Goal: Task Accomplishment & Management: Use online tool/utility

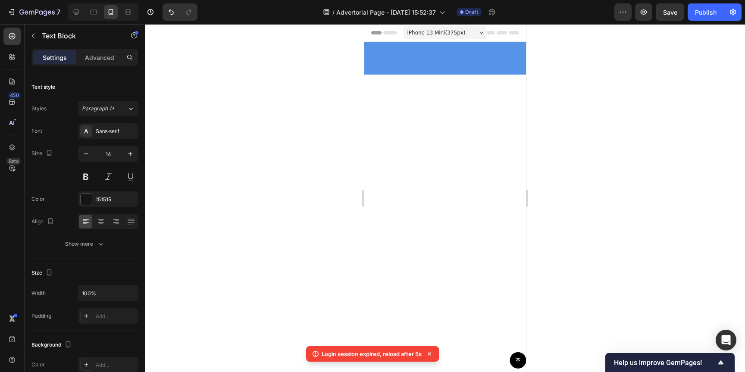
scroll to position [3868, 0]
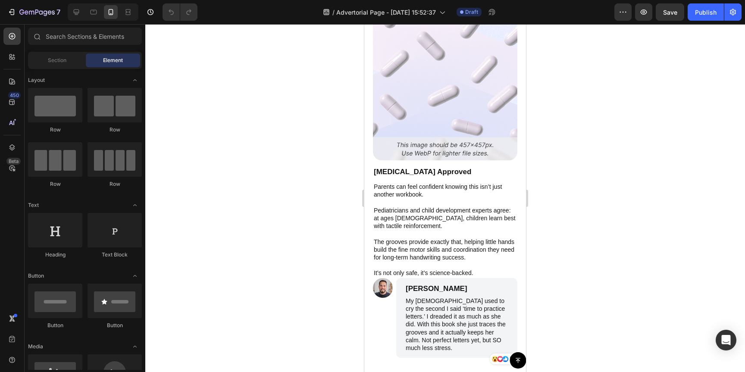
scroll to position [3480, 0]
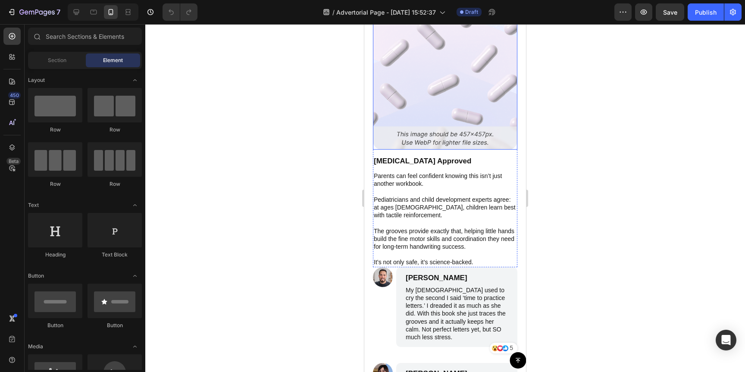
click at [440, 99] on img at bounding box center [445, 77] width 144 height 144
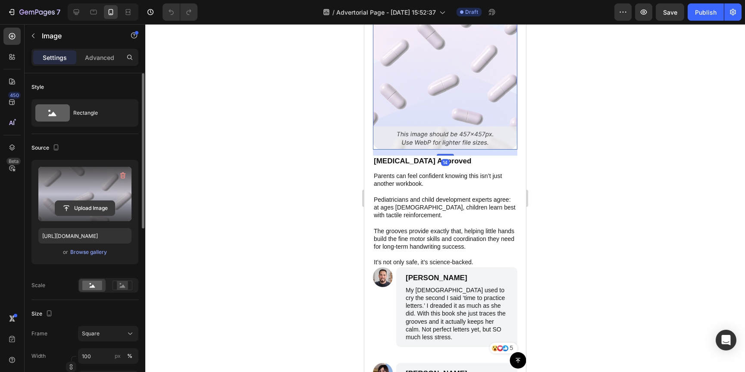
click at [87, 207] on input "file" at bounding box center [84, 208] width 59 height 15
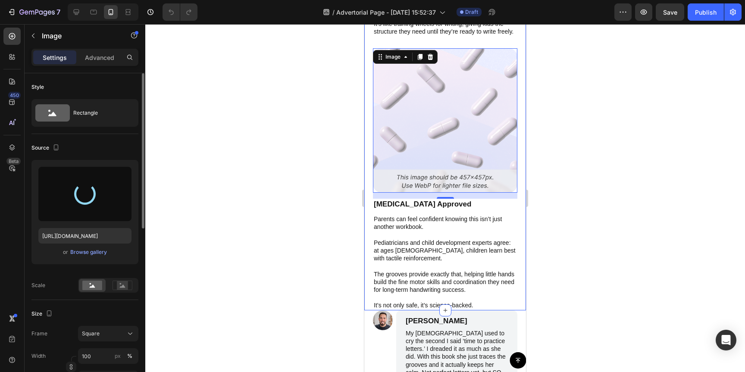
scroll to position [3436, 0]
type input "[URL][DOMAIN_NAME]"
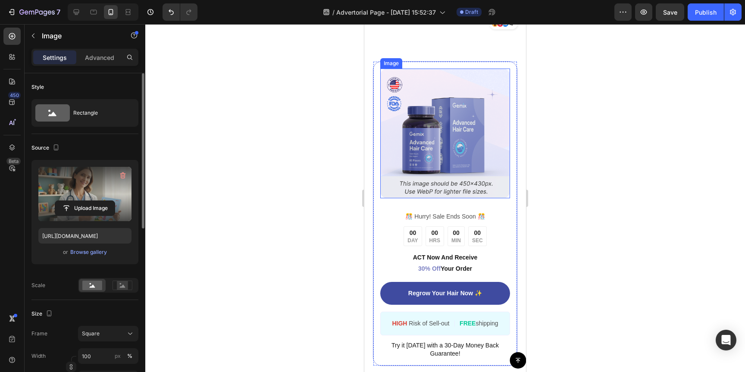
scroll to position [4187, 0]
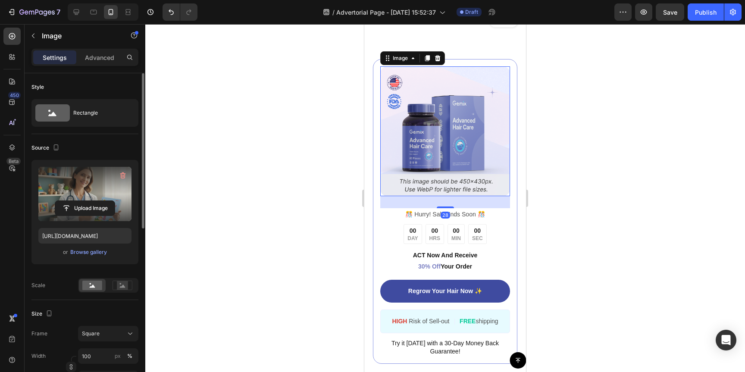
click at [458, 147] on img at bounding box center [445, 131] width 130 height 130
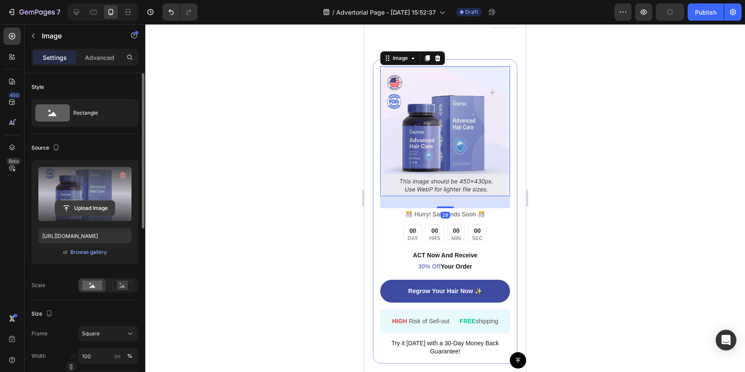
click at [93, 202] on input "file" at bounding box center [84, 208] width 59 height 15
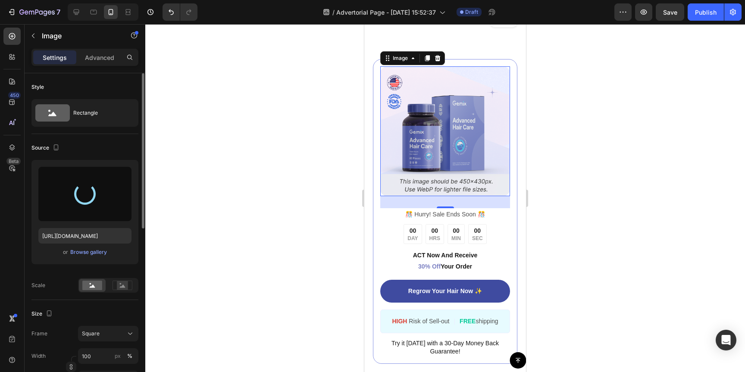
type input "[URL][DOMAIN_NAME]"
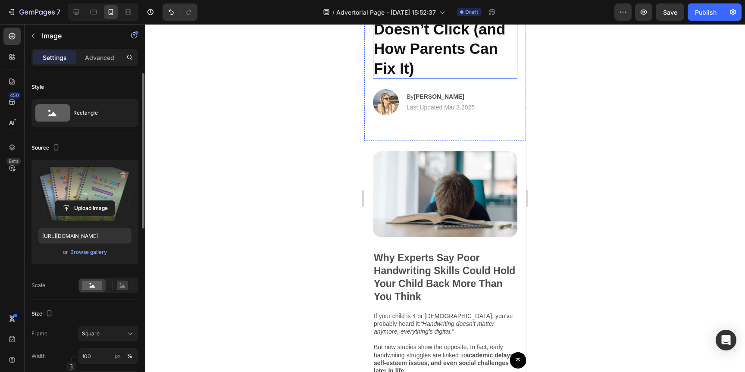
scroll to position [143, 0]
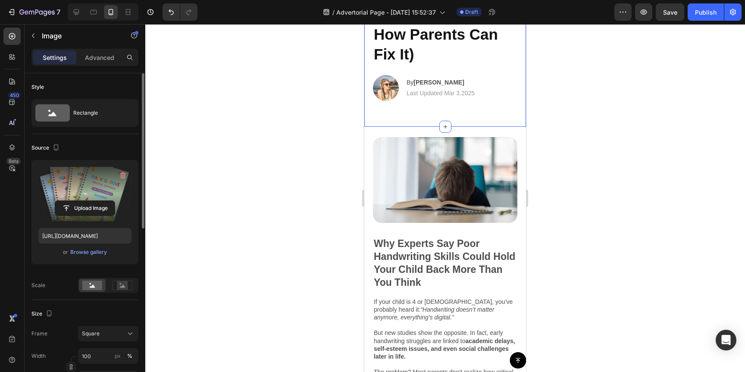
click at [488, 114] on div "7 Silent Struggles Kids Face When Handwriting Doesn’t Click (and How Parents Ca…" at bounding box center [445, 28] width 162 height 197
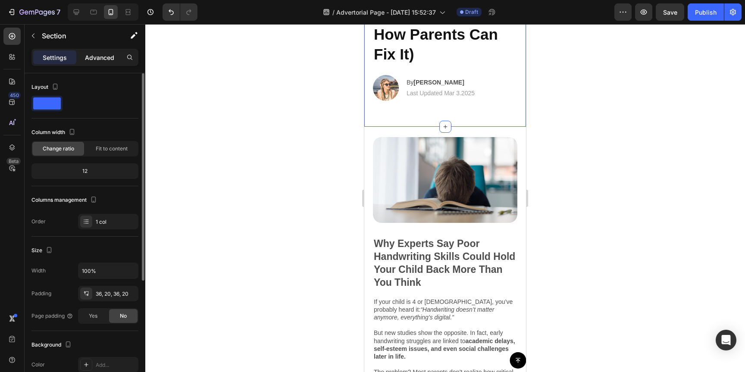
click at [111, 56] on p "Advanced" at bounding box center [99, 57] width 29 height 9
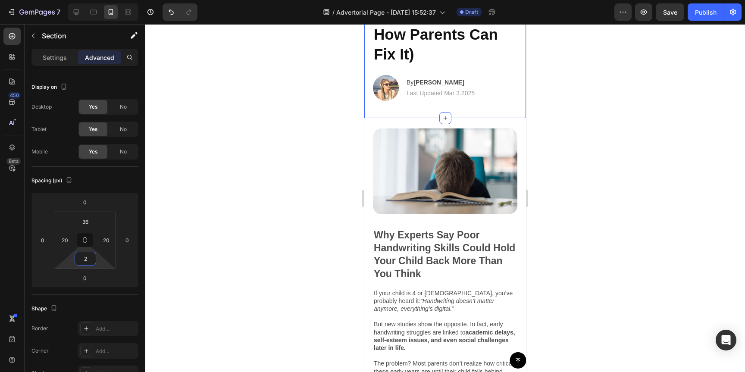
type input "0"
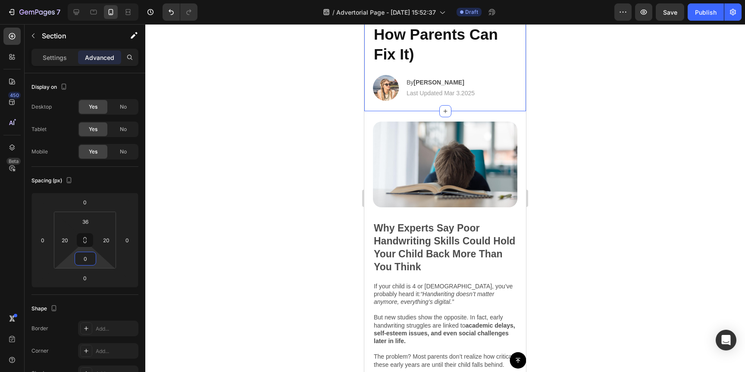
drag, startPoint x: 87, startPoint y: 266, endPoint x: 86, endPoint y: 279, distance: 13.0
click at [86, 0] on html "7 / Advertorial Page - [DATE] 15:52:37 Draft Preview Save Publish 450 Beta Sect…" at bounding box center [372, 0] width 745 height 0
click at [81, 14] on div at bounding box center [76, 12] width 14 height 14
type input "64"
type input "0"
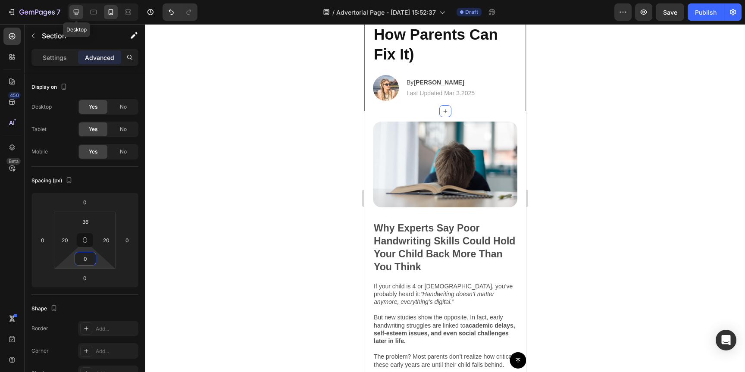
type input "0"
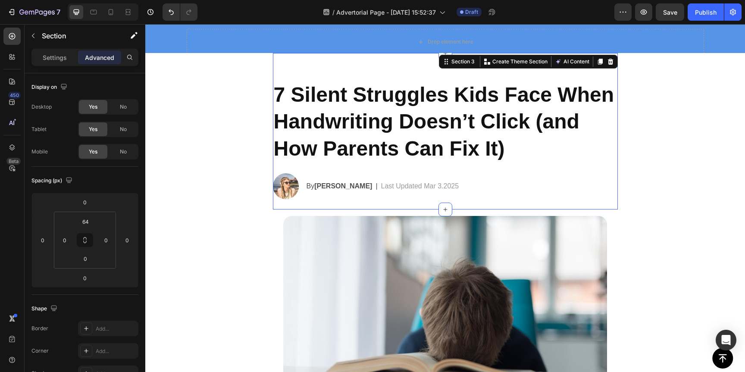
scroll to position [19, 0]
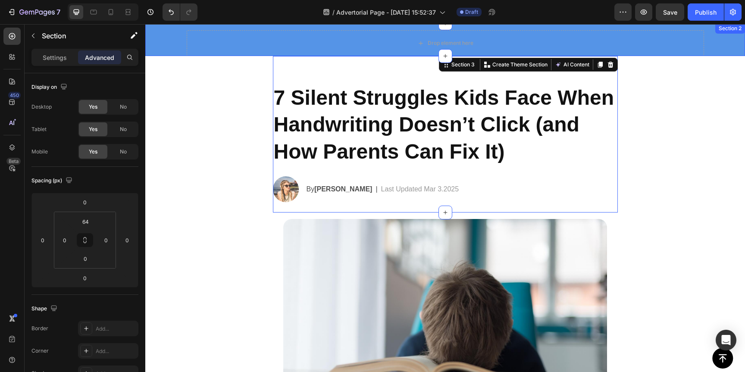
click at [168, 37] on div "Drop element here Row" at bounding box center [444, 43] width 599 height 26
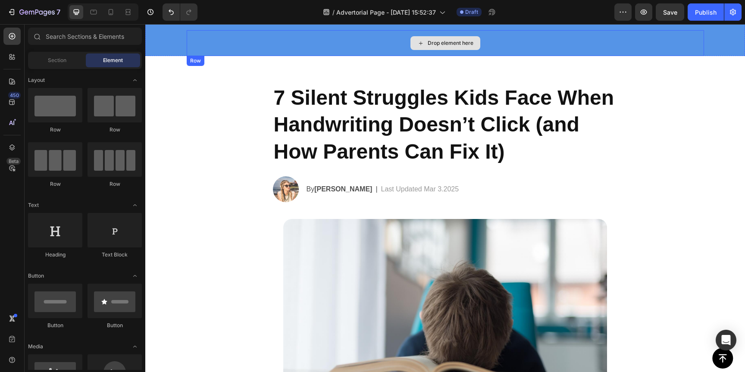
click at [434, 44] on div "Drop element here" at bounding box center [450, 43] width 46 height 7
click at [441, 38] on div "Drop element here" at bounding box center [445, 43] width 70 height 14
click at [446, 44] on div "Drop element here" at bounding box center [450, 43] width 46 height 7
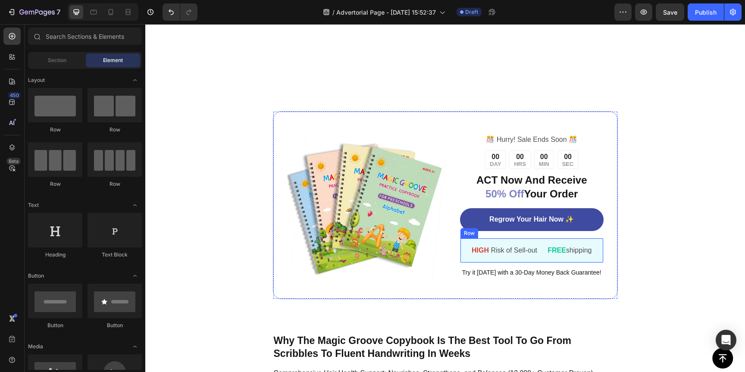
scroll to position [2851, 0]
click at [491, 157] on div "Image ️🎊 Hurry! Sale Ends Soon ️🎊 Text Block 00 DAY 00 HRS 00 MIN 00 SEC Countd…" at bounding box center [445, 206] width 345 height 188
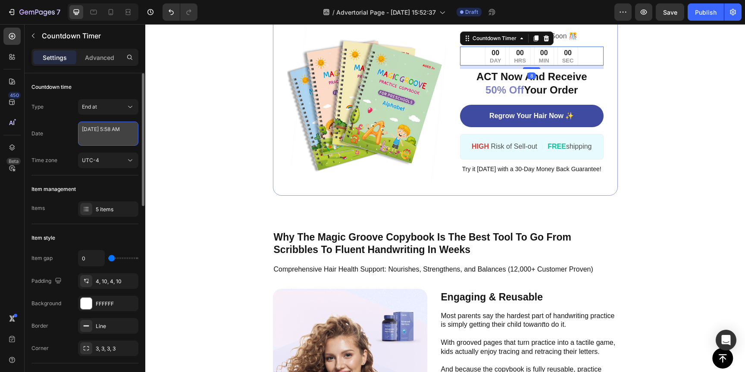
click at [105, 134] on textarea "[DATE] 5:58 AM" at bounding box center [108, 134] width 60 height 24
select select "5"
select select "58"
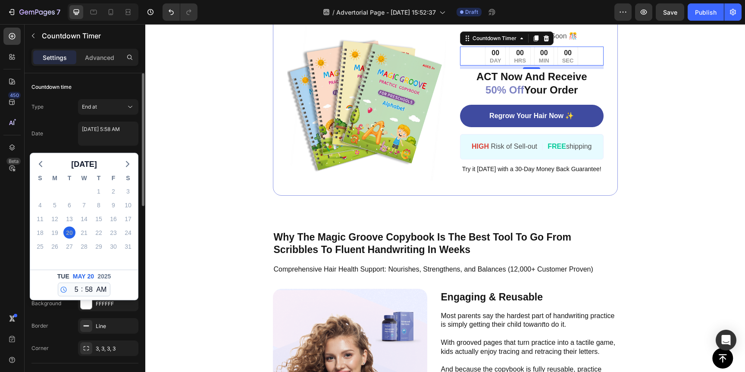
click at [71, 126] on div "Date [DATE] 5:58 AM [DATE] S M T W T F S 27 28 29 30 1 2 3 4 5 6 7 8 9 10 11 12…" at bounding box center [84, 134] width 107 height 24
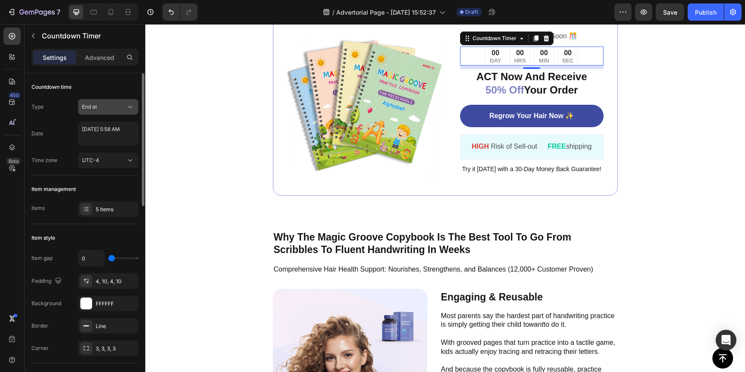
click at [91, 106] on span "End at" at bounding box center [89, 106] width 15 height 6
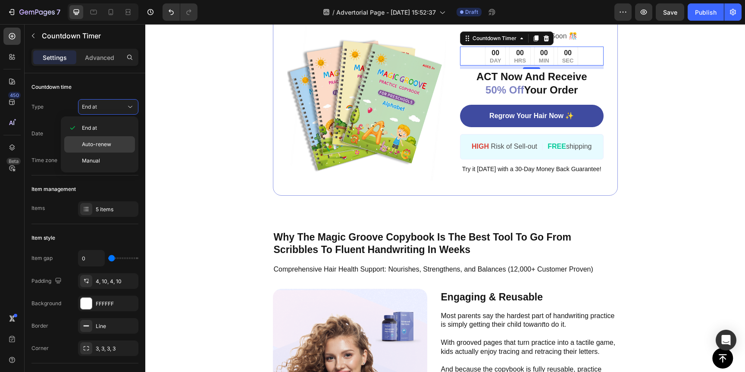
click at [107, 147] on span "Auto-renew" at bounding box center [96, 144] width 29 height 8
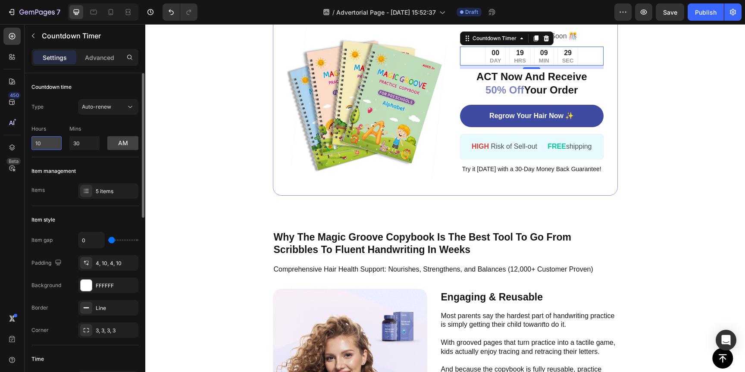
click at [48, 143] on input "10" at bounding box center [46, 143] width 30 height 14
type input "1"
type input "4"
click at [62, 109] on div "Type Auto-renew" at bounding box center [84, 107] width 107 height 16
click at [134, 126] on div "am" at bounding box center [122, 137] width 31 height 25
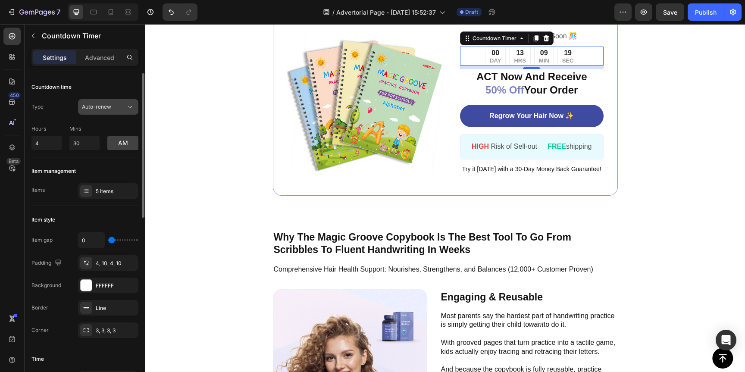
click at [130, 109] on icon at bounding box center [130, 107] width 9 height 9
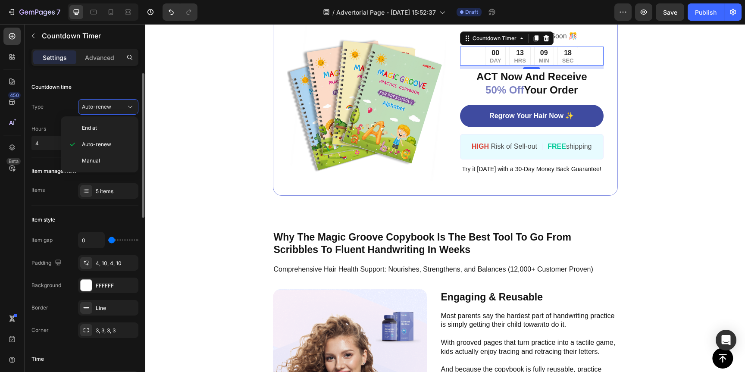
click at [59, 106] on div "Type Auto-renew" at bounding box center [84, 107] width 107 height 16
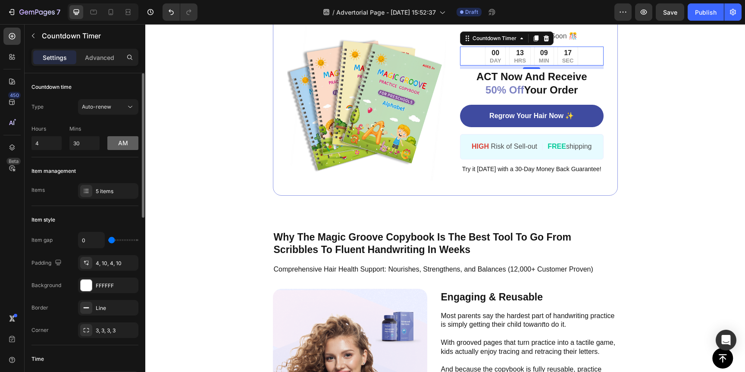
click at [116, 143] on button "am" at bounding box center [122, 143] width 31 height 14
click at [126, 143] on button "pm" at bounding box center [122, 143] width 31 height 14
click at [126, 143] on button "am" at bounding box center [122, 143] width 31 height 14
click at [122, 144] on button "pm" at bounding box center [122, 143] width 31 height 14
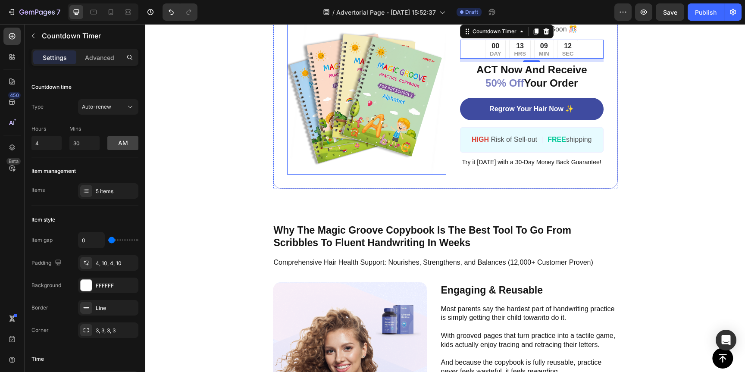
scroll to position [2866, 0]
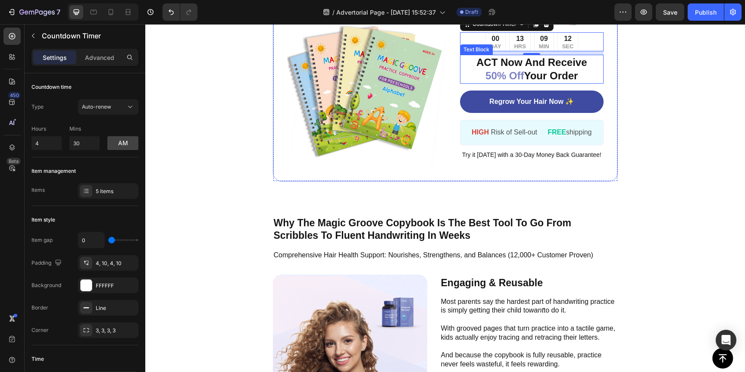
click at [552, 82] on p "ACT Now And Receive 50% Off Your Order" at bounding box center [531, 69] width 141 height 27
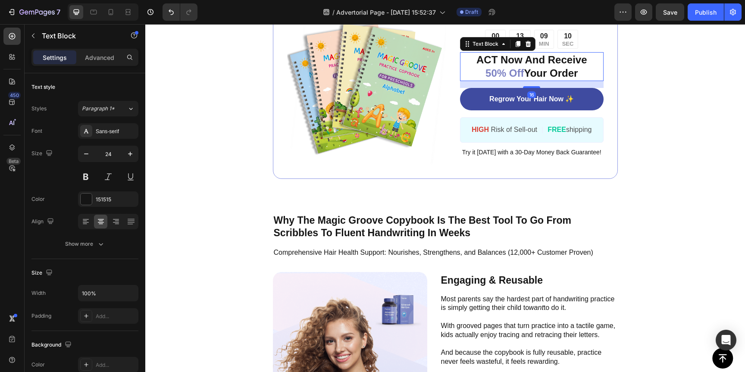
scroll to position [2870, 0]
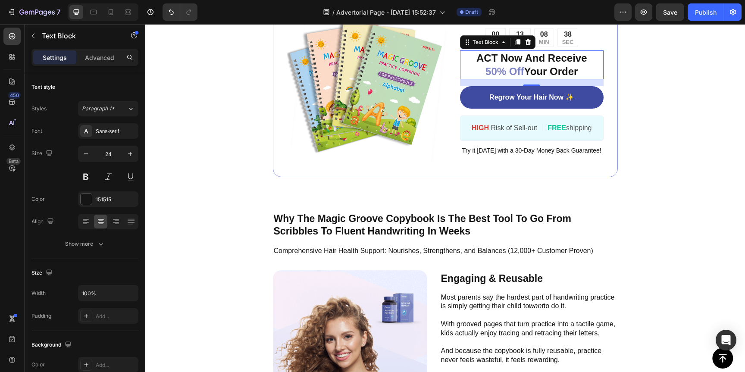
click at [496, 77] on span "50% Off" at bounding box center [504, 71] width 38 height 12
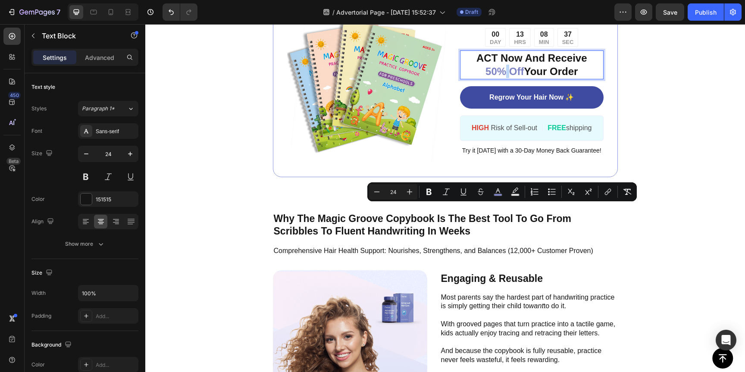
click at [503, 77] on span "50% Off" at bounding box center [504, 71] width 38 height 12
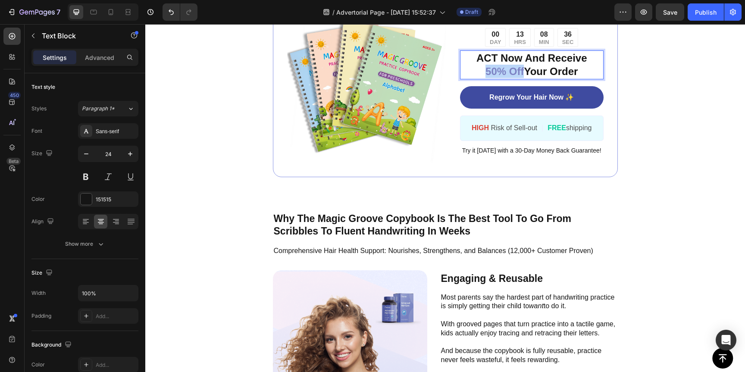
drag, startPoint x: 517, startPoint y: 211, endPoint x: 472, endPoint y: 217, distance: 45.2
click at [472, 78] on p "ACT Now And Receive 50% Off Your Order" at bounding box center [531, 64] width 141 height 27
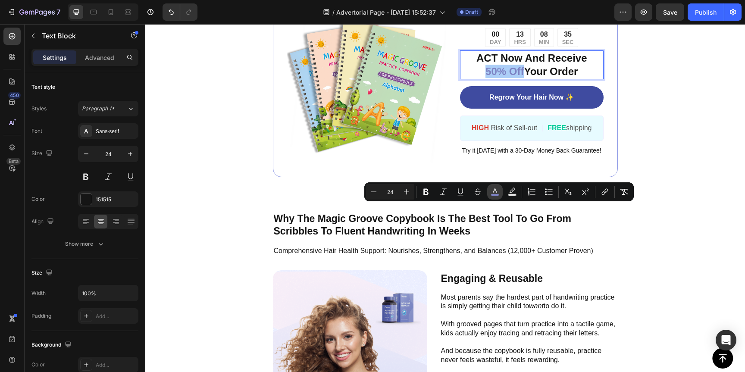
click at [492, 195] on rect "Editor contextual toolbar" at bounding box center [495, 195] width 8 height 2
type input "7D82C3"
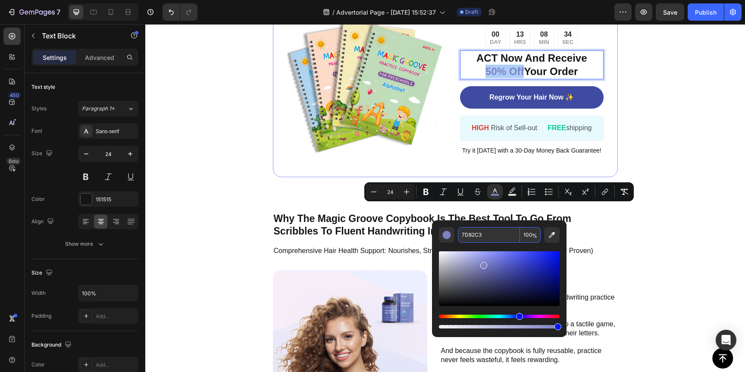
click at [499, 236] on input "7D82C3" at bounding box center [489, 235] width 62 height 16
paste input "#6bbcff"
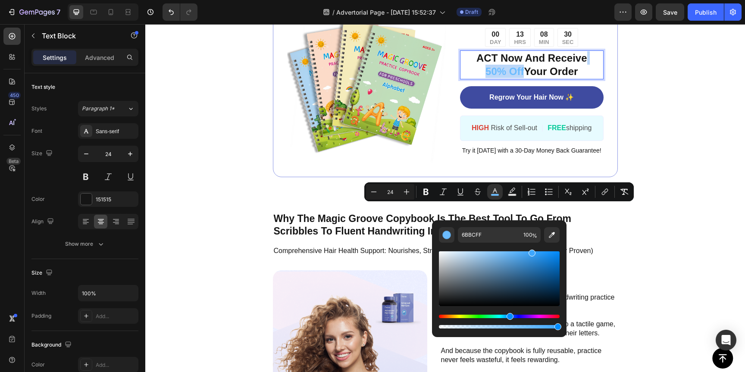
drag, startPoint x: 512, startPoint y: 254, endPoint x: 532, endPoint y: 250, distance: 19.8
click at [532, 250] on div "Editor contextual toolbar" at bounding box center [531, 252] width 7 height 7
type input "3AA6FF"
click at [490, 234] on input "3AA6FF" at bounding box center [489, 235] width 62 height 16
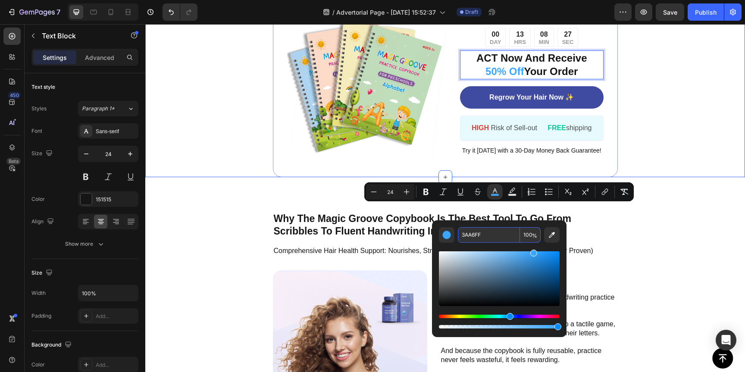
click at [673, 177] on div "Image ️🎊 Hurry! Sale Ends Soon ️🎊 Text Block 00 DAY 13 HRS 08 MIN 27 SEC Countd…" at bounding box center [444, 76] width 599 height 201
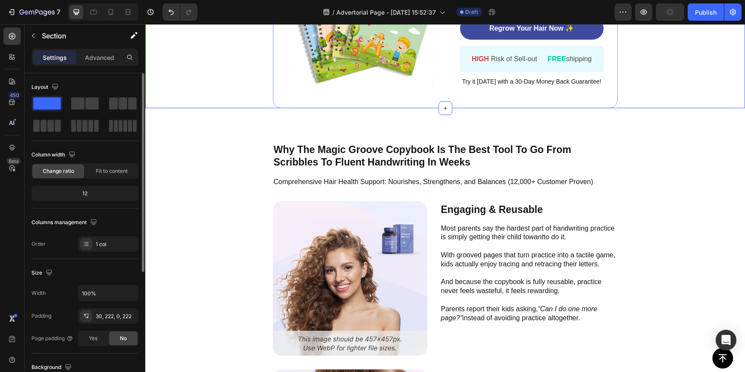
scroll to position [2940, 0]
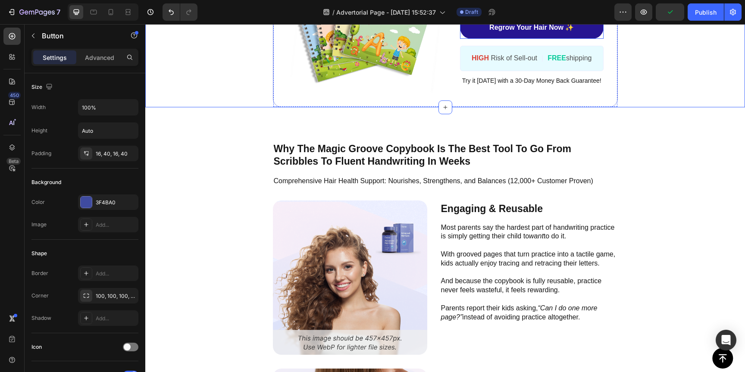
click at [591, 39] on link "Regrow Your Hair Now ✨" at bounding box center [531, 27] width 143 height 23
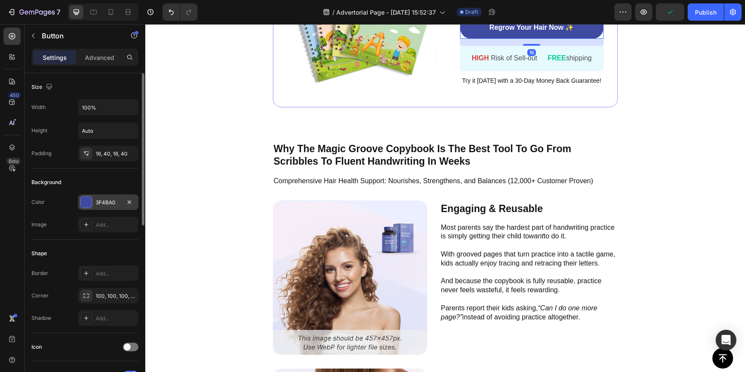
click at [87, 202] on div at bounding box center [86, 201] width 11 height 11
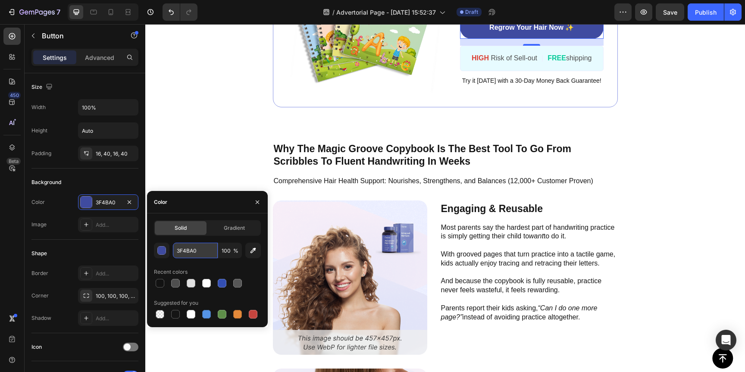
click at [192, 254] on input "3F4BA0" at bounding box center [195, 251] width 45 height 16
paste input "AA6FF"
type input "3AA6FF"
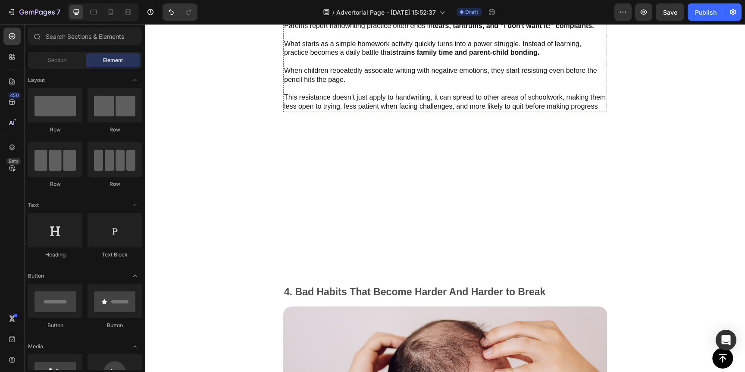
scroll to position [1340, 0]
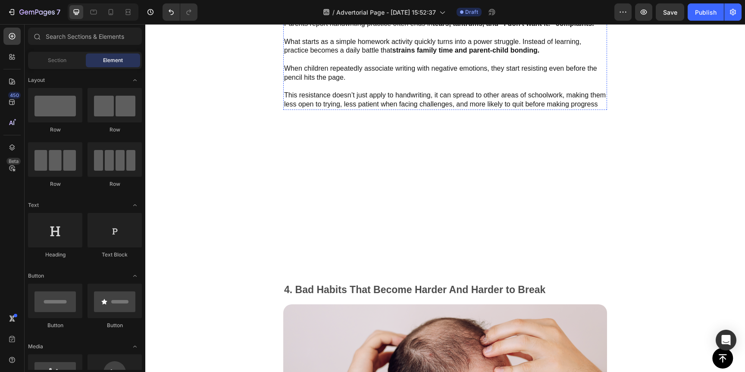
click at [471, 12] on img at bounding box center [445, 12] width 324 height 0
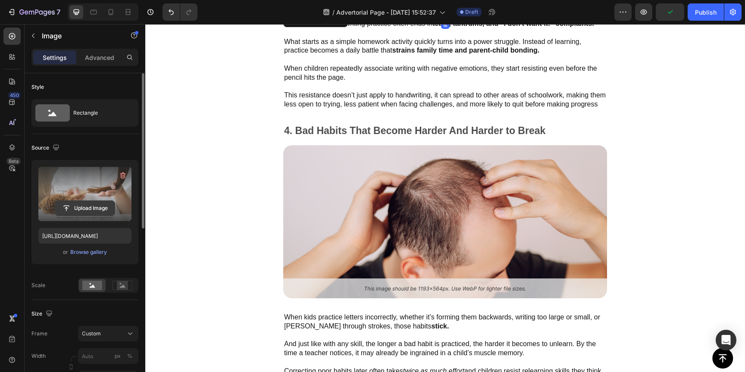
click at [84, 202] on input "file" at bounding box center [84, 208] width 59 height 15
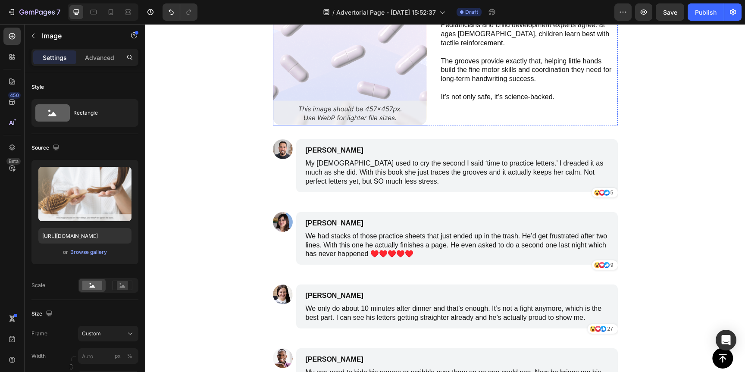
scroll to position [3761, 0]
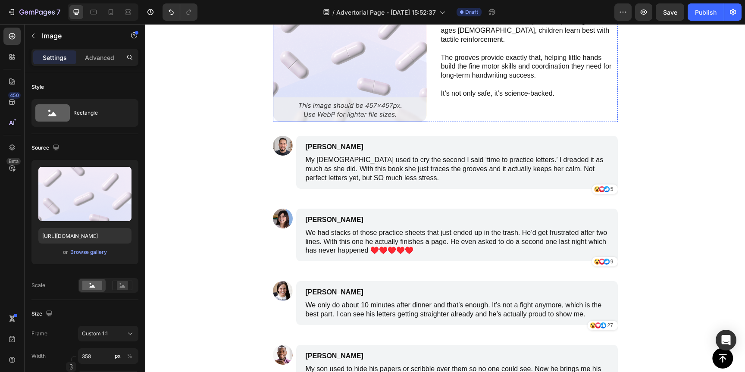
click at [381, 54] on img at bounding box center [350, 45] width 154 height 154
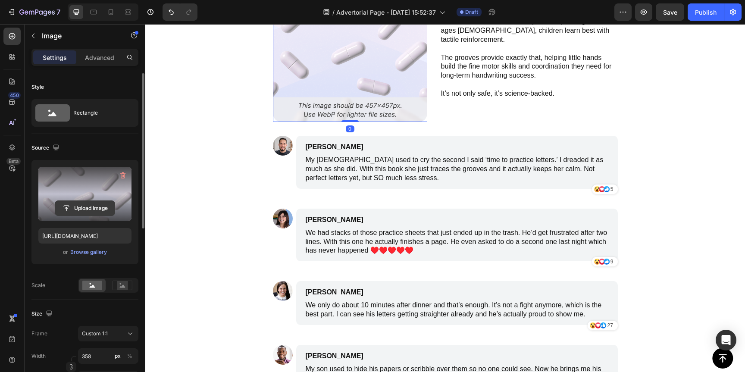
click at [78, 203] on input "file" at bounding box center [84, 208] width 59 height 15
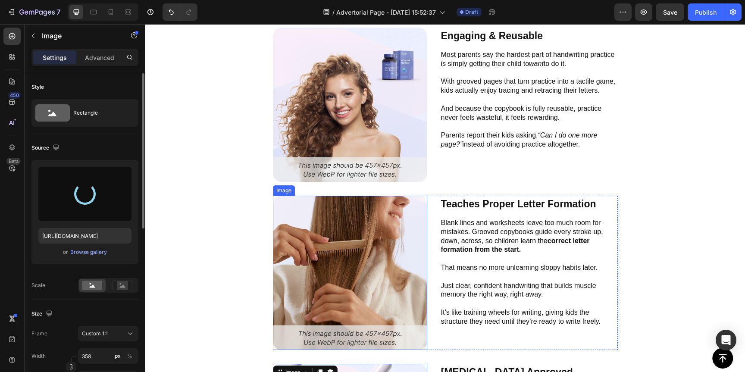
scroll to position [3364, 0]
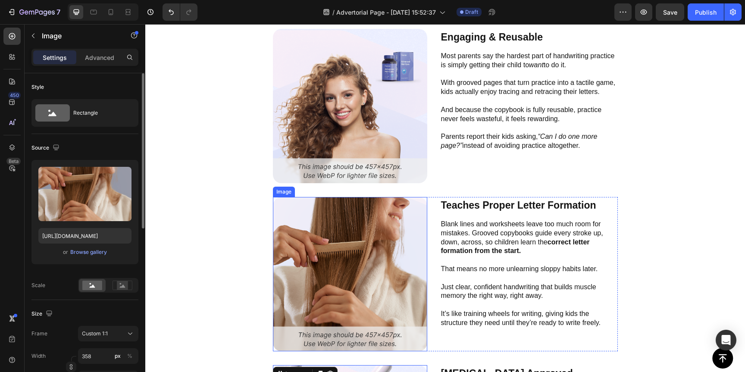
click at [369, 252] on img at bounding box center [350, 274] width 154 height 154
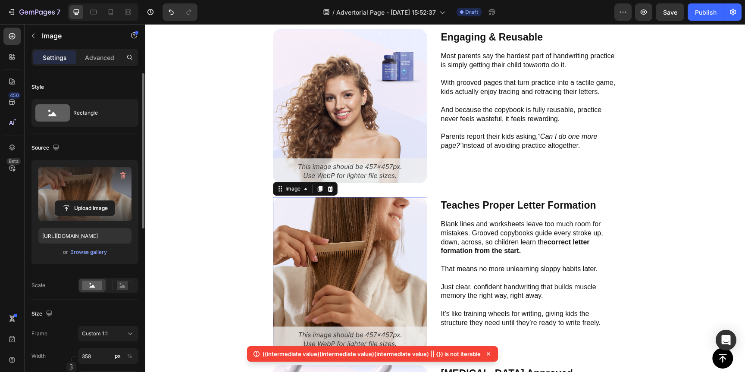
click at [98, 217] on label at bounding box center [84, 194] width 93 height 54
click at [98, 215] on input "file" at bounding box center [84, 208] width 59 height 15
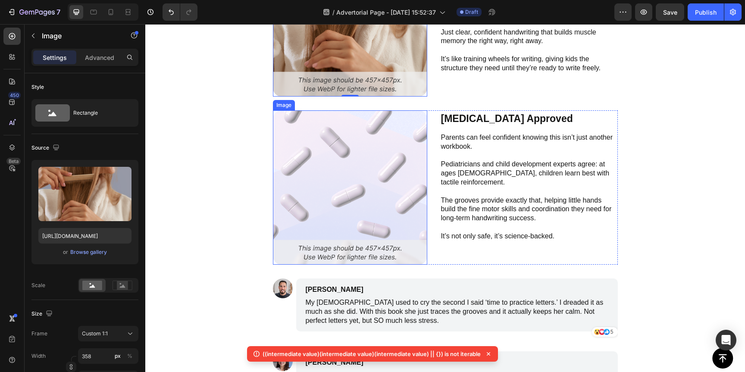
scroll to position [3620, 0]
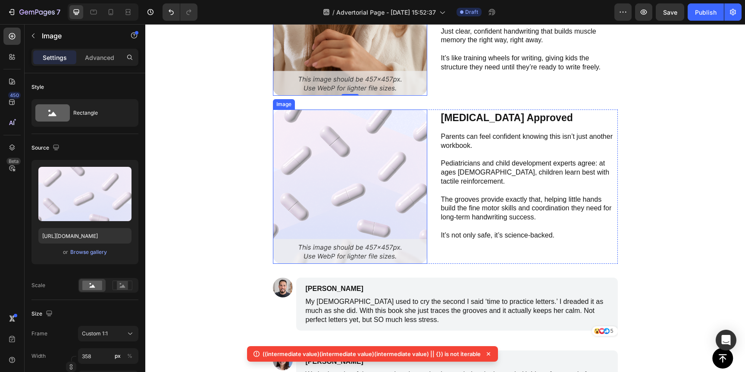
click at [370, 182] on img at bounding box center [350, 186] width 154 height 154
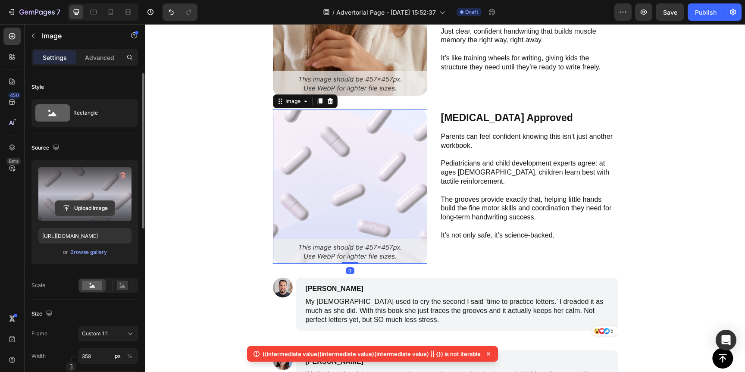
click at [90, 204] on input "file" at bounding box center [84, 208] width 59 height 15
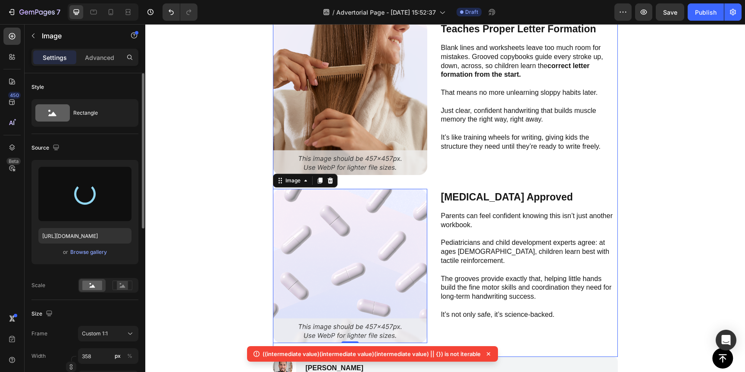
scroll to position [3538, 0]
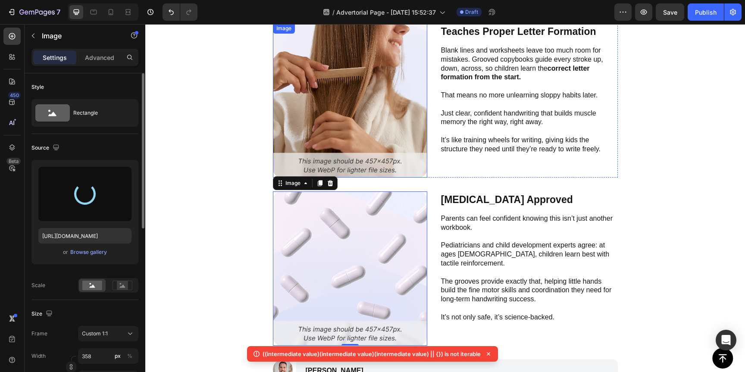
type input "[URL][DOMAIN_NAME]"
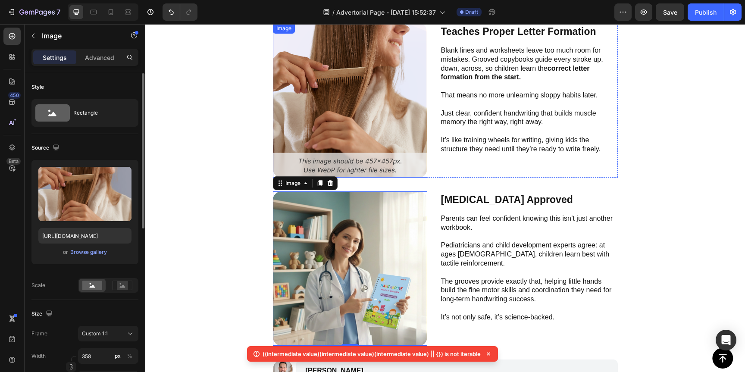
click at [343, 97] on img at bounding box center [350, 100] width 154 height 154
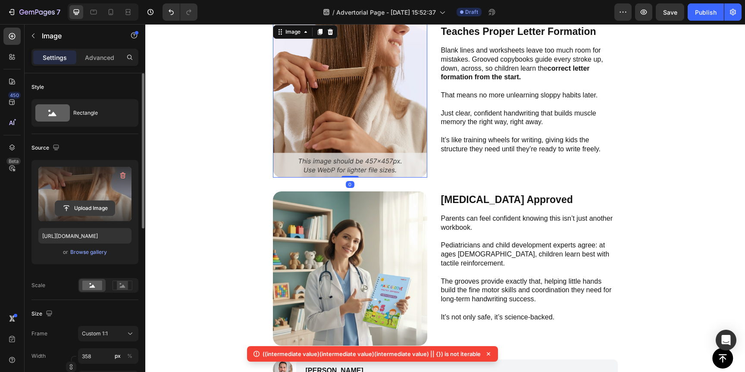
click at [84, 206] on input "file" at bounding box center [84, 208] width 59 height 15
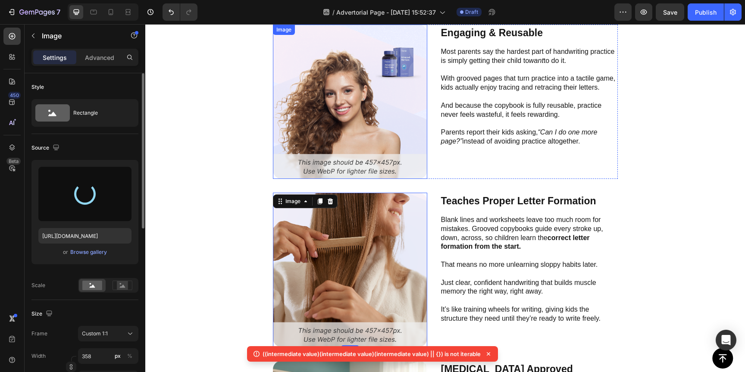
scroll to position [3367, 0]
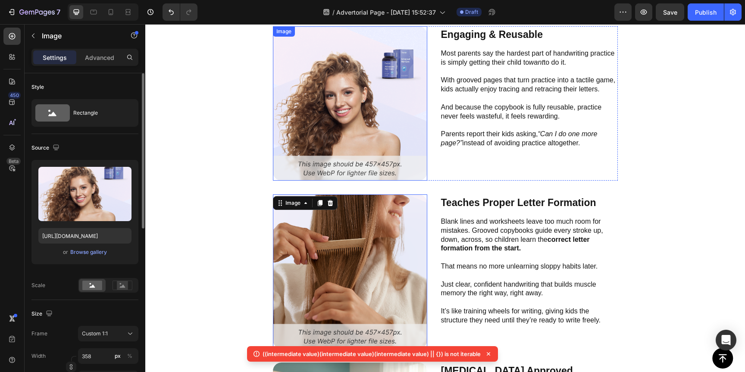
click at [363, 112] on img at bounding box center [350, 103] width 154 height 154
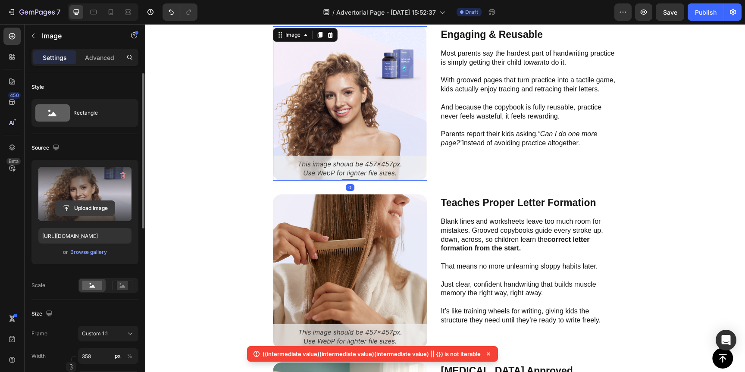
click at [103, 207] on input "file" at bounding box center [84, 208] width 59 height 15
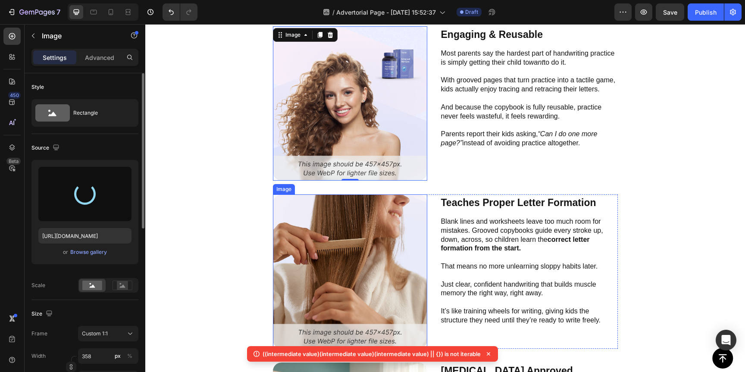
click at [355, 266] on img at bounding box center [350, 271] width 154 height 154
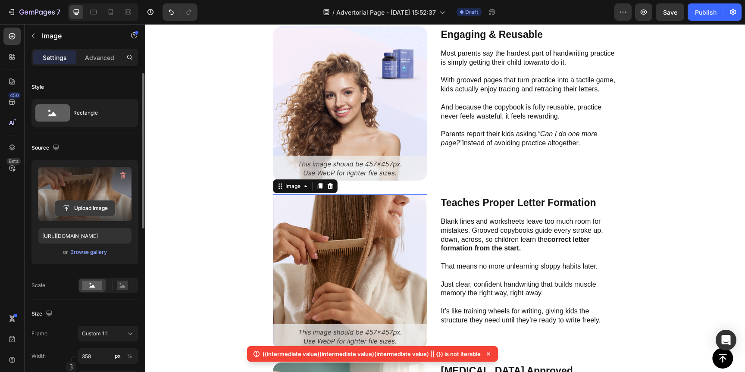
click at [84, 210] on input "file" at bounding box center [84, 208] width 59 height 15
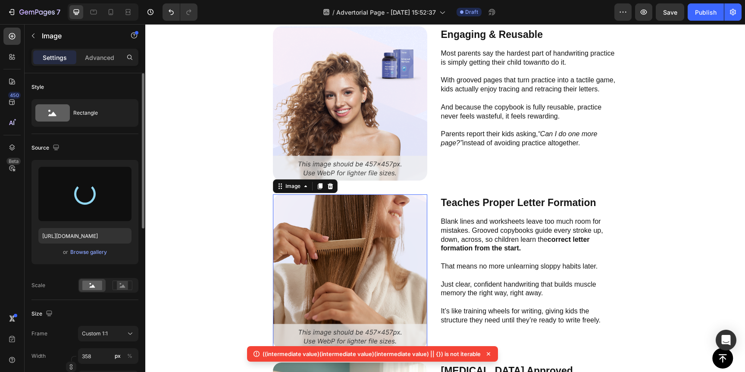
click at [487, 352] on icon at bounding box center [488, 353] width 9 height 9
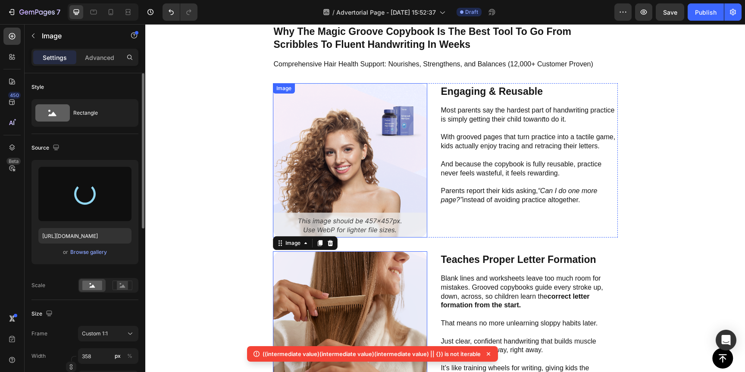
scroll to position [3285, 0]
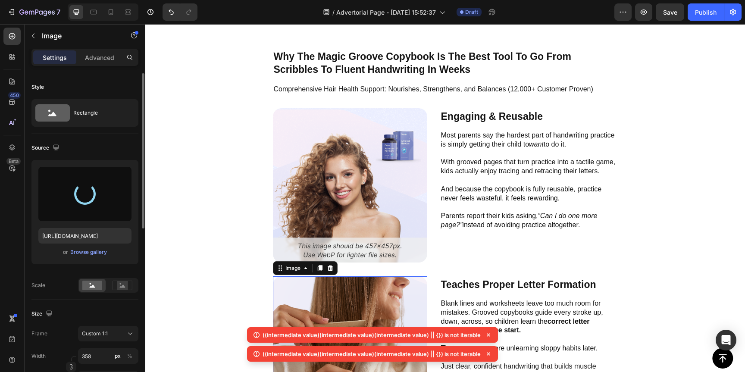
click at [490, 338] on icon at bounding box center [488, 335] width 9 height 9
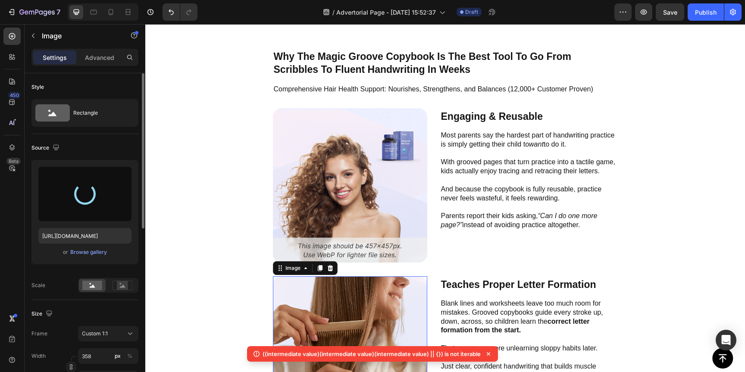
click at [488, 353] on icon at bounding box center [488, 353] width 9 height 9
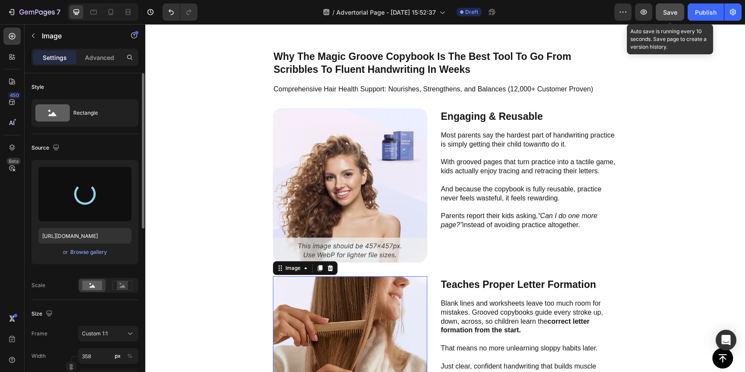
click at [663, 16] on div "Save" at bounding box center [670, 12] width 14 height 9
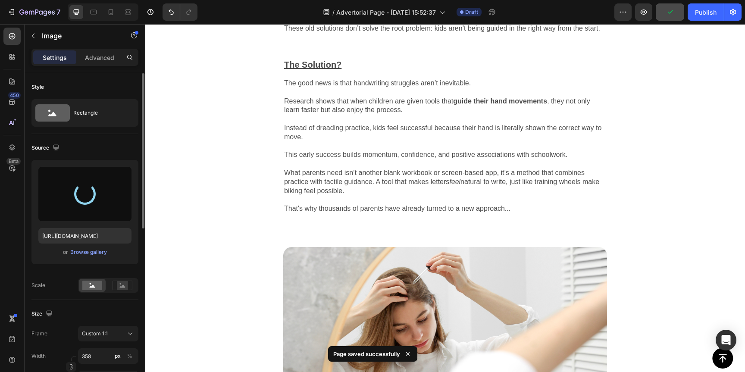
type input "[URL][DOMAIN_NAME]"
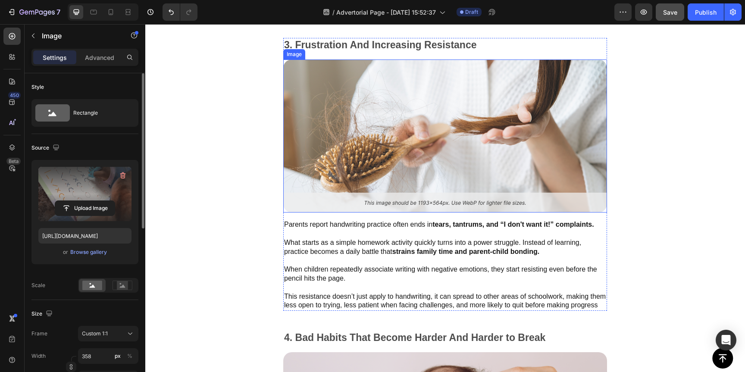
scroll to position [1294, 0]
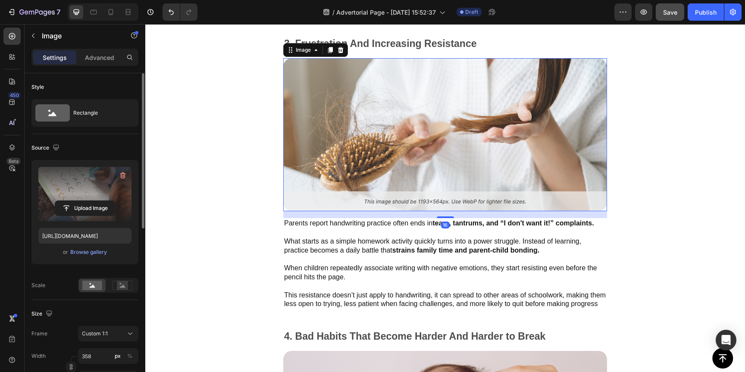
click at [447, 175] on img at bounding box center [445, 134] width 324 height 153
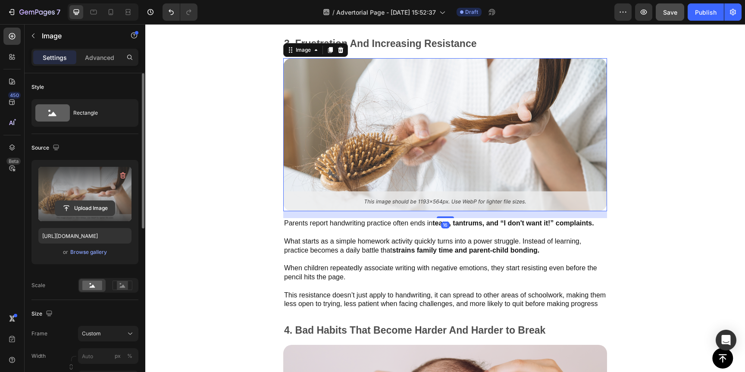
click at [100, 207] on input "file" at bounding box center [84, 208] width 59 height 15
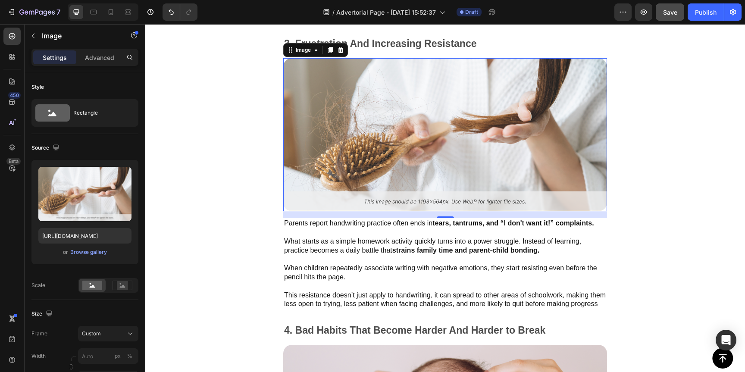
click at [441, 134] on img at bounding box center [445, 134] width 324 height 153
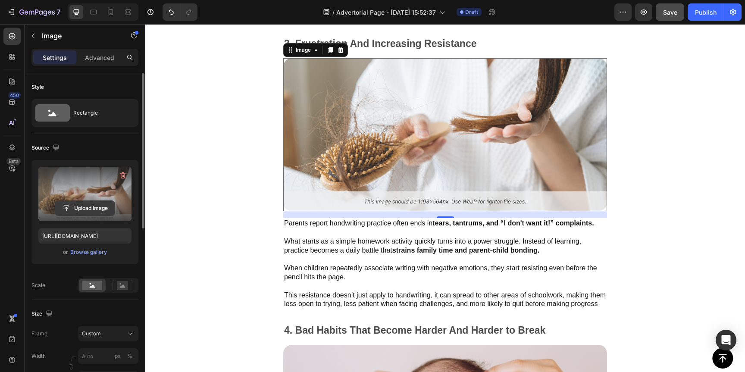
click at [83, 212] on input "file" at bounding box center [84, 208] width 59 height 15
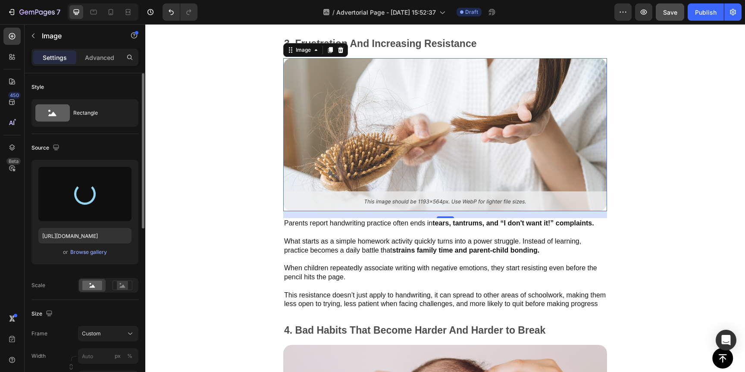
type input "[URL][DOMAIN_NAME]"
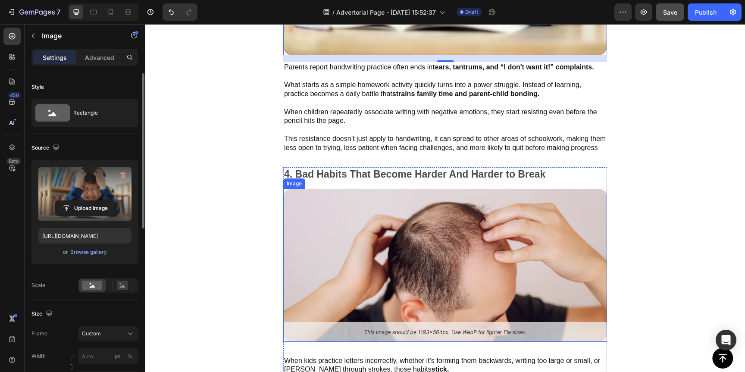
scroll to position [1513, 0]
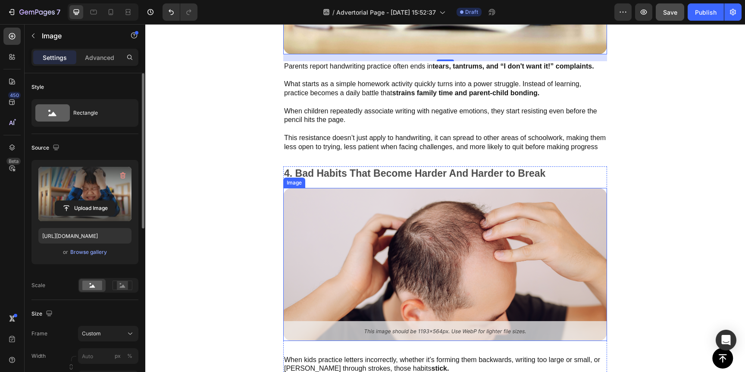
click at [462, 258] on img at bounding box center [445, 264] width 324 height 153
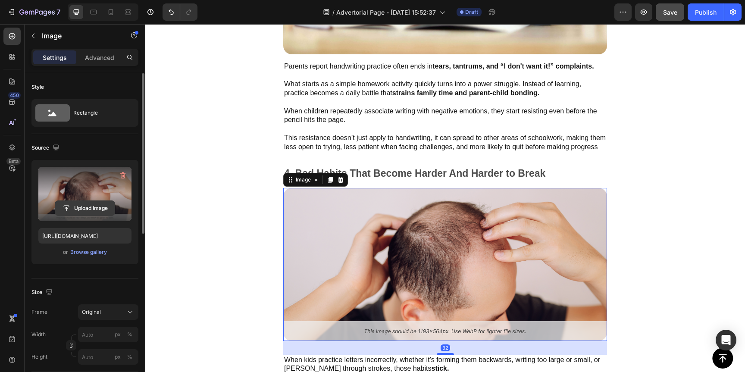
click at [87, 209] on input "file" at bounding box center [84, 208] width 59 height 15
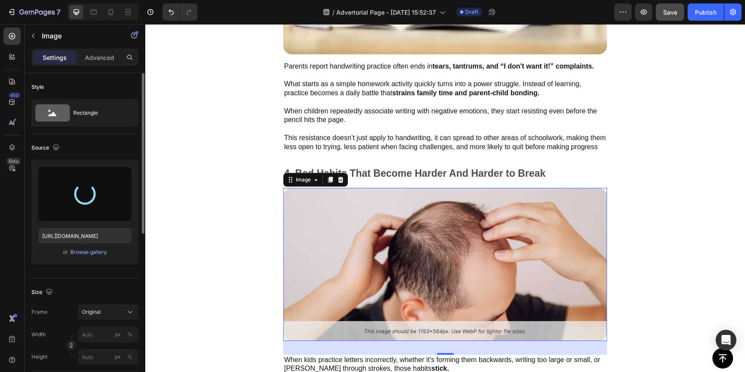
type input "[URL][DOMAIN_NAME]"
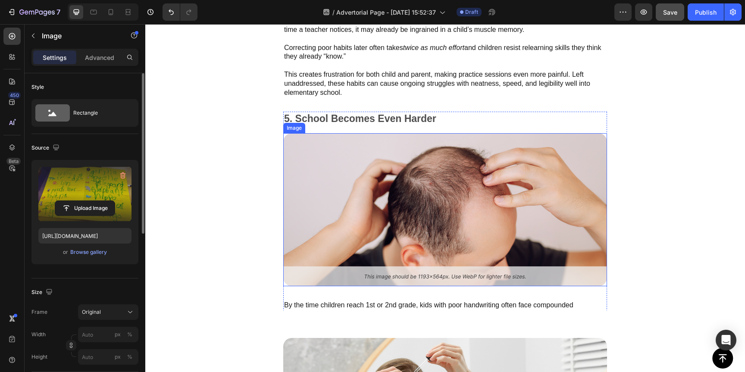
scroll to position [1947, 0]
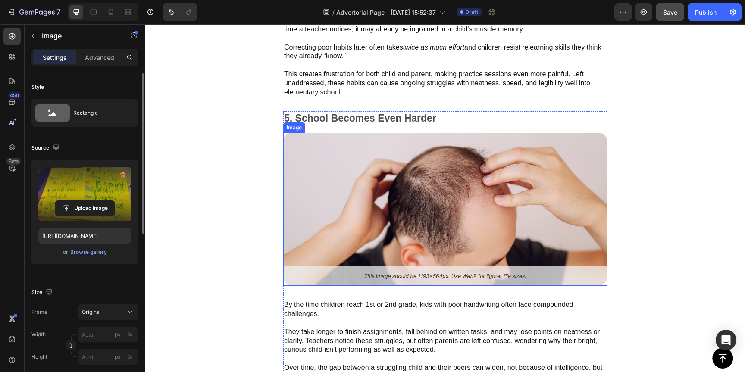
click at [468, 181] on img at bounding box center [445, 209] width 324 height 153
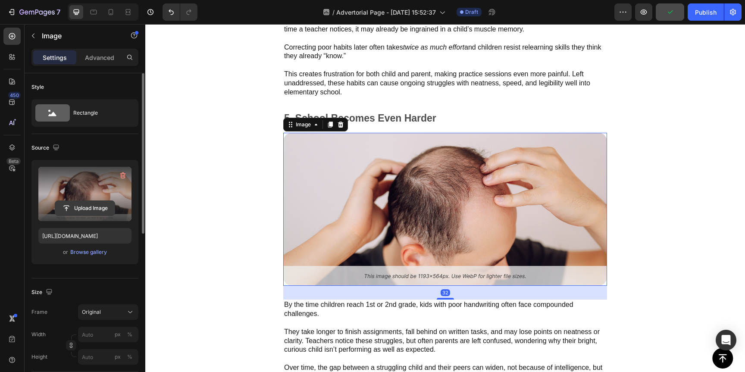
click at [84, 212] on input "file" at bounding box center [84, 208] width 59 height 15
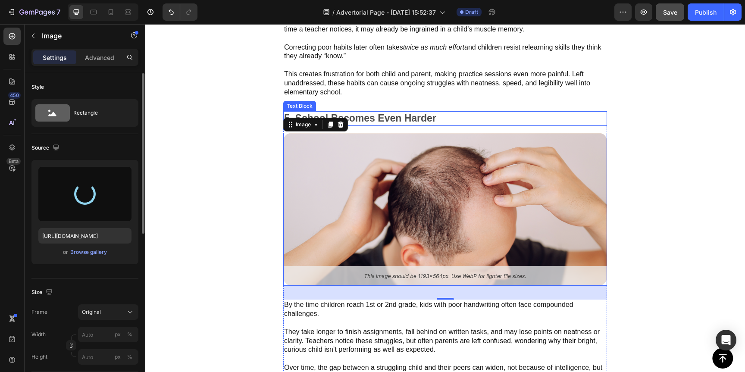
type input "[URL][DOMAIN_NAME]"
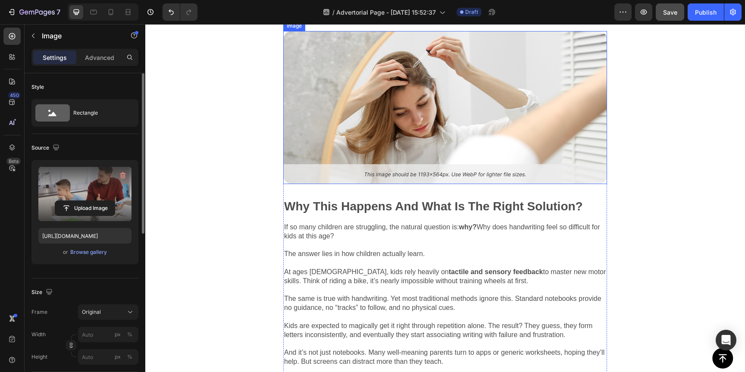
scroll to position [2427, 0]
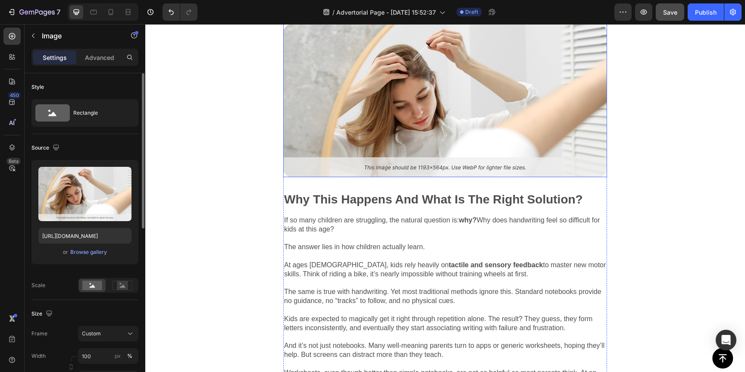
click at [461, 94] on img at bounding box center [445, 100] width 324 height 153
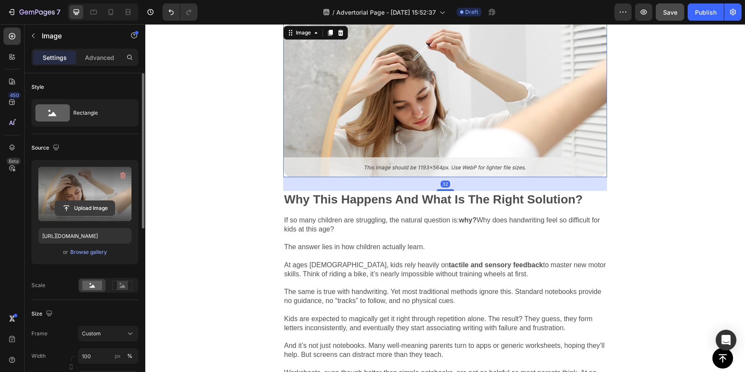
click at [98, 202] on input "file" at bounding box center [84, 208] width 59 height 15
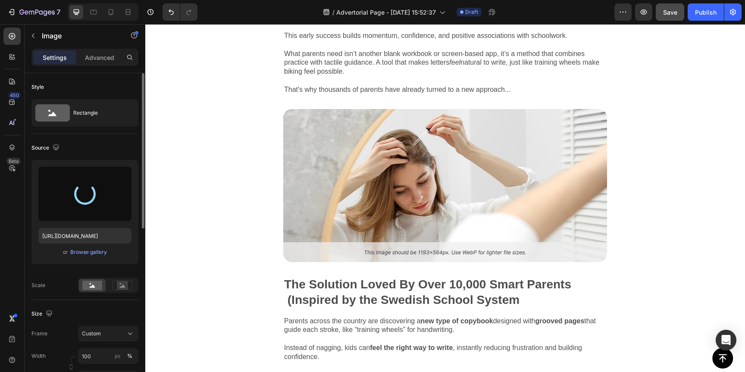
type input "[URL][DOMAIN_NAME]"
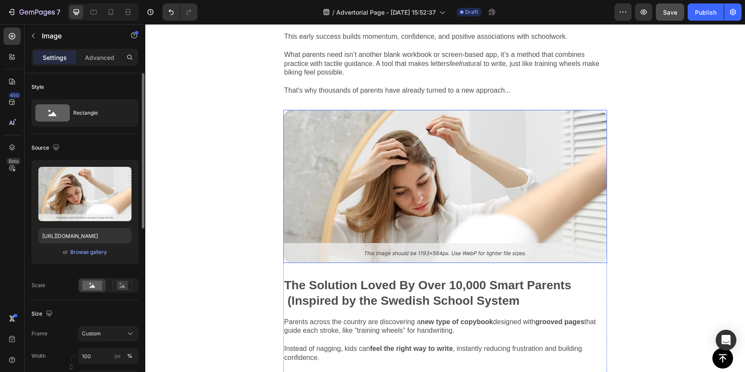
click at [431, 162] on img at bounding box center [445, 186] width 324 height 153
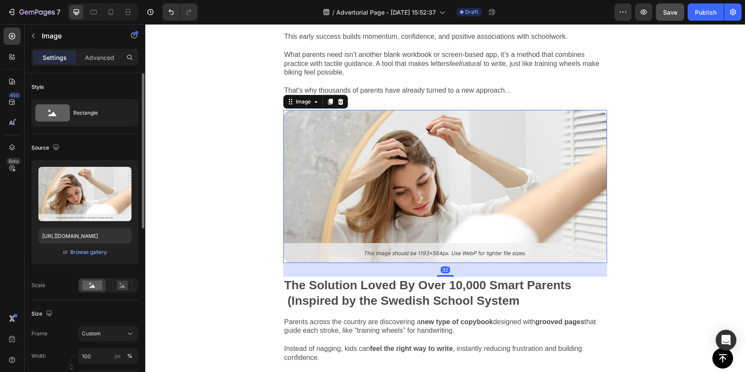
scroll to position [2994, 0]
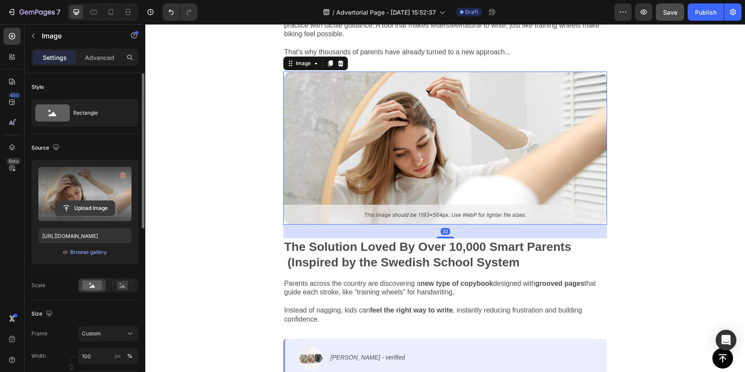
click at [90, 207] on input "file" at bounding box center [84, 208] width 59 height 15
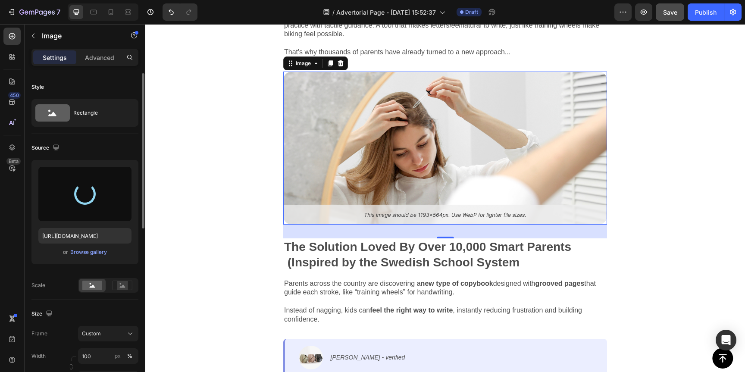
type input "[URL][DOMAIN_NAME]"
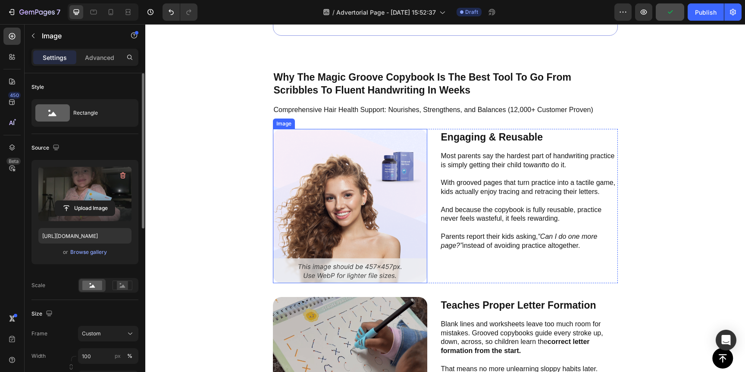
scroll to position [3753, 0]
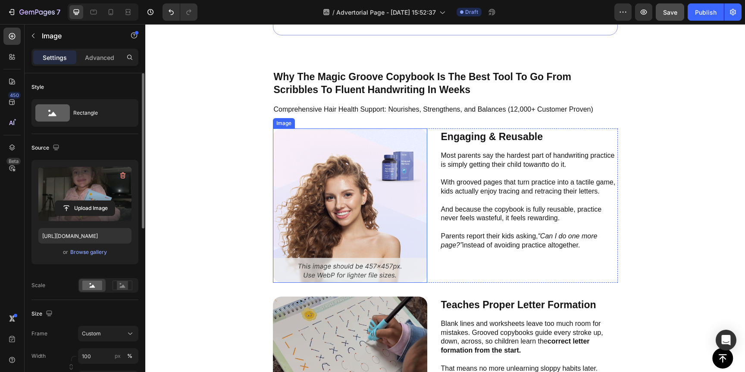
click at [374, 186] on img at bounding box center [350, 205] width 154 height 154
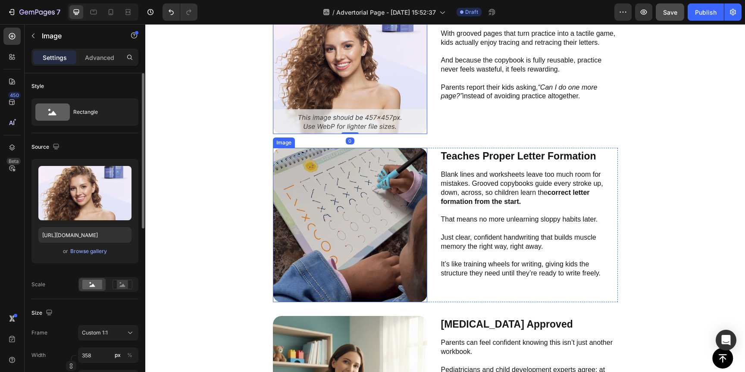
scroll to position [3901, 0]
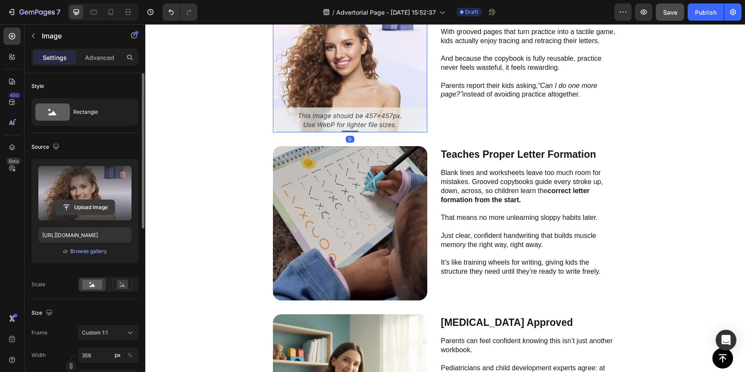
click at [91, 206] on input "file" at bounding box center [84, 207] width 59 height 15
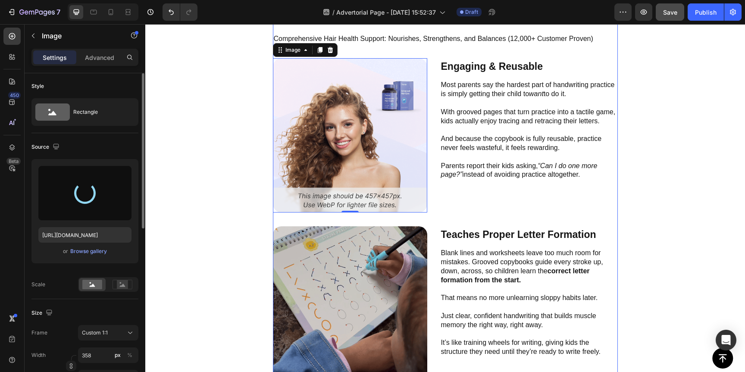
scroll to position [3817, 0]
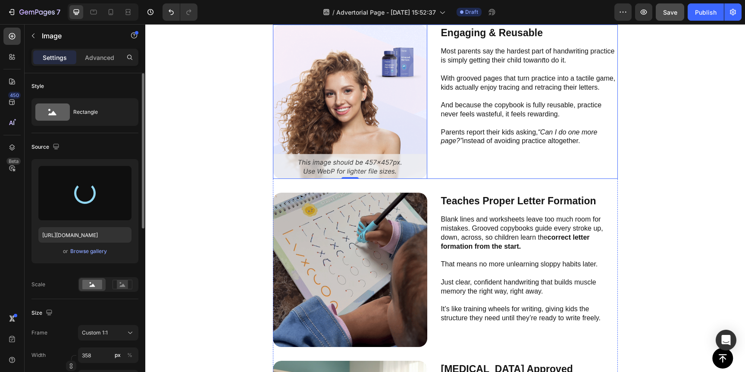
type input "[URL][DOMAIN_NAME]"
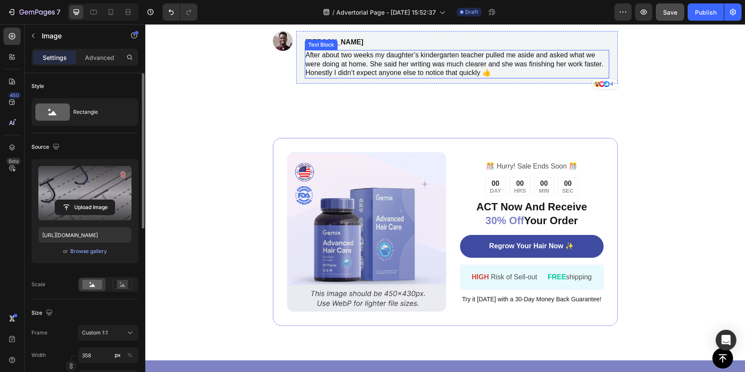
scroll to position [4626, 0]
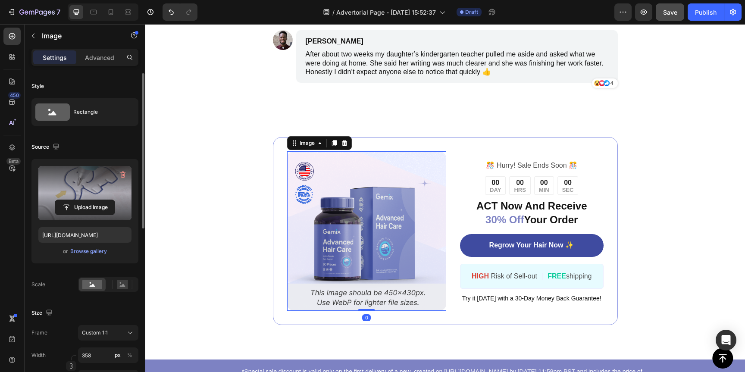
click at [384, 232] on img at bounding box center [366, 230] width 159 height 159
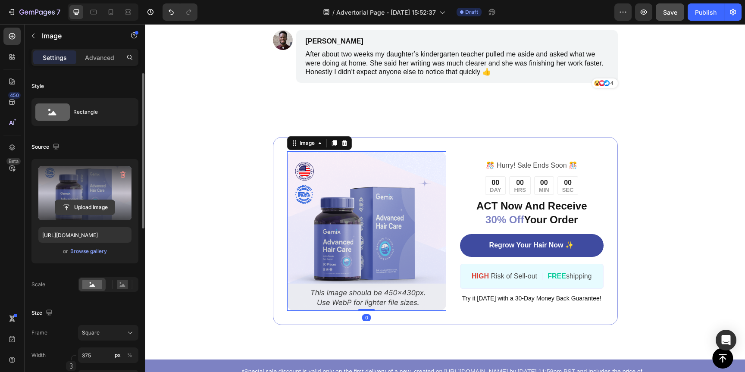
click at [88, 206] on input "file" at bounding box center [84, 207] width 59 height 15
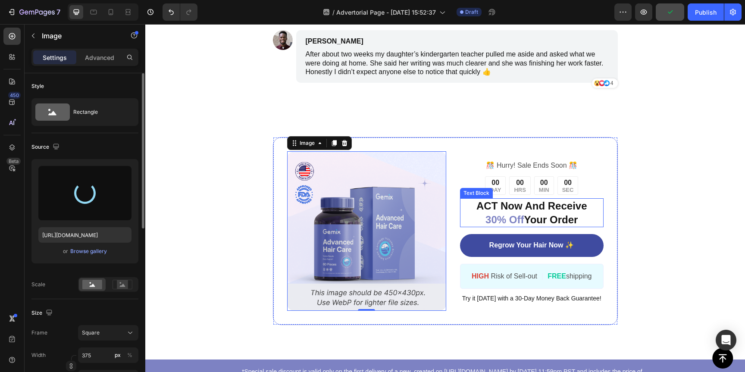
type input "[URL][DOMAIN_NAME]"
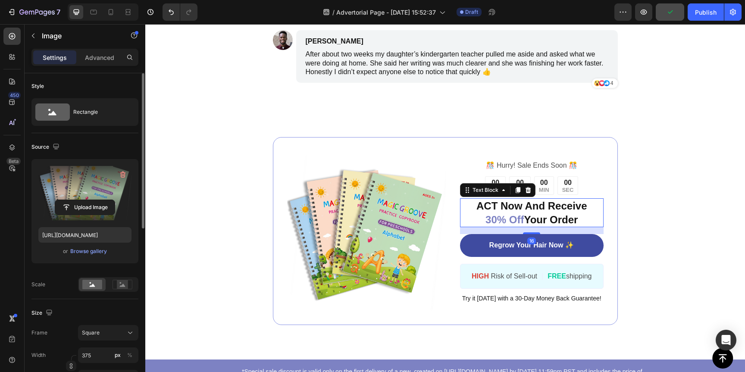
click at [499, 218] on span "30% Off" at bounding box center [504, 220] width 38 height 12
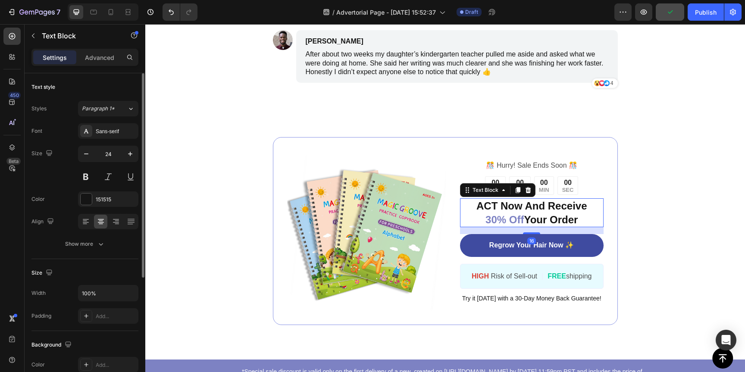
click at [499, 218] on span "30% Off" at bounding box center [504, 220] width 38 height 12
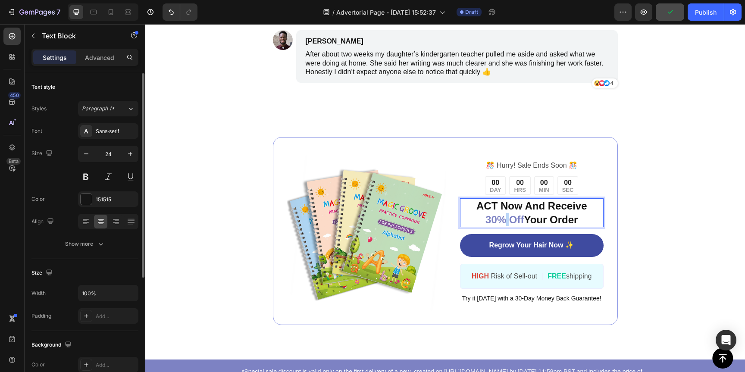
click at [499, 218] on span "30% Off" at bounding box center [504, 220] width 38 height 12
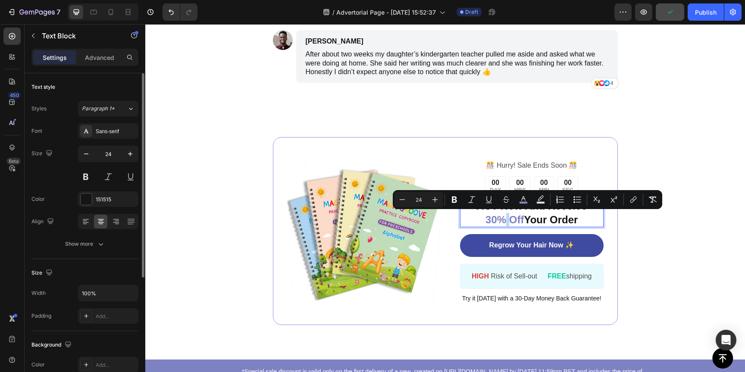
click at [514, 218] on span "30% Off" at bounding box center [504, 220] width 38 height 12
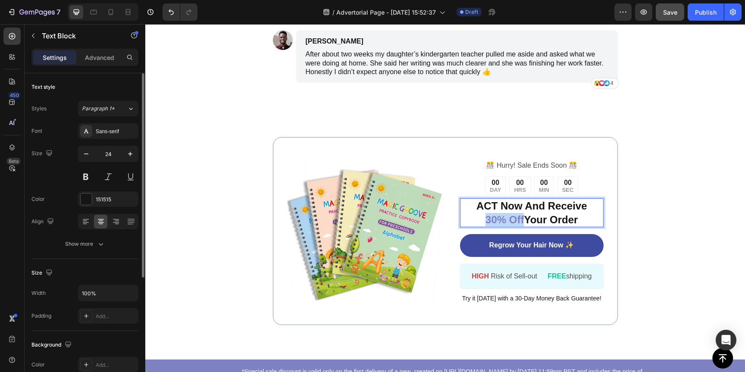
drag, startPoint x: 517, startPoint y: 218, endPoint x: 476, endPoint y: 225, distance: 41.5
click at [476, 225] on p "ACT Now And Receive 30% Off Your Order" at bounding box center [531, 212] width 141 height 27
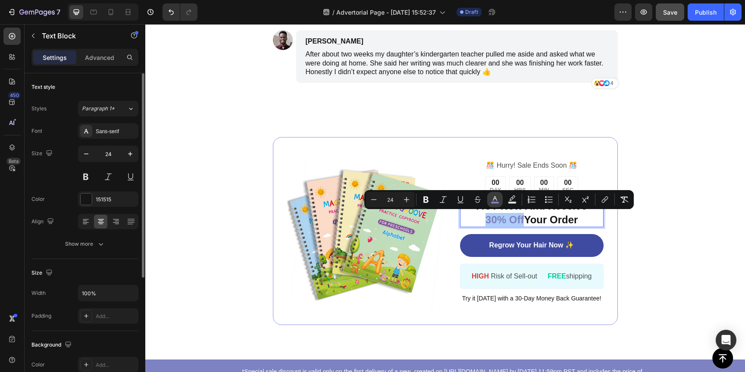
click at [496, 201] on icon "Editor contextual toolbar" at bounding box center [494, 199] width 9 height 9
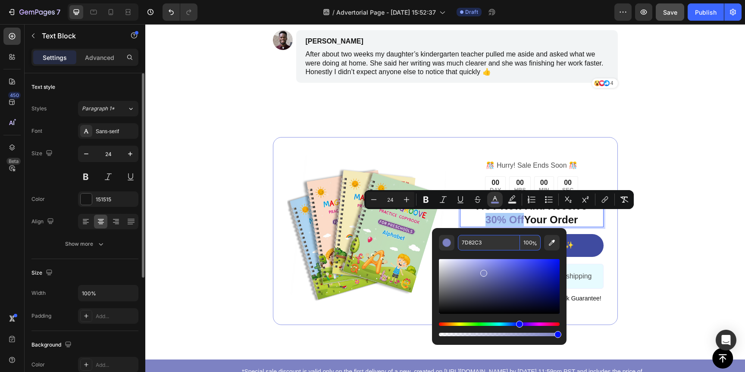
click at [505, 246] on input "7D82C3" at bounding box center [489, 243] width 62 height 16
paste input "3AA6FF"
type input "3AA6FF"
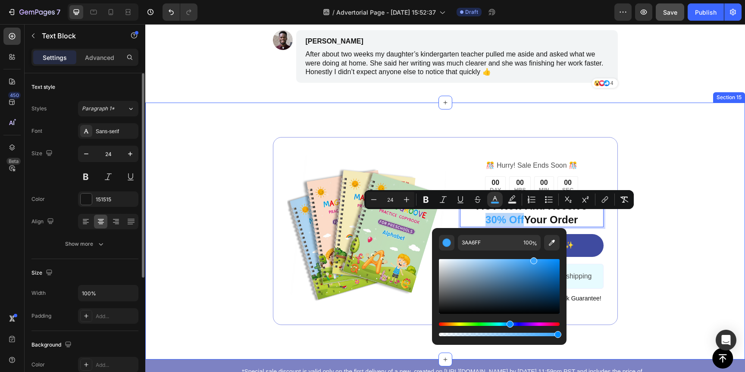
click at [652, 216] on div "Image ️🎊 Hurry! Sale Ends Soon ️🎊 Text Block 00 DAY 00 HRS 00 MIN 00 SEC Countd…" at bounding box center [444, 231] width 599 height 257
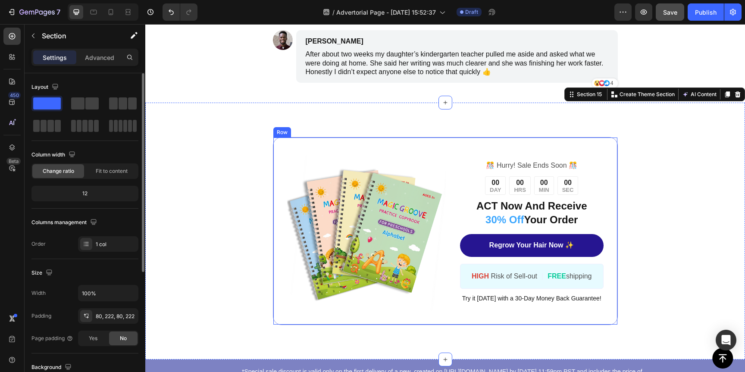
click at [588, 245] on link "Regrow Your Hair Now ✨" at bounding box center [531, 245] width 143 height 23
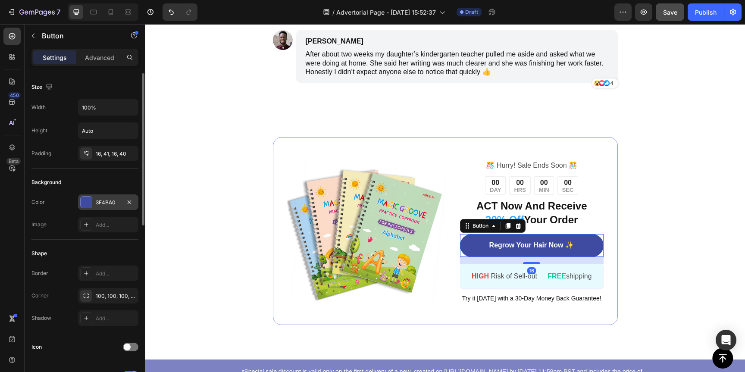
click at [97, 203] on div "3F4BA0" at bounding box center [108, 203] width 25 height 8
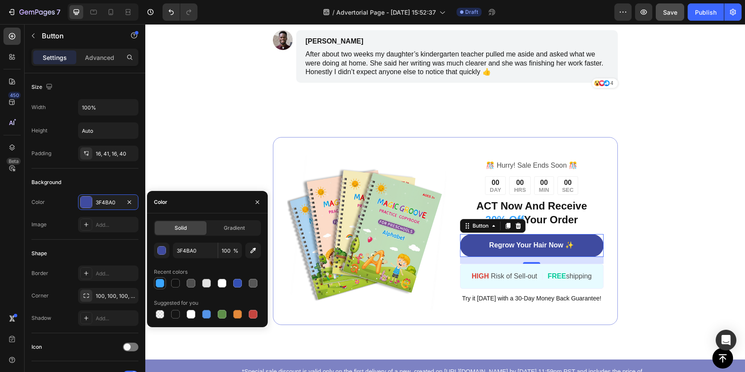
click at [160, 279] on div at bounding box center [160, 283] width 9 height 9
type input "3AA6FF"
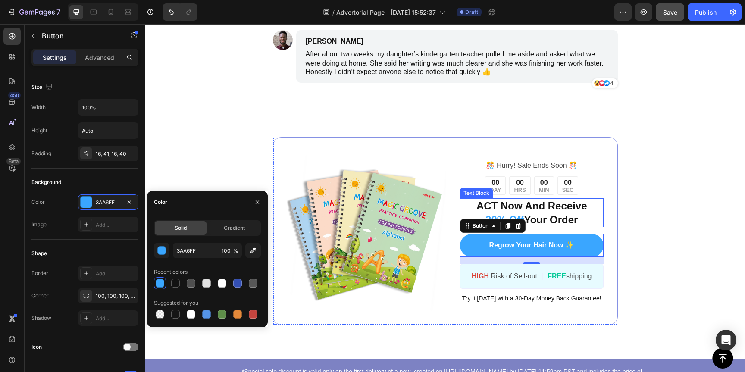
click at [545, 215] on p "ACT Now And Receive 30% Off Your Order" at bounding box center [531, 212] width 141 height 27
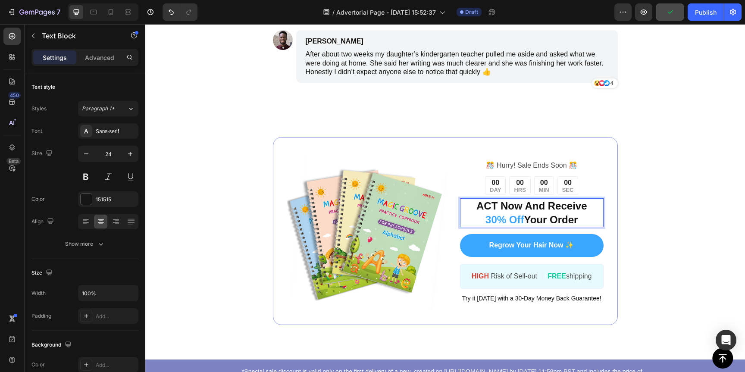
click at [486, 218] on span "30% Off" at bounding box center [504, 220] width 38 height 12
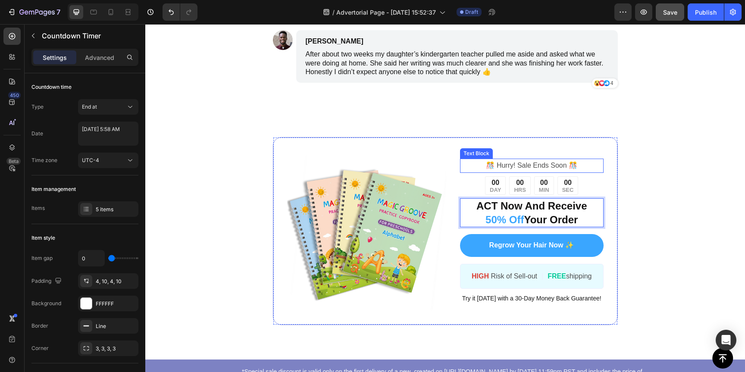
click at [519, 184] on div "00" at bounding box center [520, 182] width 12 height 9
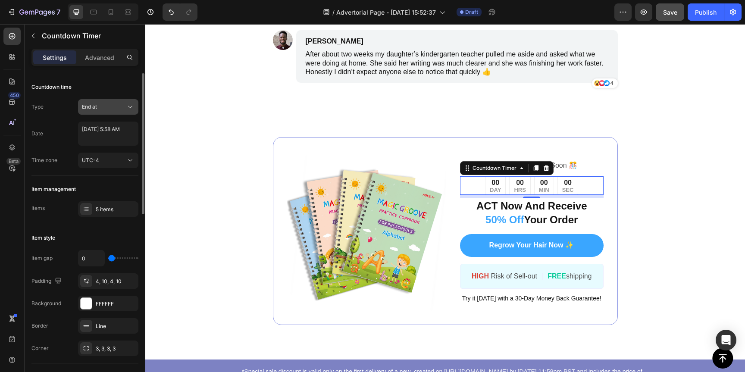
click at [118, 108] on div "End at" at bounding box center [104, 107] width 44 height 8
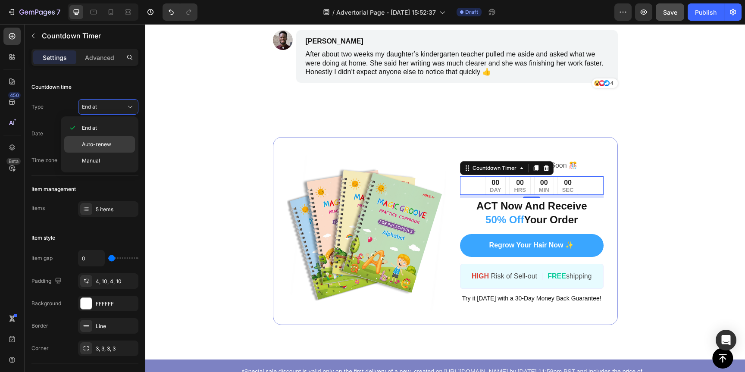
click at [110, 143] on span "Auto-renew" at bounding box center [96, 144] width 29 height 8
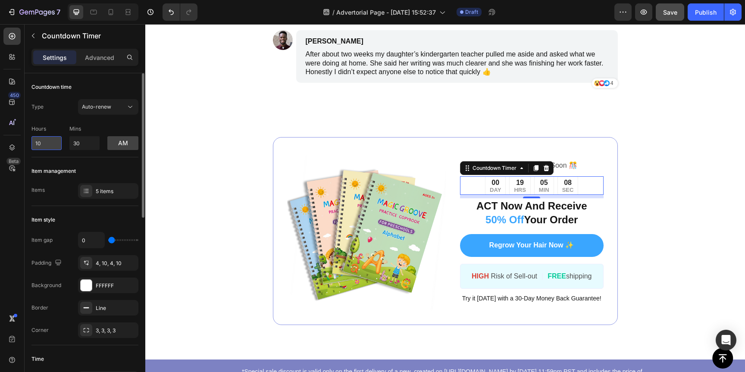
click at [42, 142] on input "10" at bounding box center [46, 143] width 30 height 14
type input "1"
type input "4"
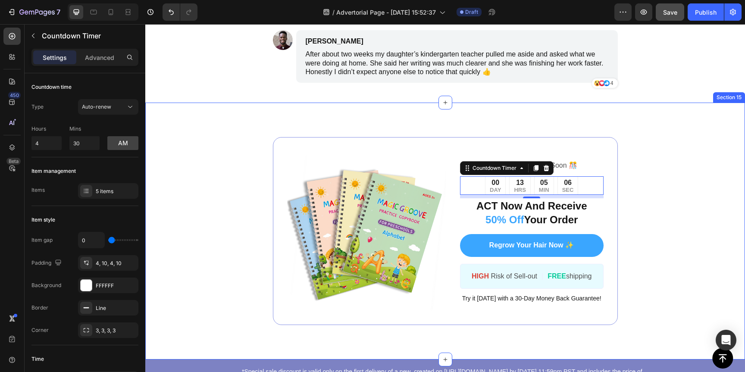
click at [210, 112] on div "Image ️🎊 Hurry! Sale Ends Soon ️🎊 Text Block 00 DAY 13 HRS 05 MIN 06 SEC Countd…" at bounding box center [444, 231] width 599 height 257
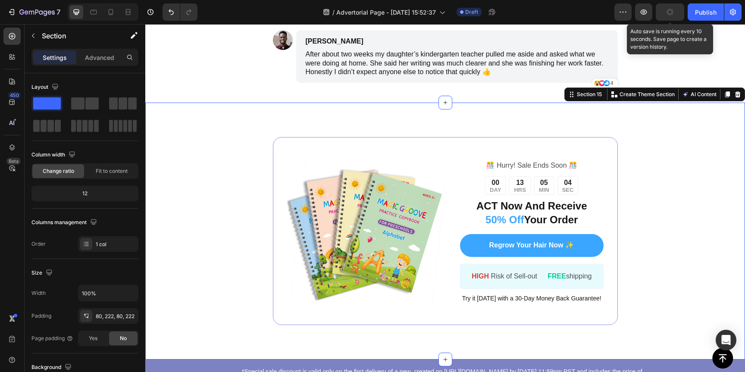
click at [671, 13] on icon "button" at bounding box center [670, 12] width 8 height 8
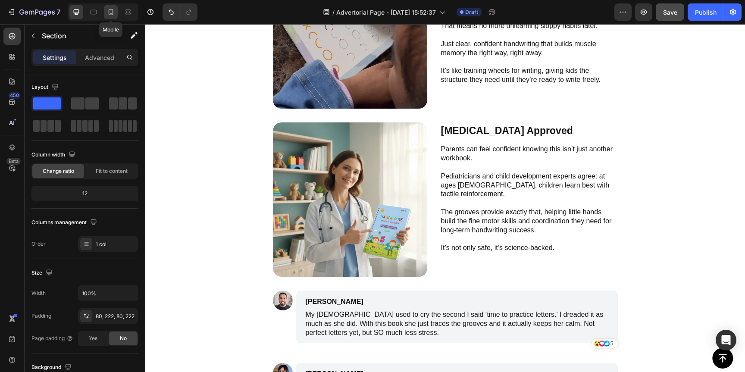
click at [114, 16] on div at bounding box center [111, 12] width 14 height 14
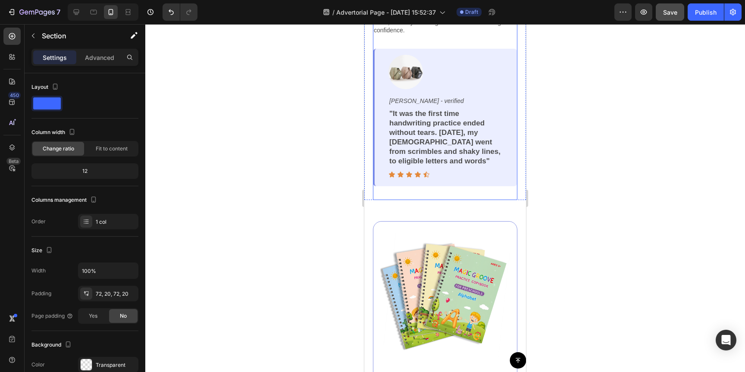
scroll to position [2771, 0]
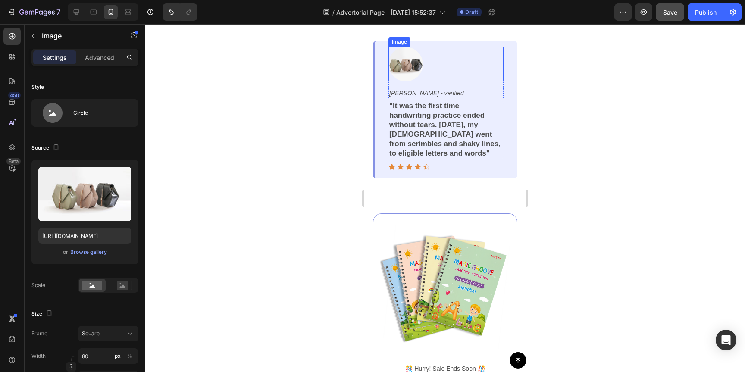
click at [411, 81] on img at bounding box center [405, 64] width 34 height 34
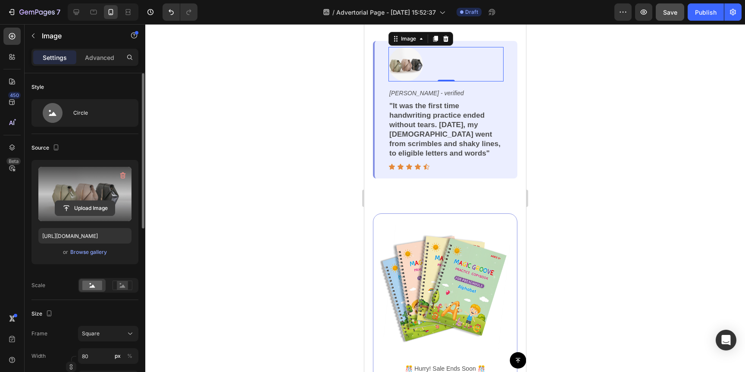
click at [93, 205] on input "file" at bounding box center [84, 208] width 59 height 15
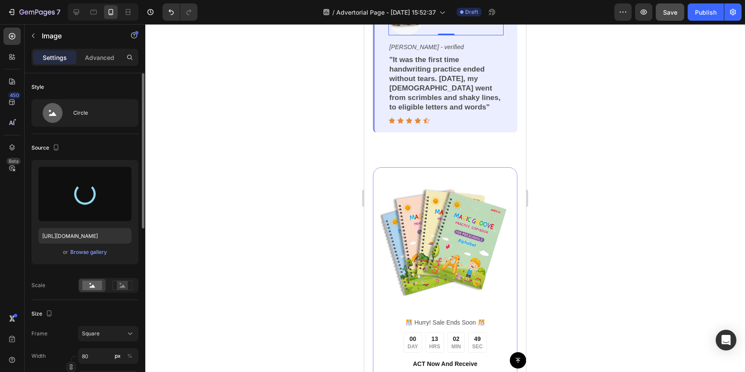
type input "[URL][DOMAIN_NAME]"
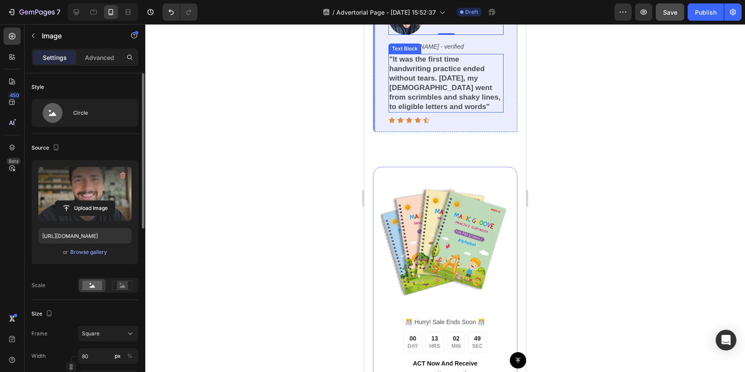
scroll to position [2819, 0]
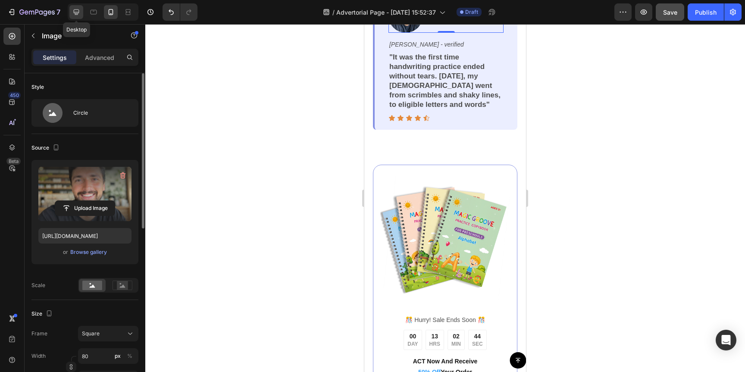
click at [77, 14] on icon at bounding box center [76, 12] width 9 height 9
type input "60"
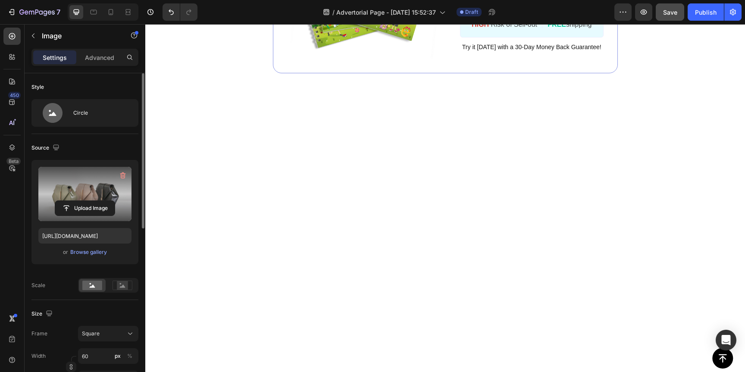
scroll to position [2965, 0]
click at [83, 207] on input "file" at bounding box center [84, 208] width 59 height 15
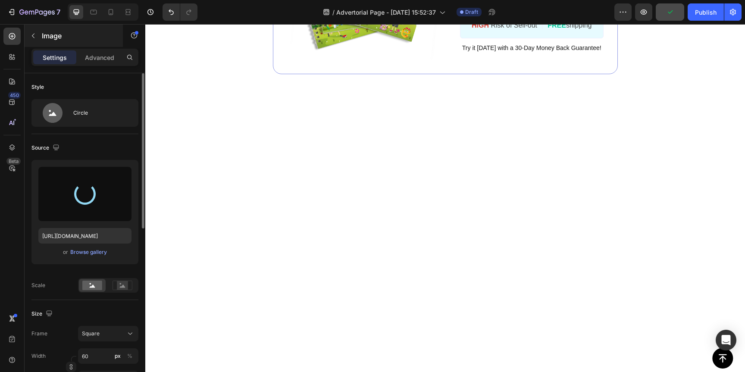
type input "[URL][DOMAIN_NAME]"
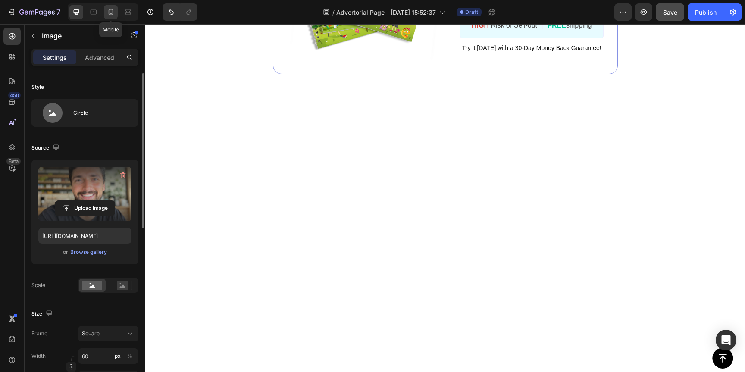
click at [108, 12] on icon at bounding box center [110, 12] width 9 height 9
type input "80"
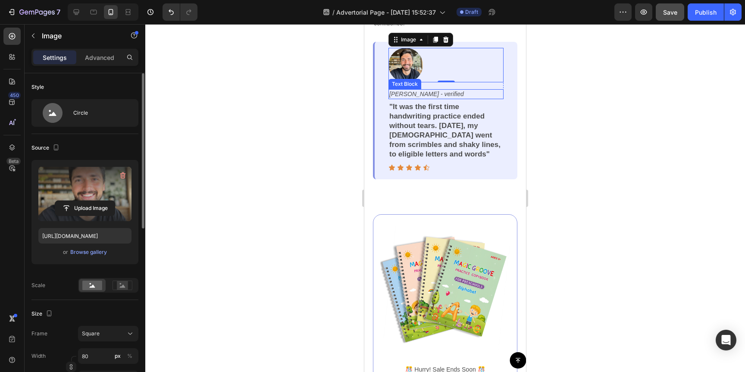
scroll to position [2771, 0]
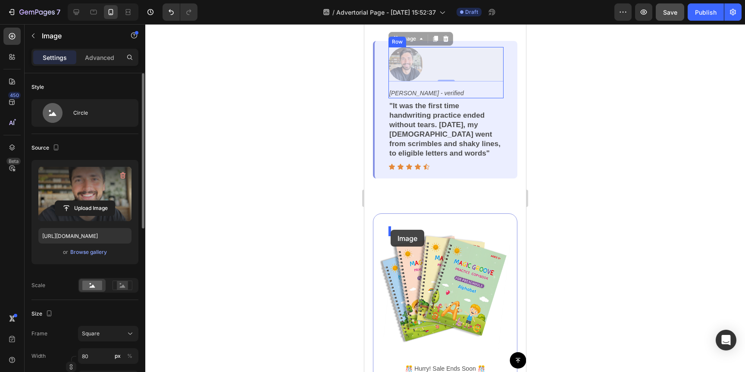
drag, startPoint x: 408, startPoint y: 204, endPoint x: 390, endPoint y: 230, distance: 31.0
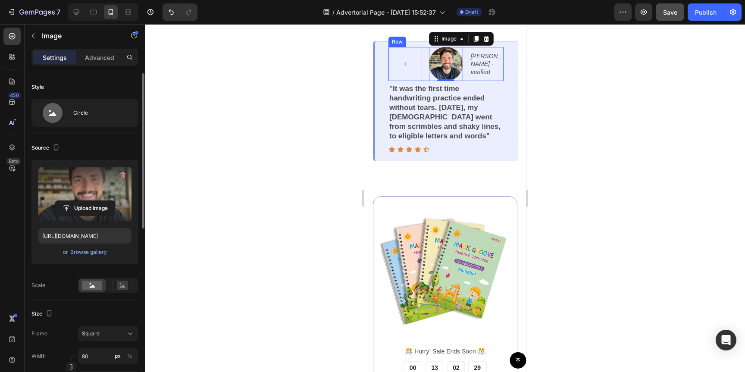
click at [421, 81] on div "Image 0 [PERSON_NAME] - verified Text Block Row" at bounding box center [445, 64] width 115 height 34
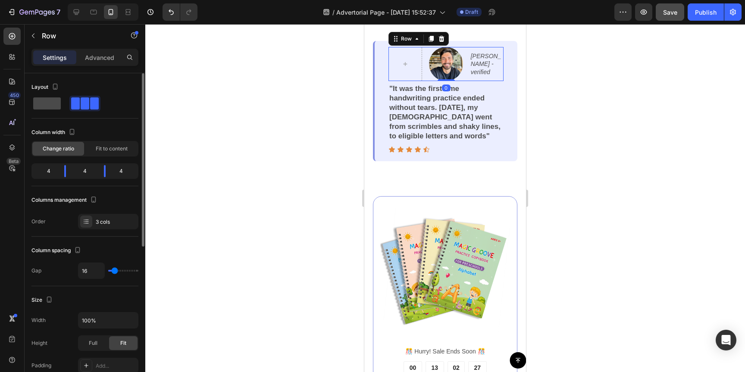
click at [46, 98] on span at bounding box center [47, 103] width 28 height 12
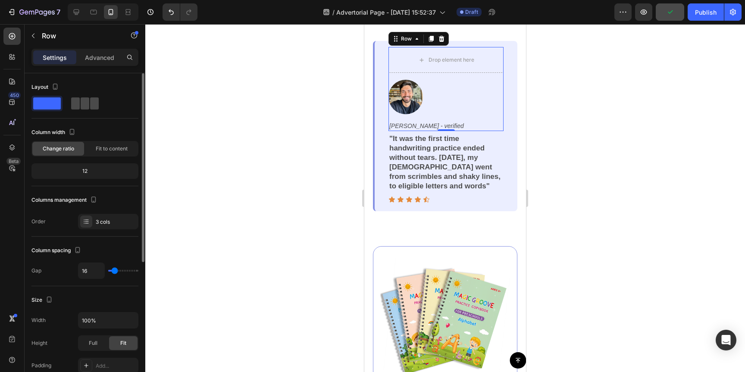
click at [75, 101] on span at bounding box center [75, 103] width 9 height 12
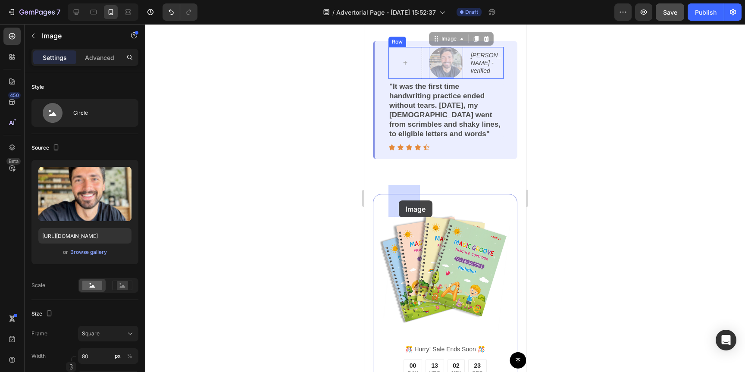
drag, startPoint x: 437, startPoint y: 200, endPoint x: 399, endPoint y: 200, distance: 38.4
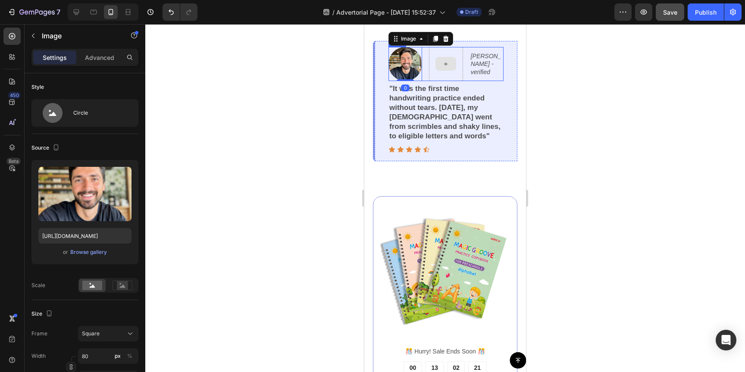
click at [447, 81] on div at bounding box center [446, 64] width 34 height 34
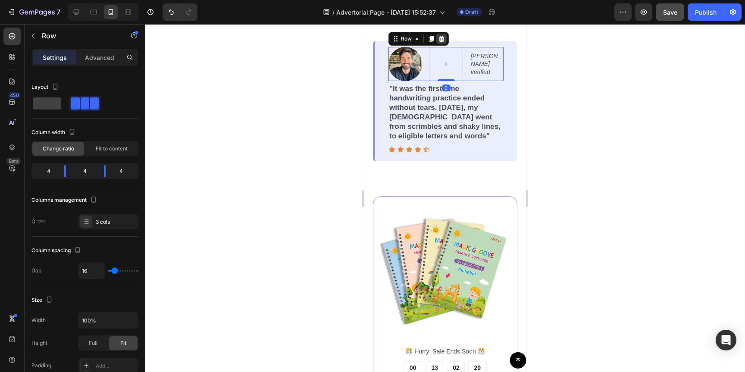
click at [442, 42] on icon at bounding box center [442, 39] width 6 height 6
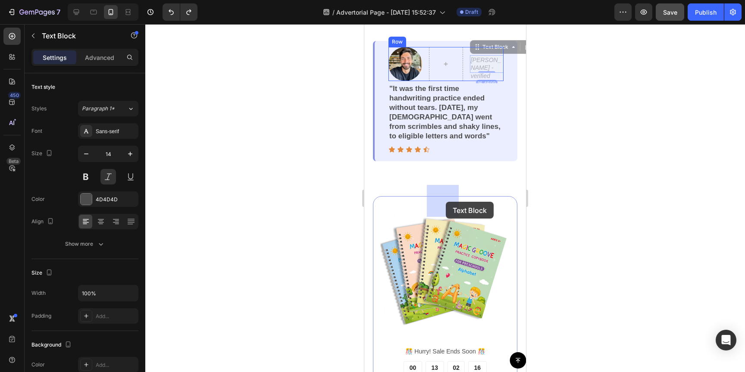
drag, startPoint x: 479, startPoint y: 197, endPoint x: 446, endPoint y: 202, distance: 33.9
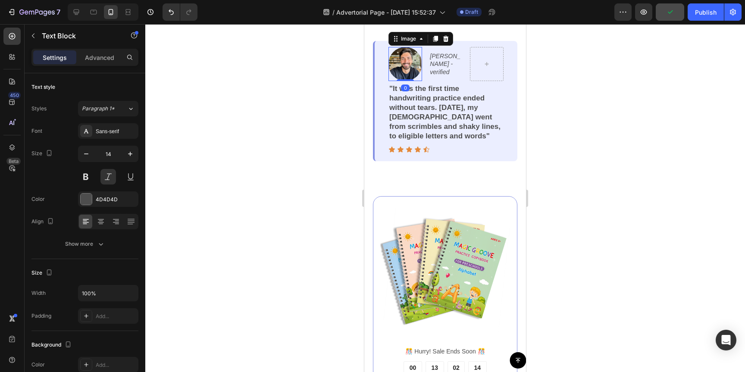
click at [399, 81] on img at bounding box center [405, 64] width 34 height 34
click at [456, 76] on p "[PERSON_NAME] - verified" at bounding box center [446, 64] width 32 height 24
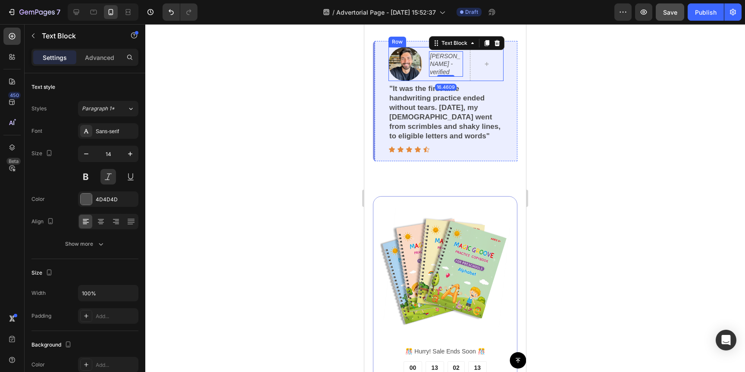
click at [464, 81] on div "Image [PERSON_NAME] - verified Text Block 16.4609 Row" at bounding box center [445, 64] width 115 height 34
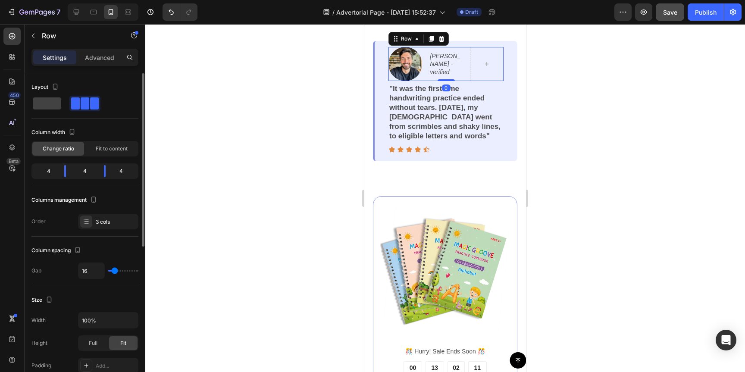
click at [118, 172] on div "4" at bounding box center [124, 171] width 24 height 12
click at [120, 171] on div "4" at bounding box center [124, 171] width 24 height 12
click at [114, 148] on span "Fit to content" at bounding box center [112, 149] width 32 height 8
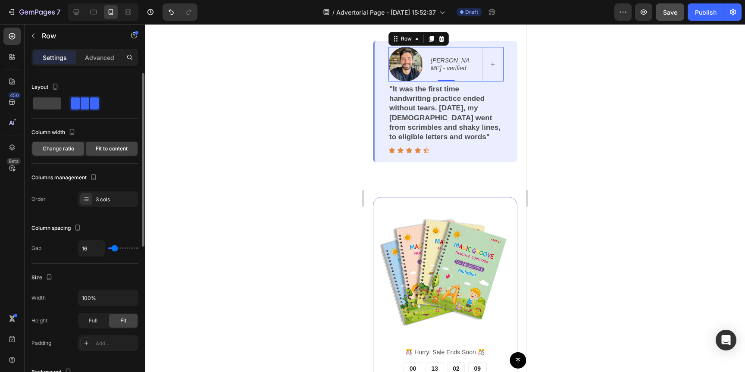
click at [44, 146] on span "Change ratio" at bounding box center [58, 149] width 31 height 8
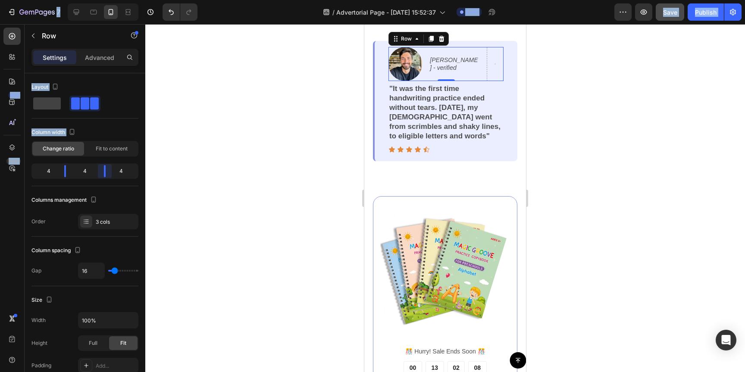
drag, startPoint x: 102, startPoint y: 173, endPoint x: 181, endPoint y: 173, distance: 78.4
click at [181, 0] on body "7 / Advertorial Page - [DATE] 15:52:37 Draft Preview Save Publish 450 Beta Sect…" at bounding box center [372, 0] width 745 height 0
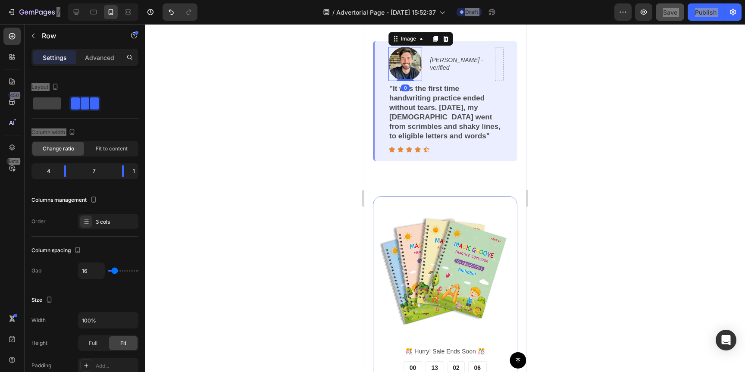
click at [406, 81] on img at bounding box center [405, 64] width 34 height 34
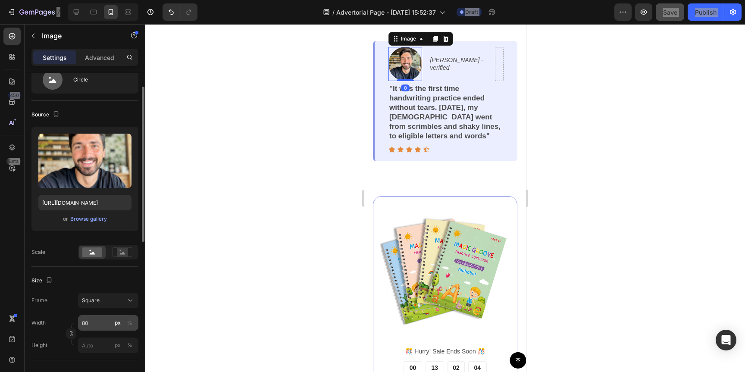
scroll to position [56, 0]
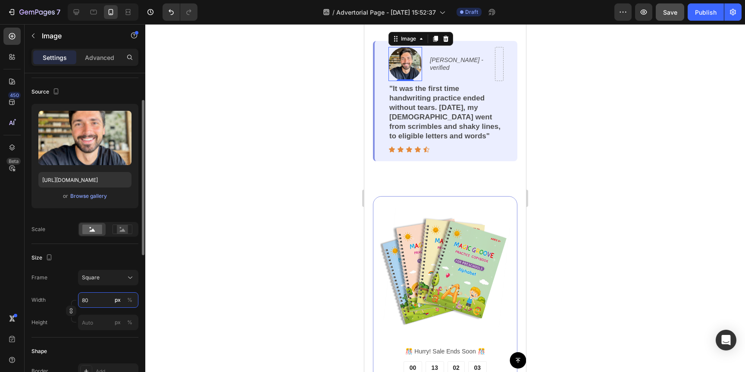
click at [85, 301] on input "80" at bounding box center [108, 300] width 60 height 16
type input "4"
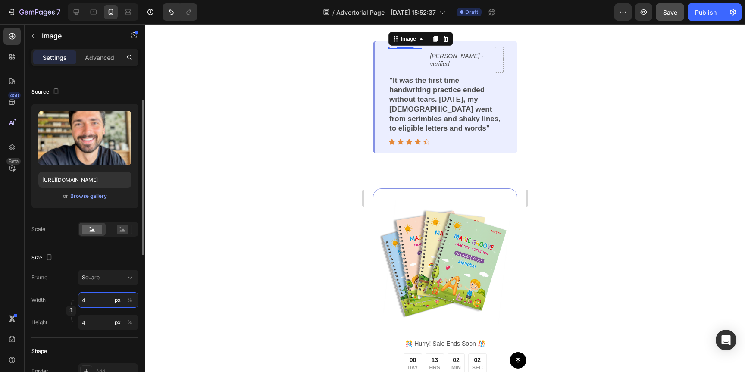
type input "40"
type input "4"
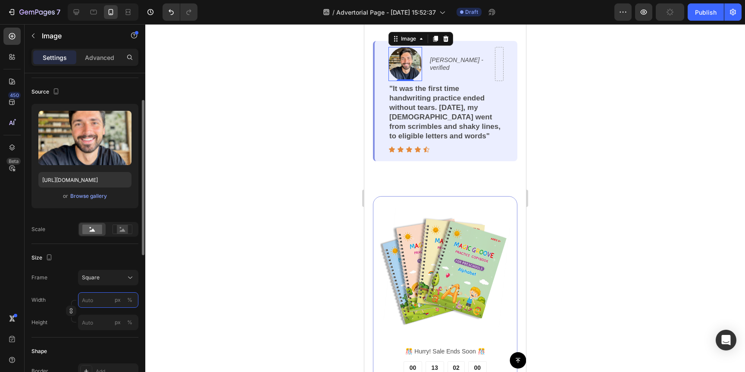
type input "5"
type input "50"
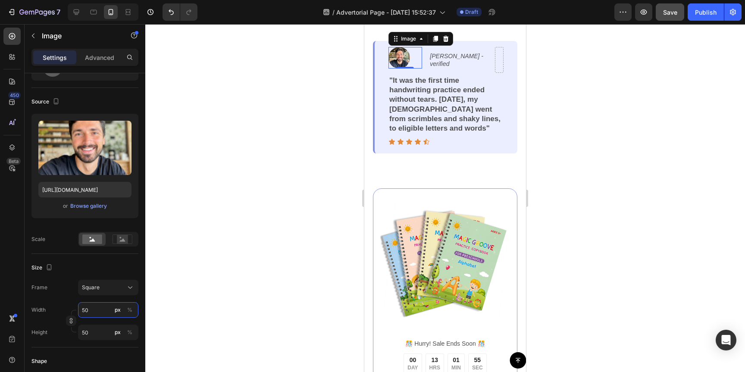
scroll to position [0, 0]
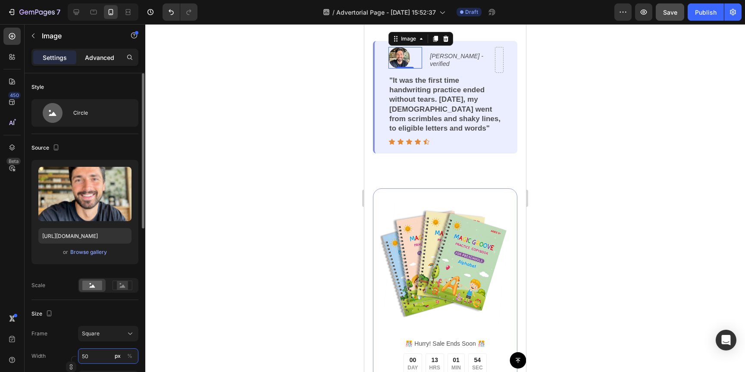
type input "50"
click at [106, 57] on p "Advanced" at bounding box center [99, 57] width 29 height 9
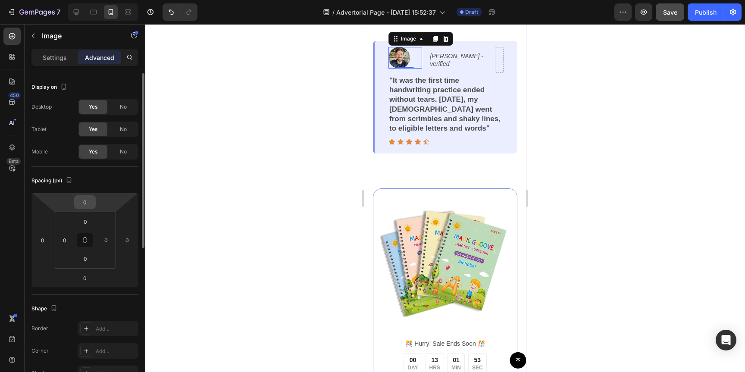
click at [95, 202] on div "0" at bounding box center [85, 202] width 22 height 14
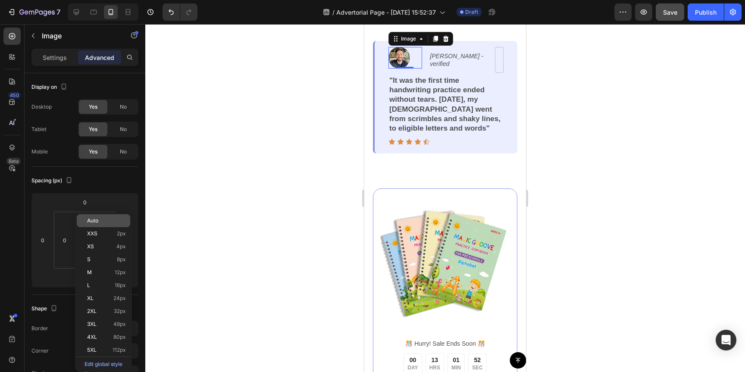
click at [103, 218] on p "Auto" at bounding box center [106, 221] width 39 height 6
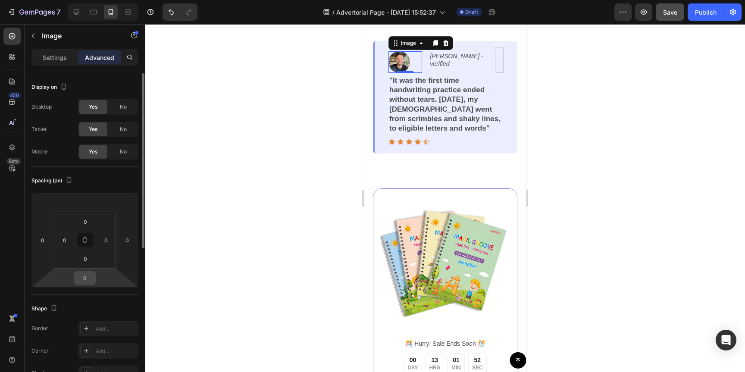
click at [95, 279] on div "0" at bounding box center [85, 278] width 22 height 14
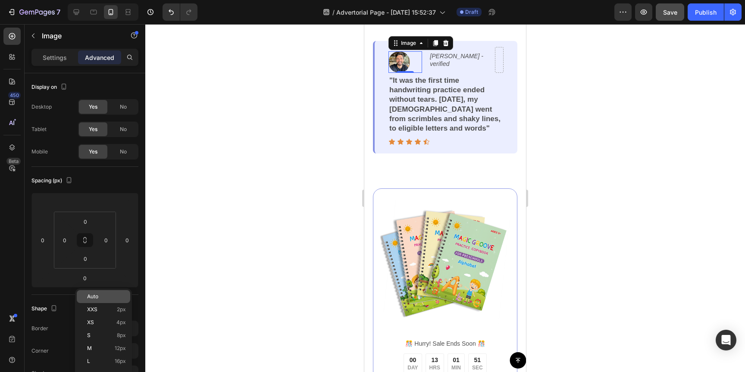
click at [100, 295] on p "Auto" at bounding box center [106, 296] width 39 height 6
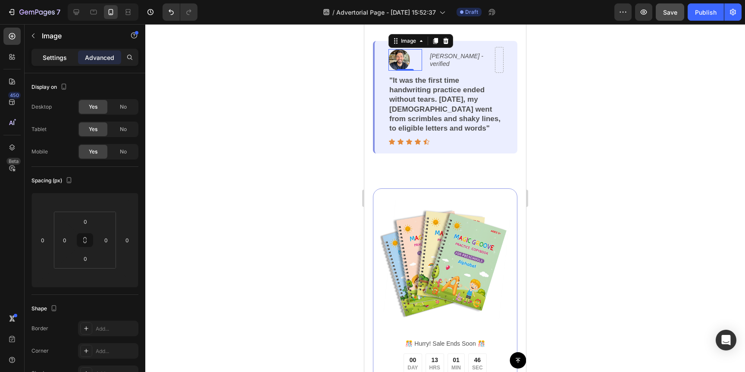
click at [59, 61] on p "Settings" at bounding box center [55, 57] width 24 height 9
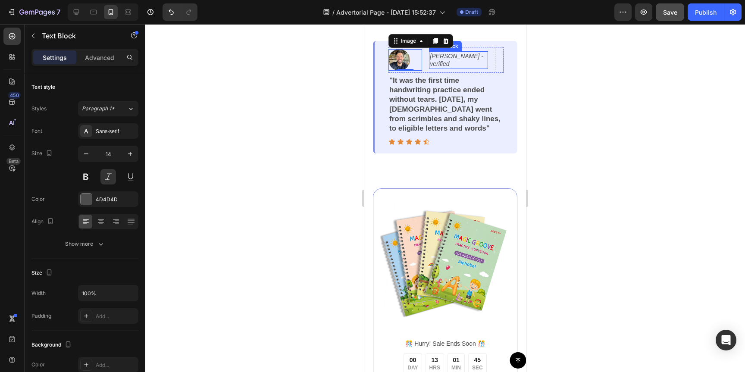
click at [453, 73] on div "[PERSON_NAME] - verified Text Block" at bounding box center [458, 60] width 59 height 26
click at [425, 73] on div "Image [PERSON_NAME] - verified Text Block 18.8984 Row" at bounding box center [445, 60] width 115 height 26
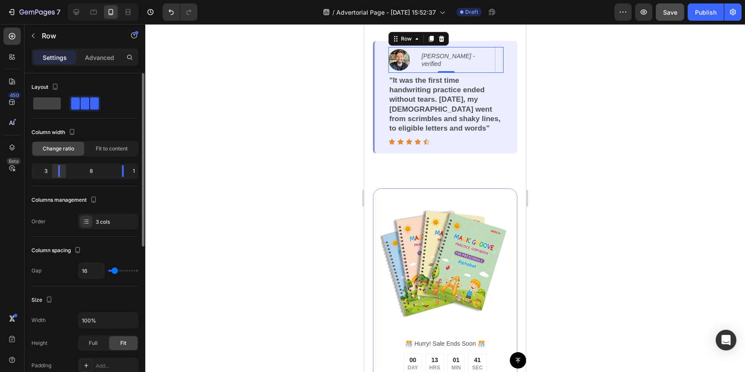
drag, startPoint x: 65, startPoint y: 174, endPoint x: 55, endPoint y: 174, distance: 9.5
click at [55, 174] on div at bounding box center [59, 171] width 16 height 12
click at [542, 207] on div at bounding box center [444, 198] width 599 height 348
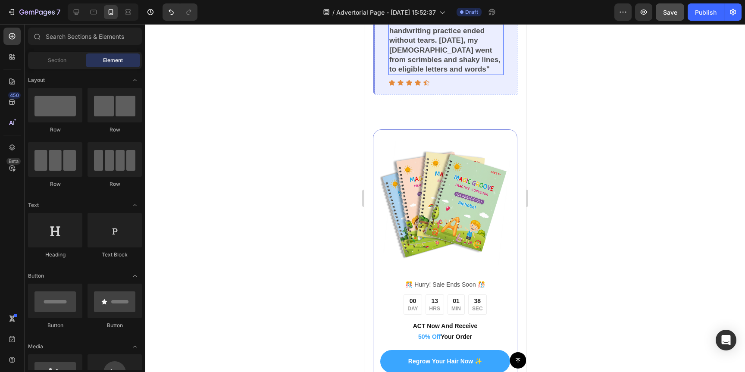
scroll to position [2834, 0]
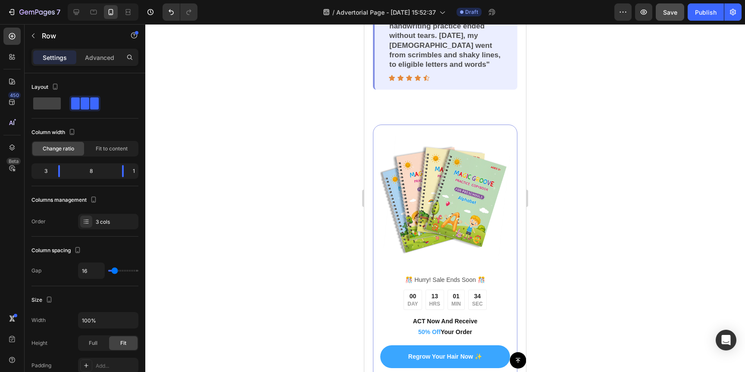
click at [84, 61] on div "Advanced" at bounding box center [99, 57] width 43 height 14
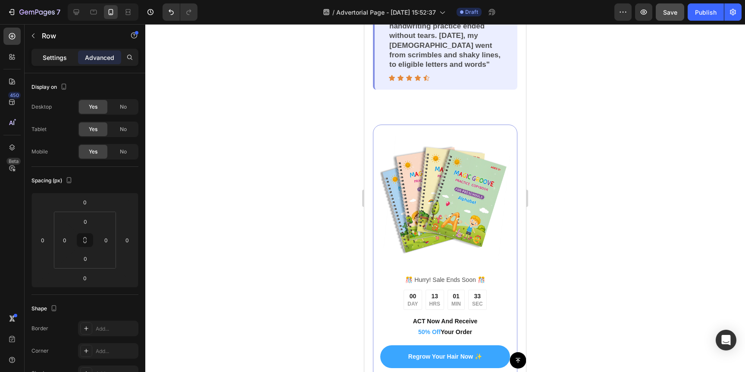
click at [58, 61] on p "Settings" at bounding box center [55, 57] width 24 height 9
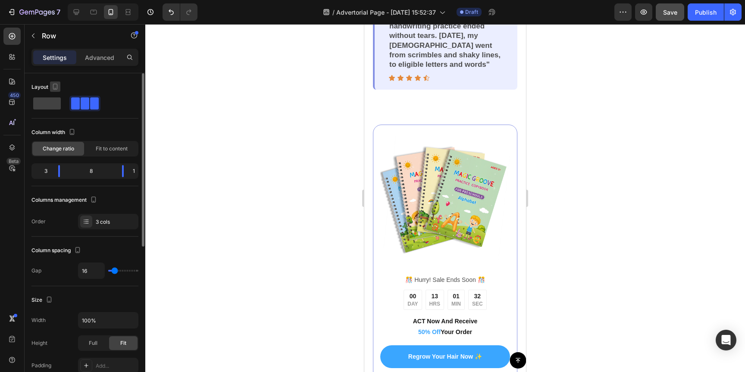
click at [56, 84] on icon "button" at bounding box center [55, 86] width 9 height 9
click at [54, 97] on icon "button" at bounding box center [57, 100] width 9 height 9
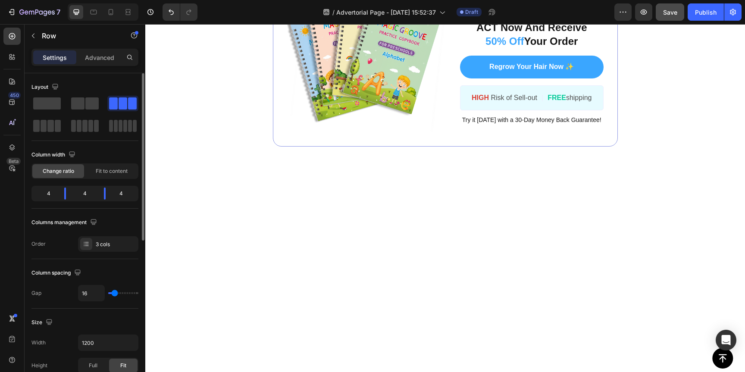
scroll to position [2893, 0]
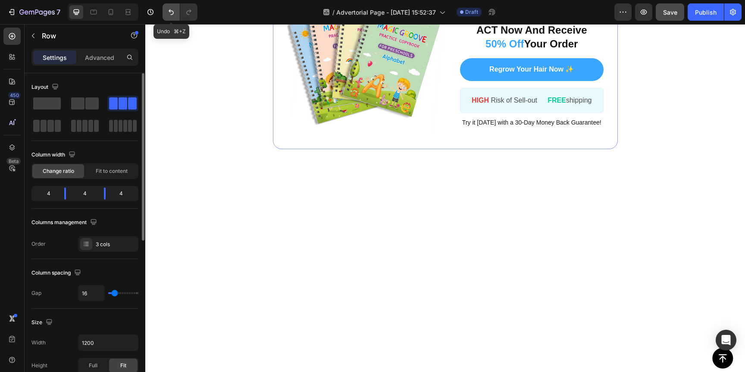
click at [171, 11] on icon "Undo/Redo" at bounding box center [170, 12] width 5 height 6
click at [184, 12] on icon "Undo/Redo" at bounding box center [188, 12] width 9 height 9
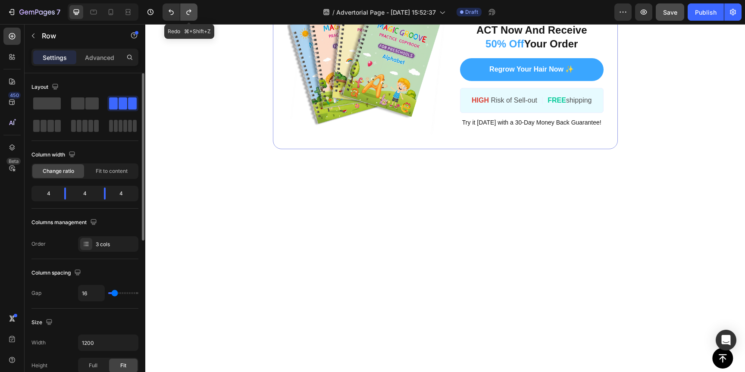
click at [184, 12] on icon "Undo/Redo" at bounding box center [188, 12] width 9 height 9
click at [115, 15] on div at bounding box center [111, 12] width 14 height 14
type input "100%"
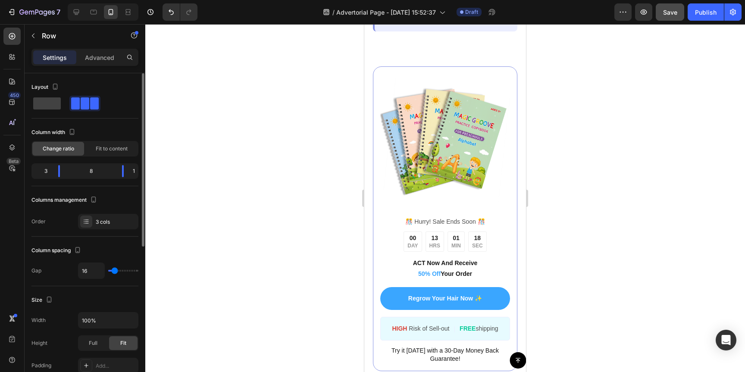
scroll to position [2901, 0]
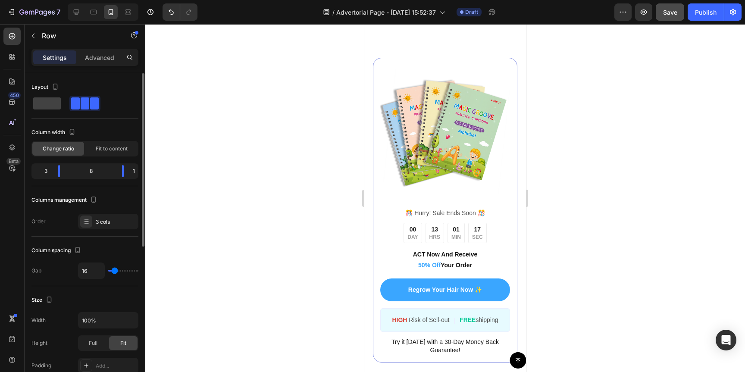
click at [240, 90] on div at bounding box center [444, 198] width 599 height 348
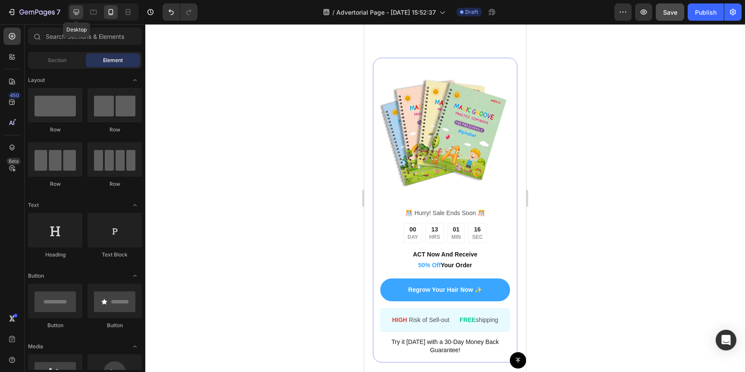
click at [75, 13] on icon at bounding box center [77, 12] width 6 height 6
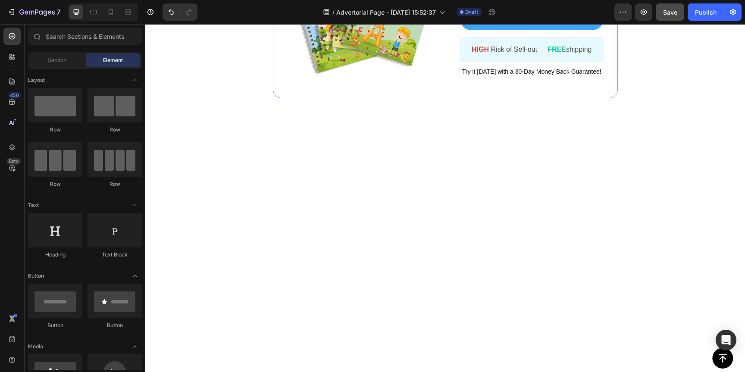
scroll to position [2941, 0]
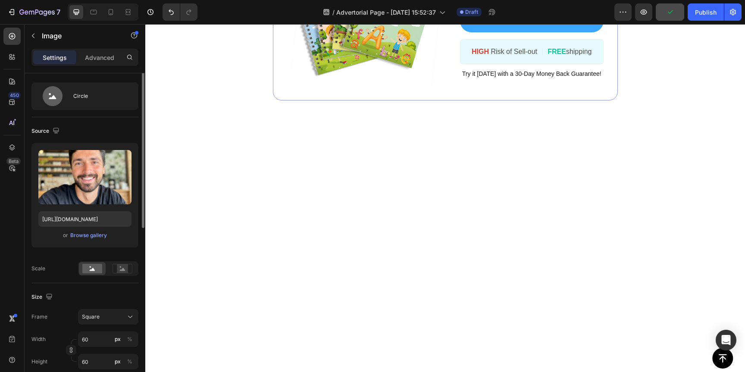
scroll to position [11, 0]
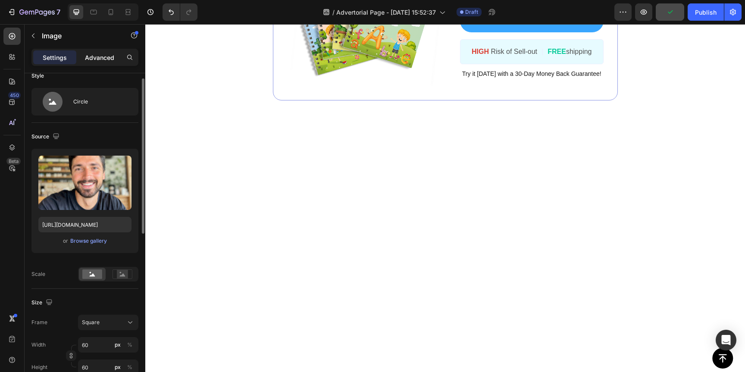
click at [96, 57] on p "Advanced" at bounding box center [99, 57] width 29 height 9
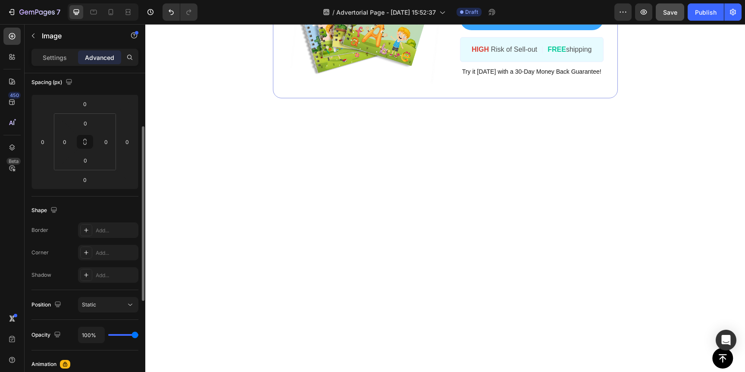
scroll to position [2945, 0]
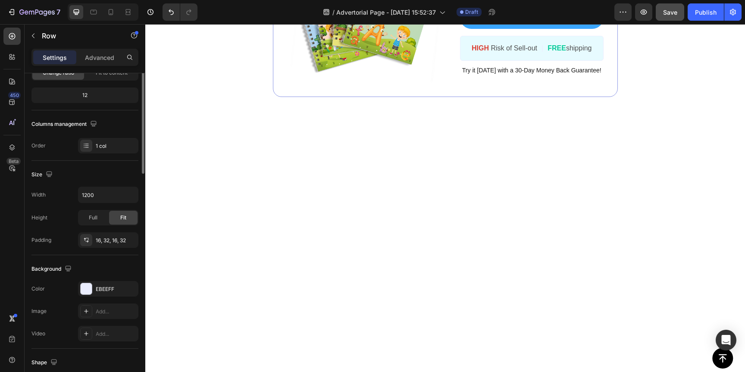
scroll to position [0, 0]
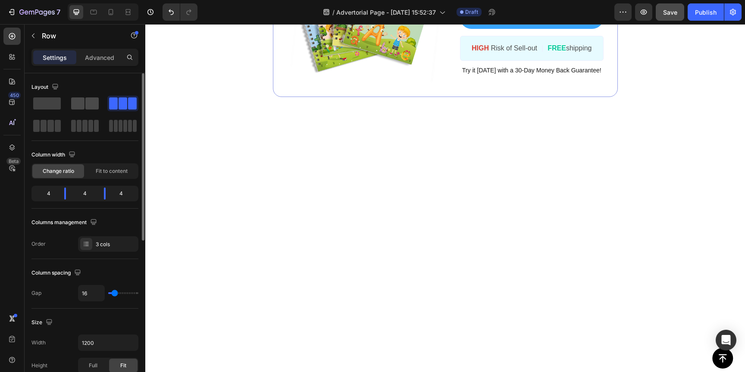
click at [87, 101] on span at bounding box center [91, 103] width 13 height 12
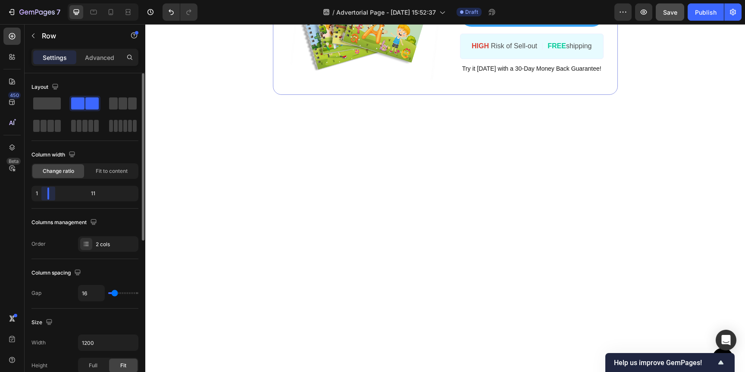
drag, startPoint x: 83, startPoint y: 196, endPoint x: 37, endPoint y: 200, distance: 45.8
click at [37, 200] on div "1 11" at bounding box center [84, 194] width 107 height 16
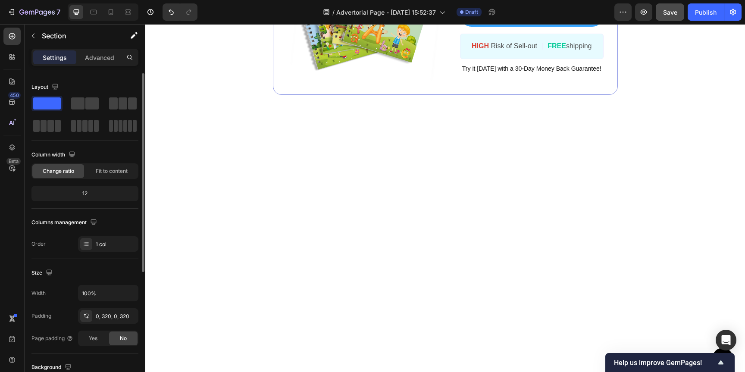
click at [108, 14] on icon at bounding box center [110, 12] width 9 height 9
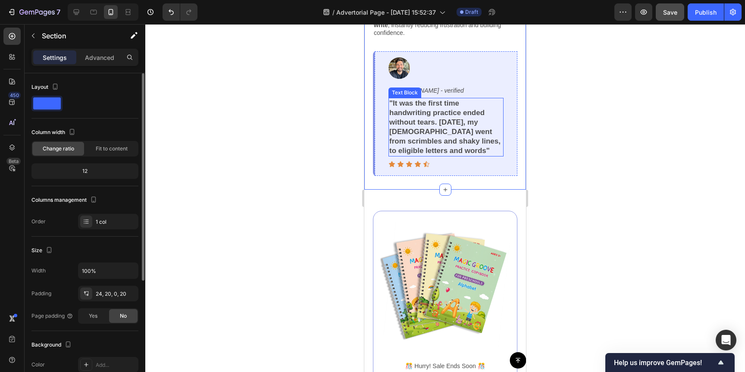
scroll to position [2778, 0]
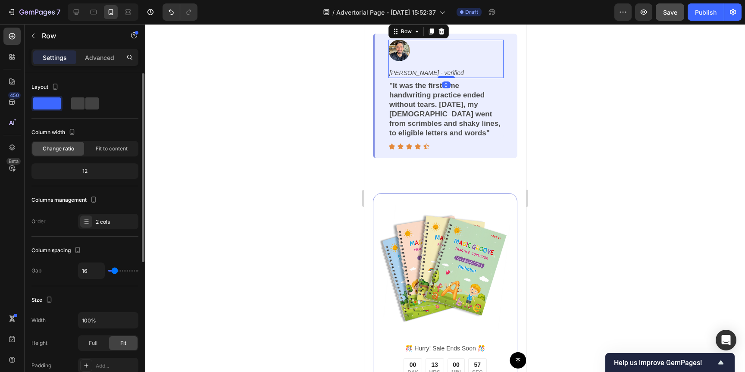
click at [457, 78] on div "Image [PERSON_NAME] - verified Text Block Row 0" at bounding box center [445, 59] width 115 height 38
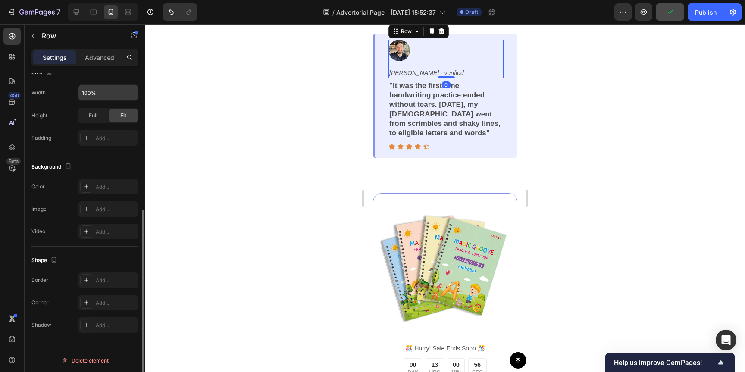
scroll to position [230, 0]
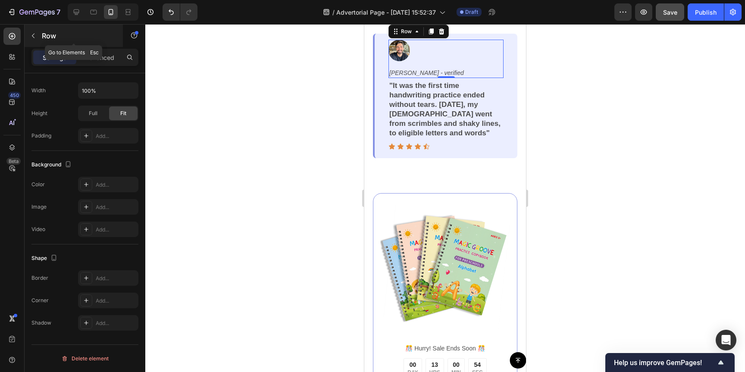
click at [44, 40] on p "Row" at bounding box center [78, 36] width 73 height 10
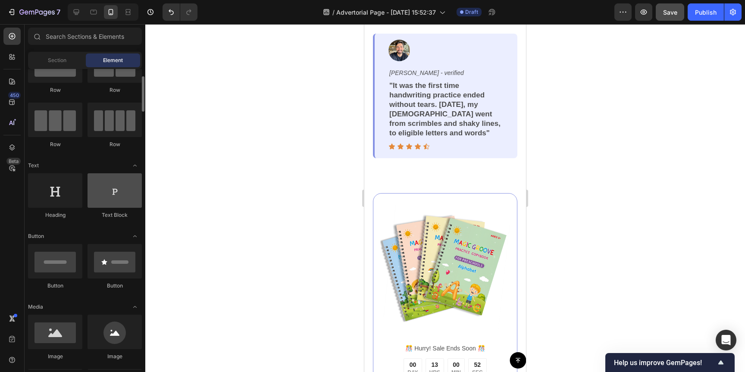
scroll to position [47, 0]
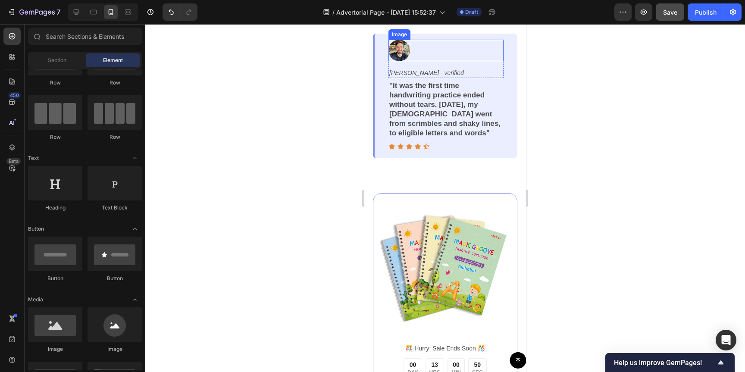
click at [442, 61] on div at bounding box center [445, 51] width 115 height 22
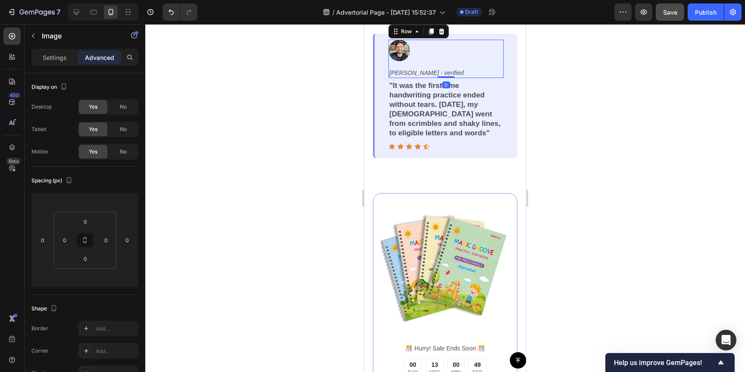
click at [470, 78] on div "Image [PERSON_NAME] - verified Text Block Row 0" at bounding box center [445, 59] width 115 height 38
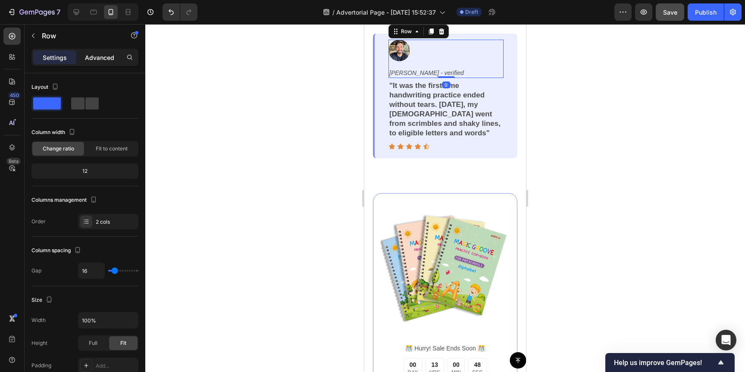
click at [108, 57] on p "Advanced" at bounding box center [99, 57] width 29 height 9
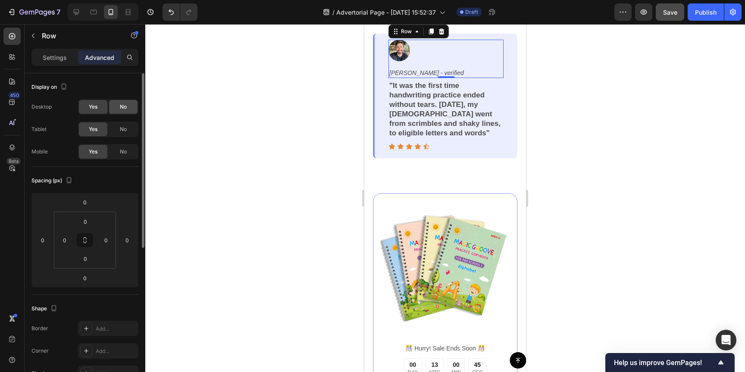
click at [122, 106] on span "No" at bounding box center [123, 107] width 7 height 8
click at [431, 35] on icon at bounding box center [431, 32] width 5 height 6
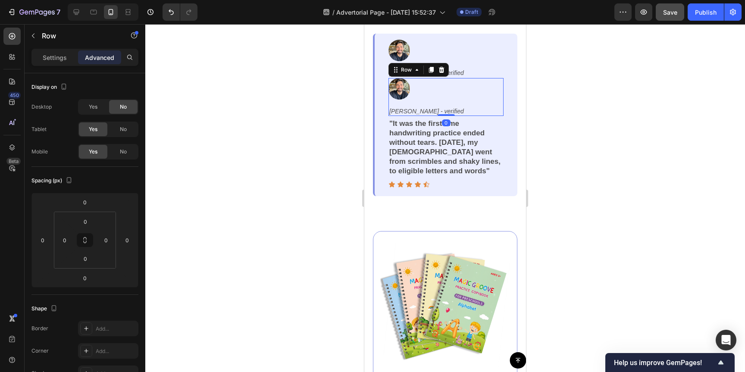
scroll to position [230, 0]
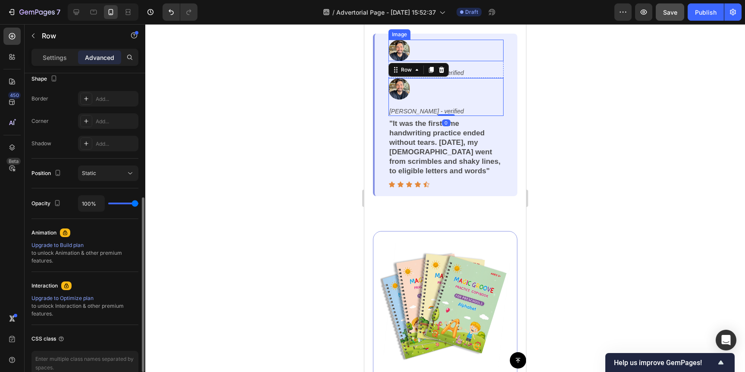
click at [475, 61] on div at bounding box center [445, 51] width 115 height 22
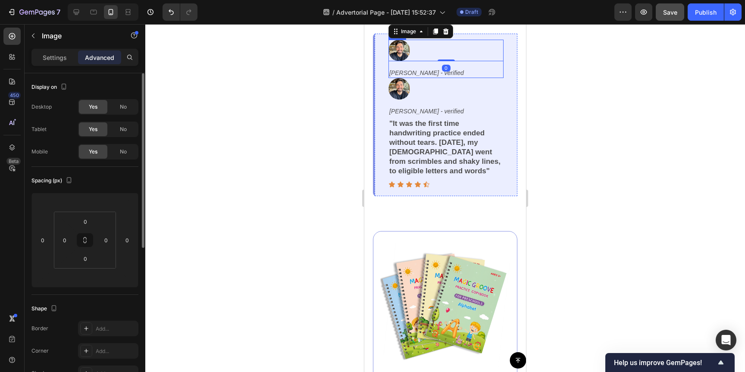
click at [477, 78] on div "Image 0 [PERSON_NAME] - verified Text Block Row" at bounding box center [445, 59] width 115 height 38
click at [89, 109] on span "Yes" at bounding box center [93, 107] width 9 height 8
click at [122, 151] on span "No" at bounding box center [123, 152] width 7 height 8
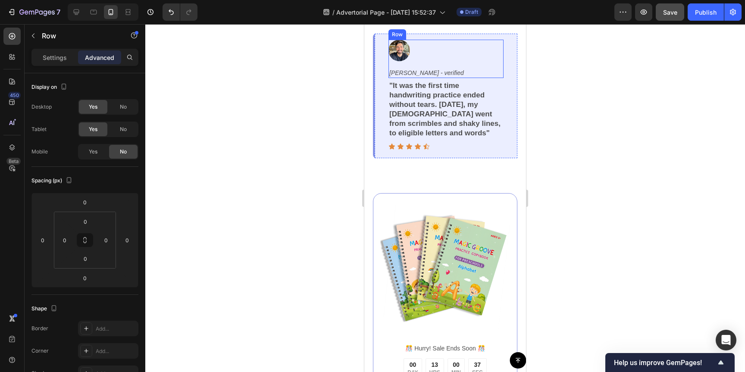
click at [466, 78] on div "Image [PERSON_NAME] - verified Text Block Row" at bounding box center [445, 59] width 115 height 38
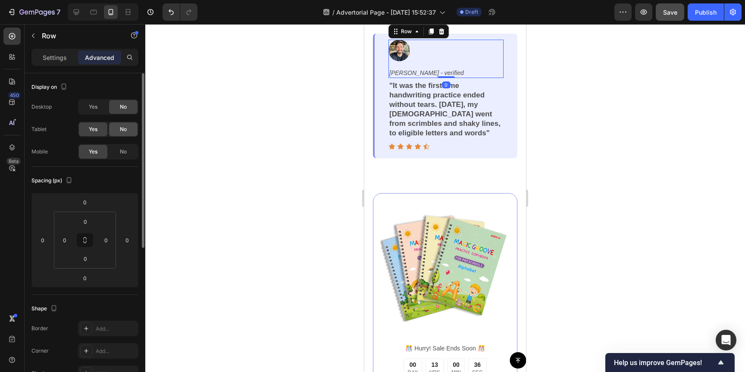
click at [125, 128] on span "No" at bounding box center [123, 129] width 7 height 8
click at [39, 52] on div "Settings" at bounding box center [54, 57] width 43 height 14
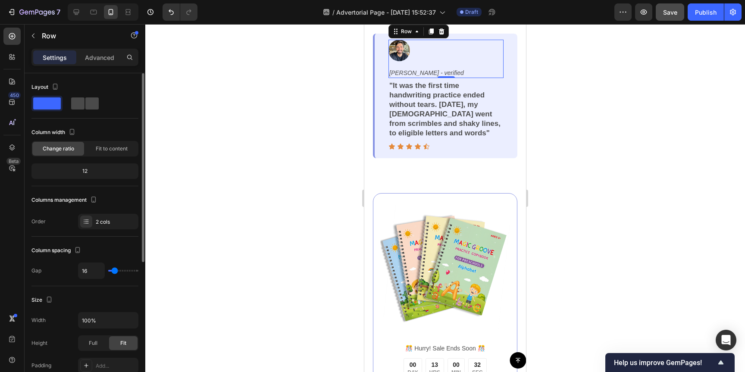
click at [88, 106] on span at bounding box center [91, 103] width 13 height 12
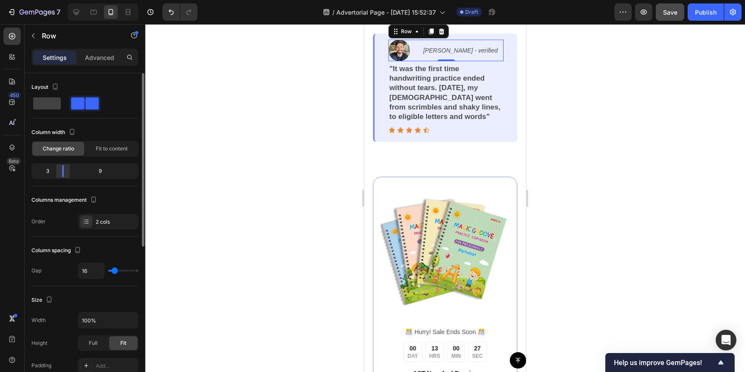
drag, startPoint x: 82, startPoint y: 175, endPoint x: 58, endPoint y: 176, distance: 24.2
click at [58, 176] on div at bounding box center [63, 171] width 16 height 12
click at [266, 156] on div at bounding box center [444, 198] width 599 height 348
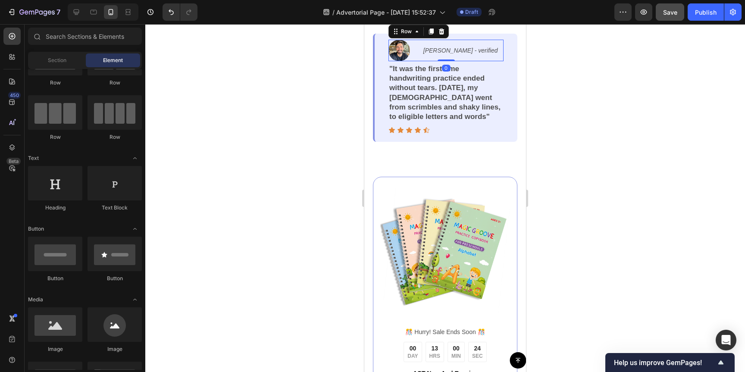
click at [415, 61] on div "Image [PERSON_NAME] - verified Text Block Row 0" at bounding box center [445, 51] width 115 height 22
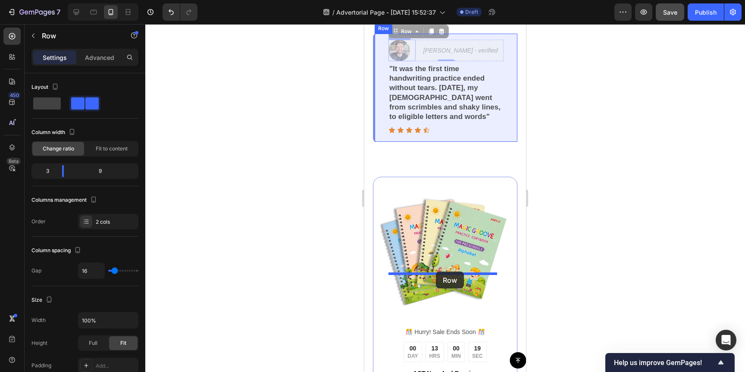
drag, startPoint x: 400, startPoint y: 171, endPoint x: 436, endPoint y: 271, distance: 106.4
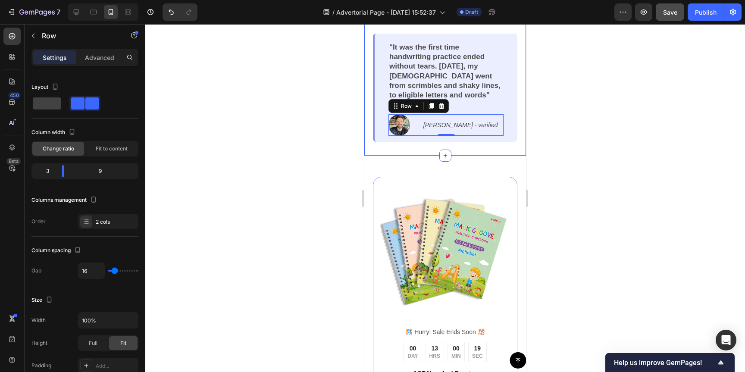
click at [586, 251] on div at bounding box center [444, 198] width 599 height 348
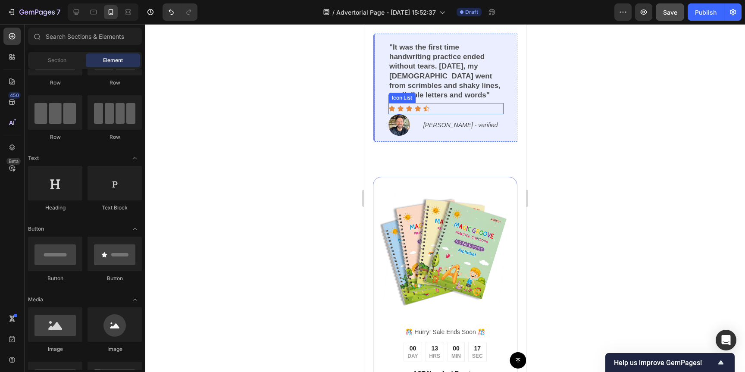
click at [437, 112] on div "Icon Icon Icon Icon Icon" at bounding box center [445, 108] width 115 height 7
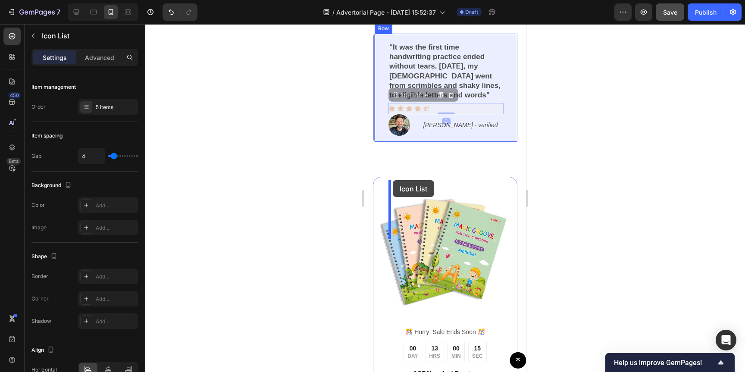
drag, startPoint x: 396, startPoint y: 231, endPoint x: 393, endPoint y: 180, distance: 51.4
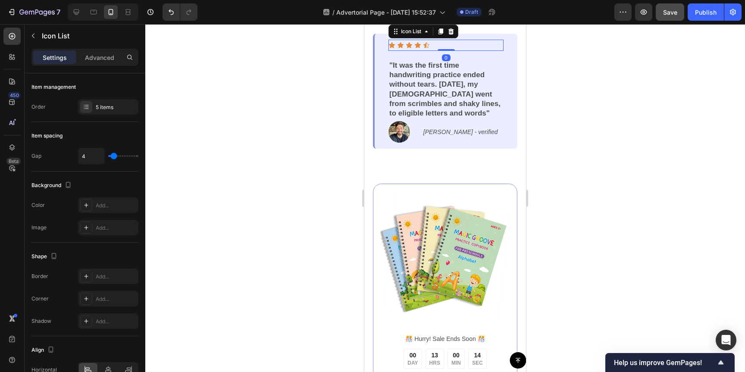
click at [590, 228] on div at bounding box center [444, 198] width 599 height 348
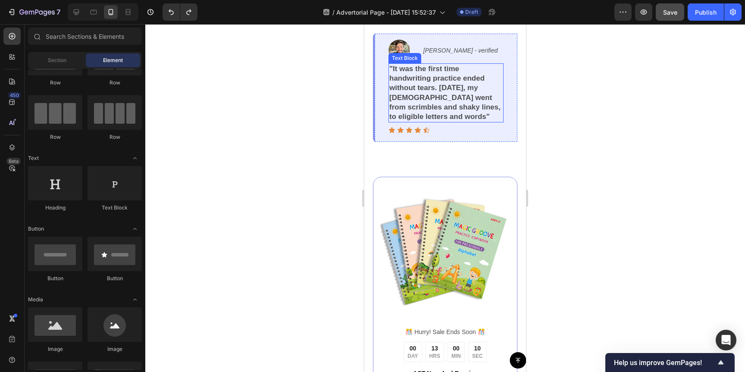
click at [448, 122] on p ""It was the first time handwriting practice ended without tears. [DATE], my [DE…" at bounding box center [445, 92] width 113 height 57
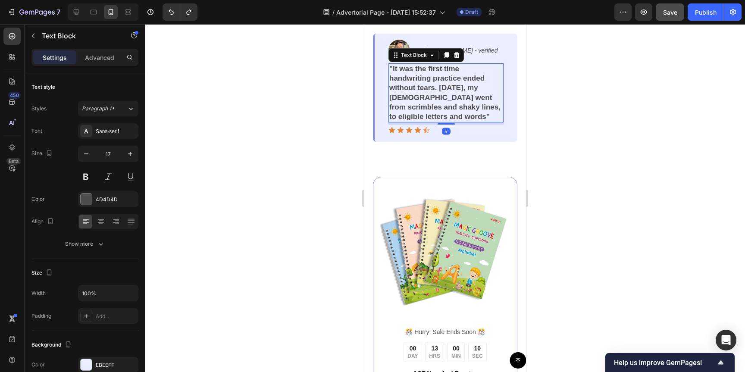
click at [448, 122] on p ""It was the first time handwriting practice ended without tears. [DATE], my [DE…" at bounding box center [445, 92] width 113 height 57
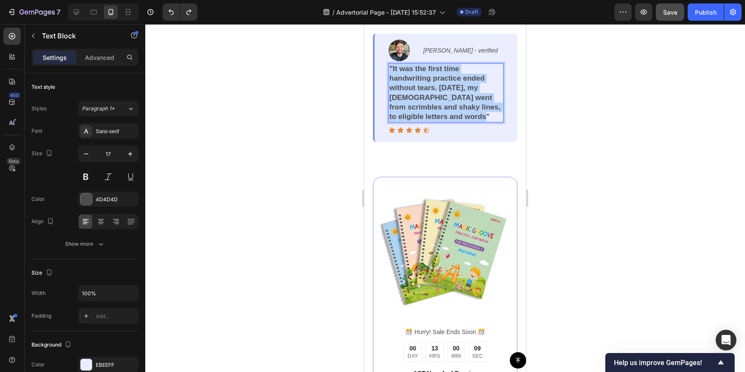
click at [448, 122] on p ""It was the first time handwriting practice ended without tears. [DATE], my [DE…" at bounding box center [445, 92] width 113 height 57
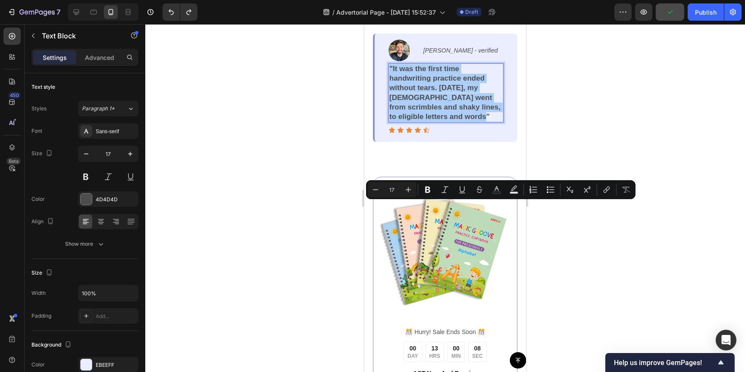
click at [598, 242] on div at bounding box center [444, 198] width 599 height 348
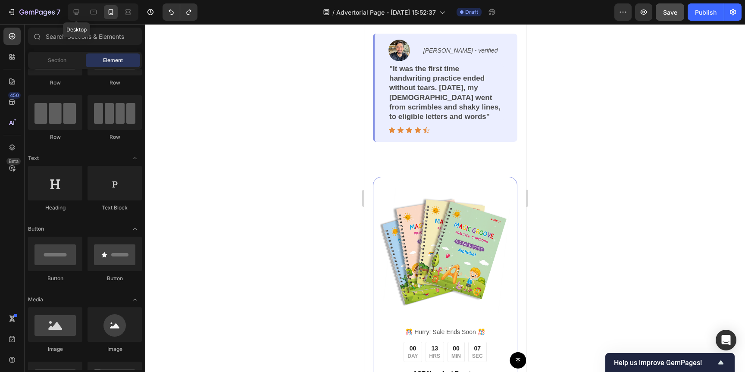
click at [67, 6] on div "Desktop" at bounding box center [101, 11] width 74 height 17
click at [72, 9] on icon at bounding box center [76, 12] width 9 height 9
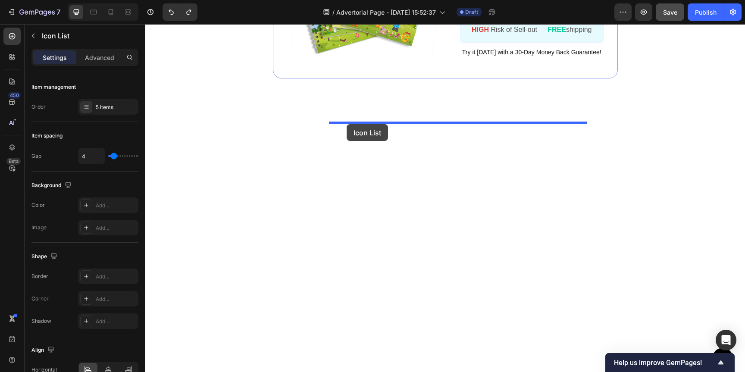
drag, startPoint x: 304, startPoint y: 147, endPoint x: 346, endPoint y: 124, distance: 48.2
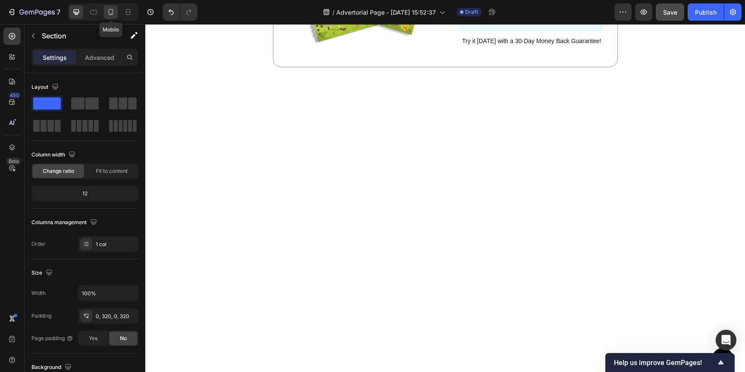
click at [106, 9] on div at bounding box center [111, 12] width 14 height 14
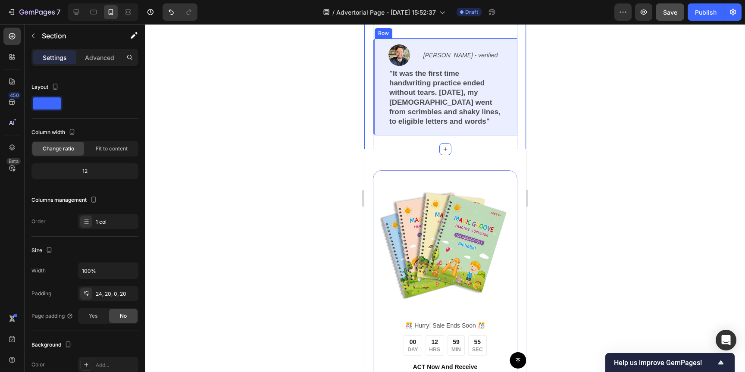
scroll to position [2774, 0]
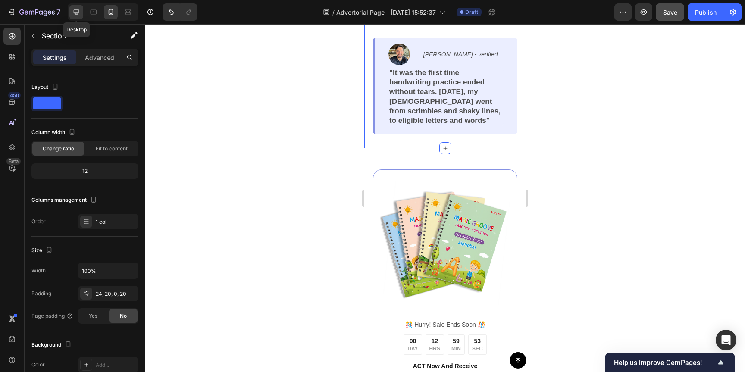
click at [78, 11] on icon at bounding box center [77, 12] width 6 height 6
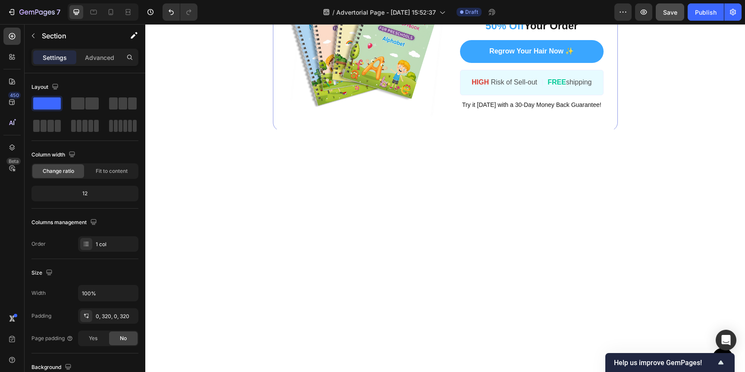
scroll to position [2906, 0]
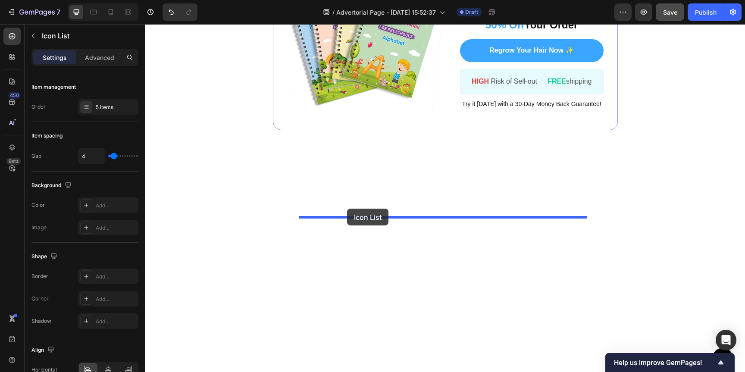
drag, startPoint x: 337, startPoint y: 171, endPoint x: 347, endPoint y: 209, distance: 39.2
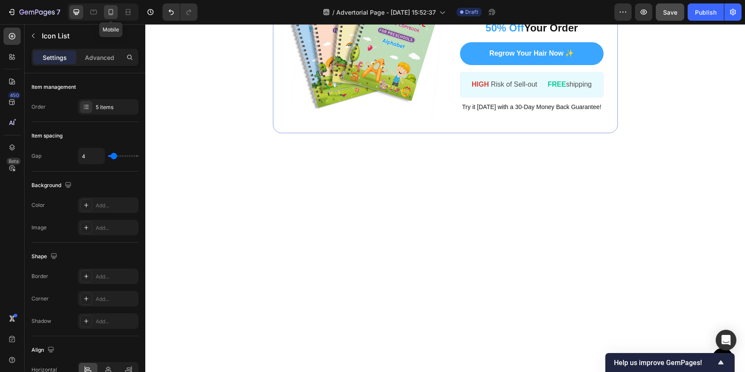
click at [111, 6] on div at bounding box center [111, 12] width 14 height 14
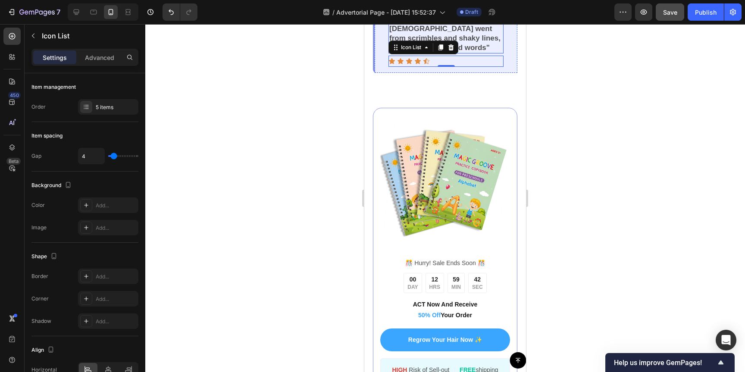
scroll to position [2826, 0]
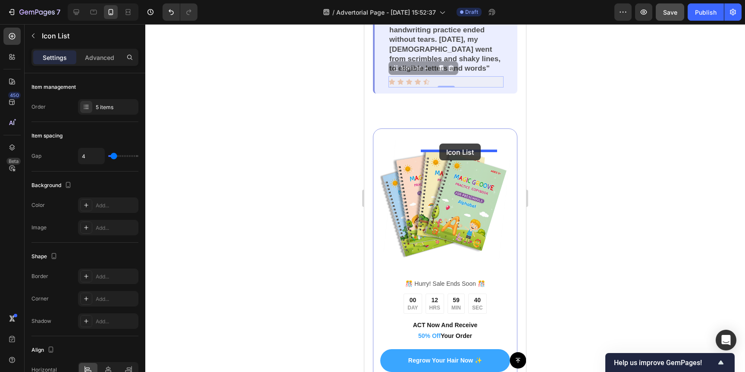
drag, startPoint x: 397, startPoint y: 203, endPoint x: 439, endPoint y: 143, distance: 73.3
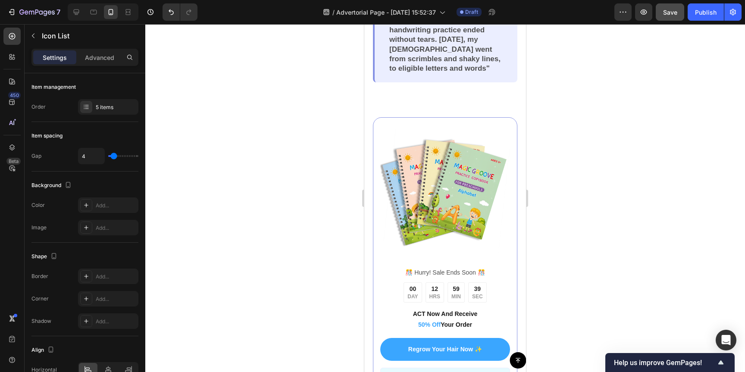
click at [610, 154] on div at bounding box center [444, 198] width 599 height 348
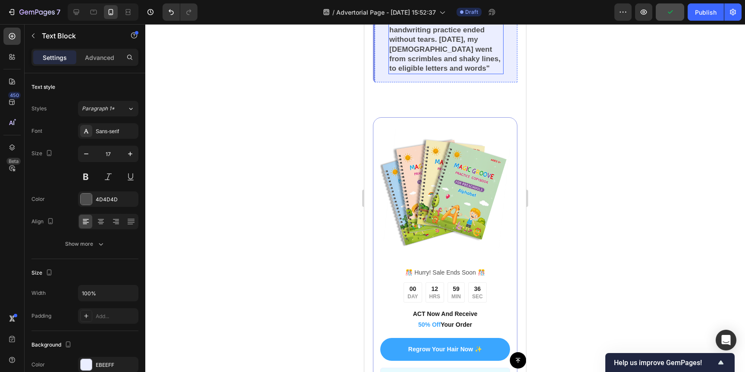
click at [486, 73] on p ""It was the first time handwriting practice ended without tears. [DATE], my [DE…" at bounding box center [445, 44] width 113 height 57
click at [101, 60] on p "Advanced" at bounding box center [99, 57] width 29 height 9
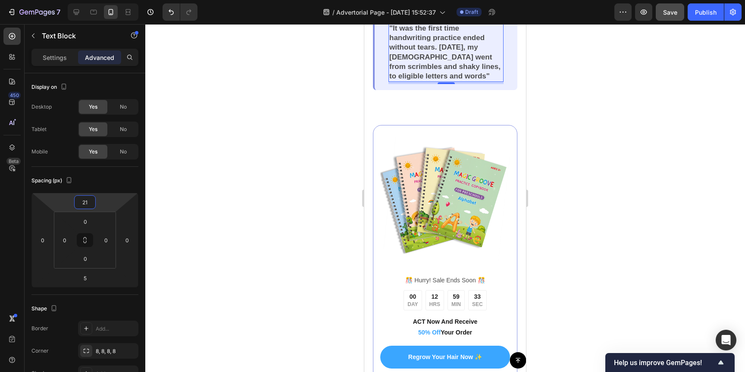
type input "19"
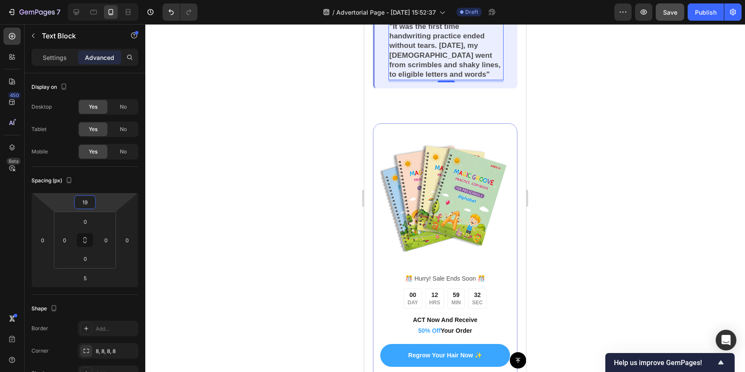
click at [99, 0] on html "7 / Advertorial Page - [DATE] 15:52:37 Draft Preview Save Publish 450 Beta Sect…" at bounding box center [372, 0] width 745 height 0
click at [281, 188] on div at bounding box center [444, 198] width 599 height 348
click at [483, 79] on p ""It was the first time handwriting practice ended without tears. [DATE], my [DE…" at bounding box center [445, 50] width 113 height 57
click at [95, 203] on div "19" at bounding box center [85, 202] width 22 height 14
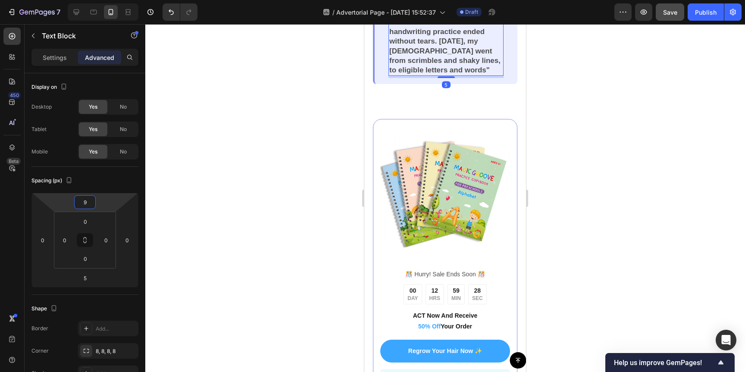
type input "7"
click at [102, 0] on html "7 / Advertorial Page - [DATE] 15:52:37 Draft Preview Save Publish 450 Beta Sect…" at bounding box center [372, 0] width 745 height 0
click at [305, 149] on div at bounding box center [444, 198] width 599 height 348
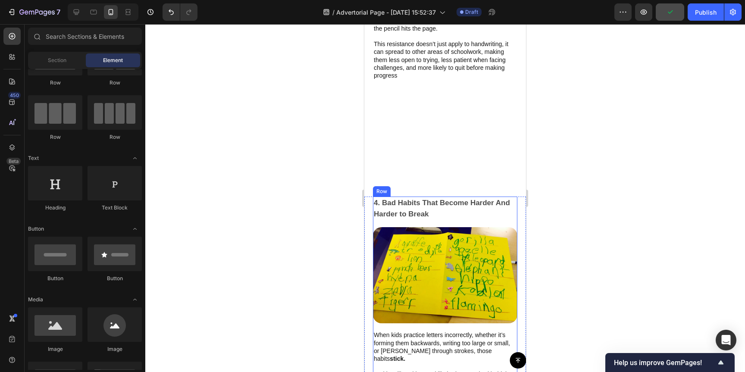
scroll to position [1252, 0]
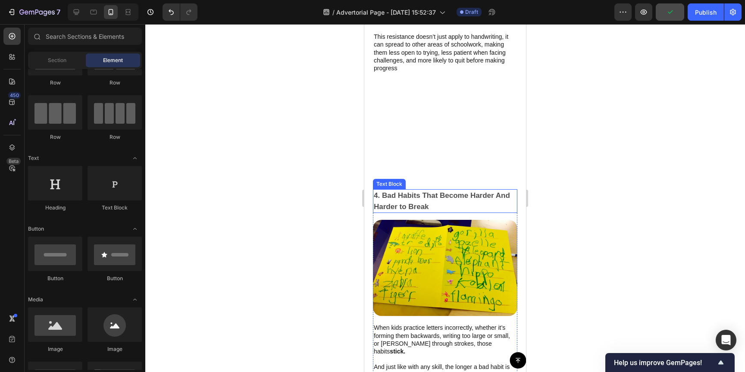
click at [458, 203] on p "4. Bad Habits That Become Harder And Harder to Break" at bounding box center [445, 201] width 143 height 22
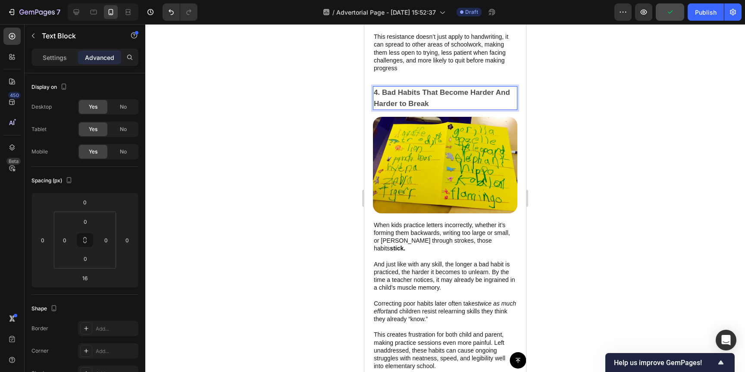
click at [462, 109] on p "4. Bad Habits That Become Harder And Harder to Break" at bounding box center [445, 98] width 143 height 22
drag, startPoint x: 423, startPoint y: 196, endPoint x: 436, endPoint y: 196, distance: 13.4
click at [438, 109] on p "4. Bad Habits That Become Harder And Harder to Break" at bounding box center [445, 98] width 143 height 22
click at [439, 109] on p "4. Bad Habits That Become Harder And Harder to Break" at bounding box center [445, 98] width 143 height 22
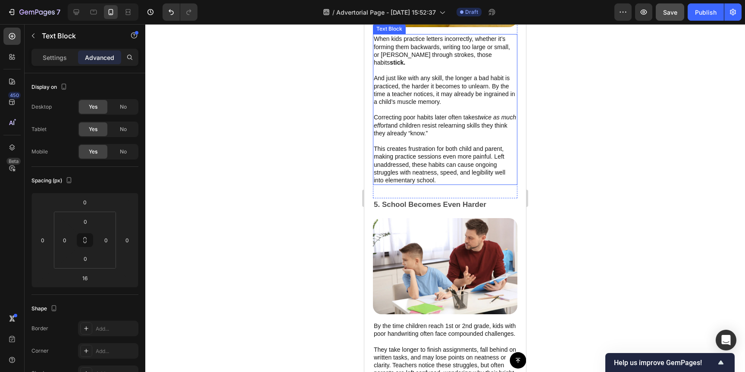
scroll to position [1543, 0]
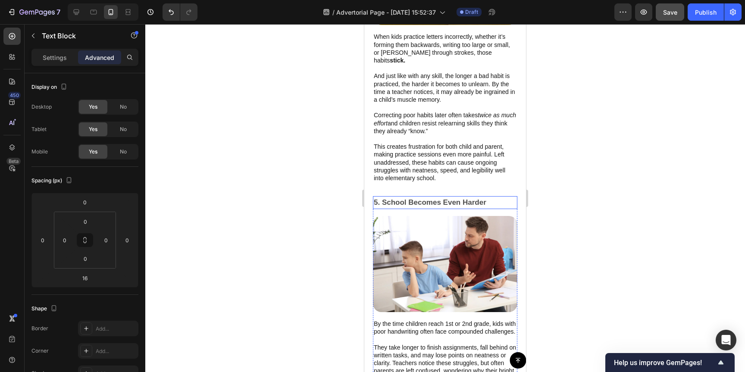
click at [429, 197] on p "5. School Becomes Even Harder" at bounding box center [445, 202] width 143 height 11
click at [486, 197] on p "5. School Becomes Even Harder" at bounding box center [445, 202] width 143 height 11
click at [598, 149] on div at bounding box center [444, 198] width 599 height 348
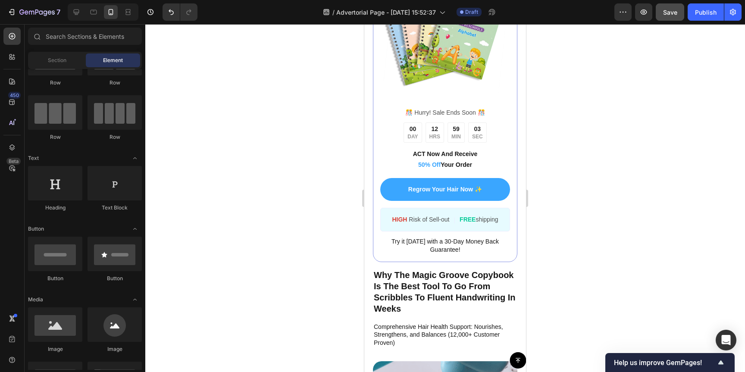
scroll to position [3129, 0]
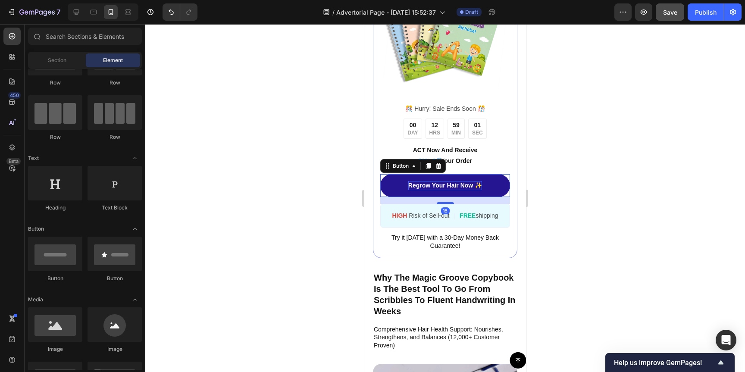
click at [466, 181] on p "Regrow Your Hair Now ✨" at bounding box center [445, 185] width 74 height 9
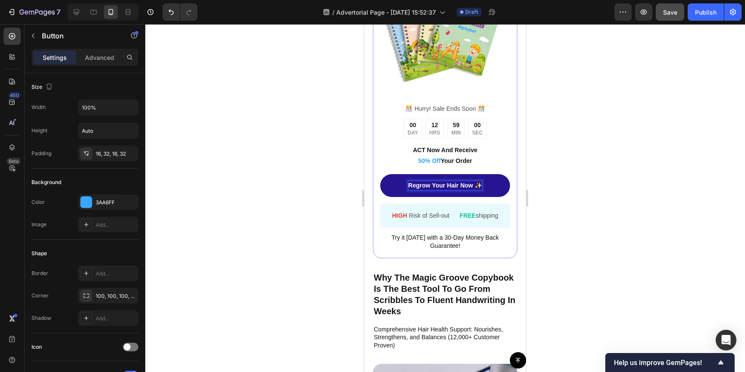
click at [426, 181] on p "Regrow Your Hair Now ✨" at bounding box center [445, 185] width 74 height 9
click at [427, 181] on p "Regrow Your Hair Now ✨" at bounding box center [445, 185] width 74 height 9
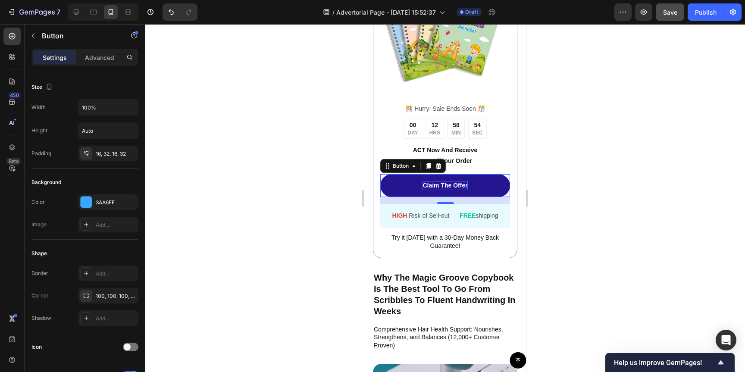
click at [594, 165] on div at bounding box center [444, 198] width 599 height 348
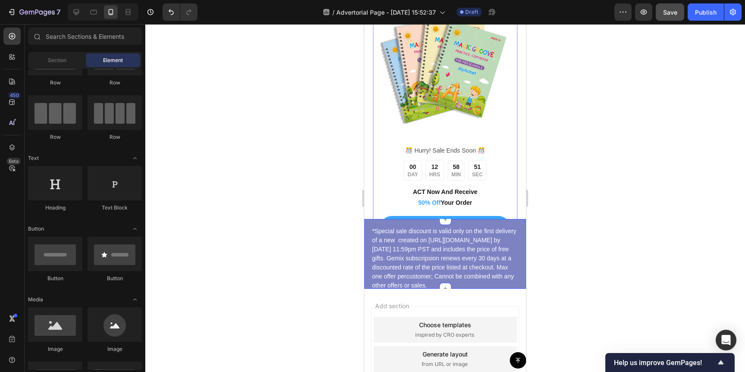
scroll to position [4822, 0]
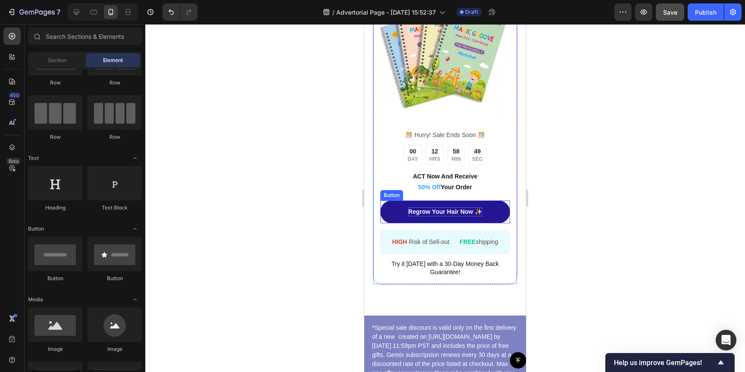
click at [448, 207] on p "Regrow Your Hair Now ✨" at bounding box center [445, 211] width 74 height 9
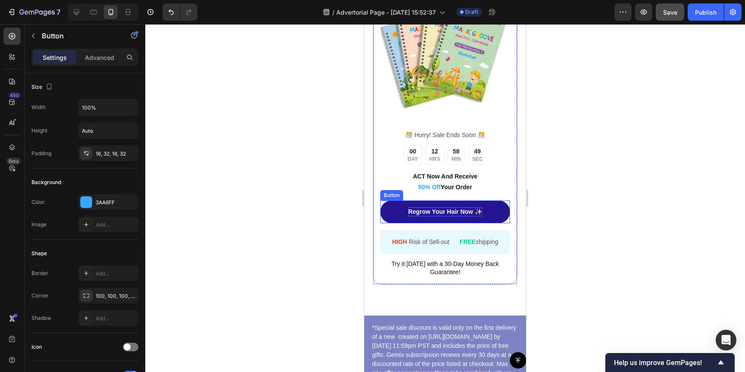
click at [448, 207] on p "Regrow Your Hair Now ✨" at bounding box center [445, 211] width 74 height 9
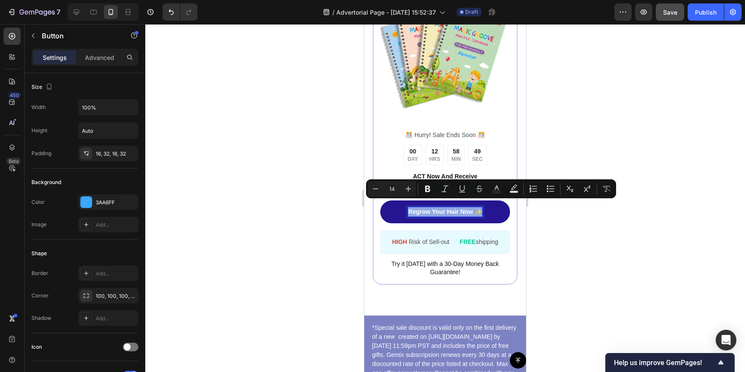
click at [448, 207] on p "Regrow Your Hair Now ✨" at bounding box center [445, 211] width 74 height 9
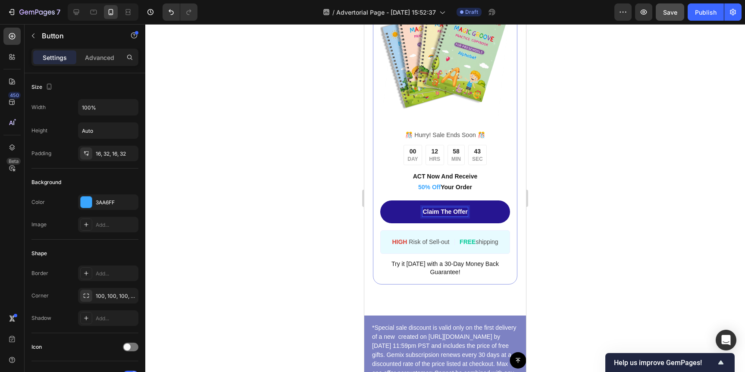
click at [589, 163] on div at bounding box center [444, 198] width 599 height 348
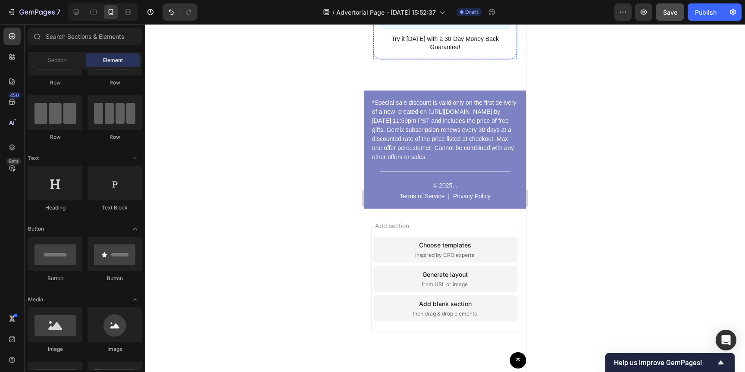
scroll to position [5053, 0]
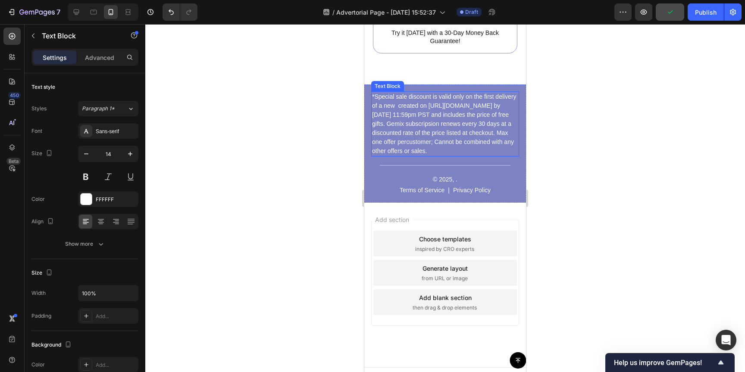
click at [495, 96] on p "*Special sale discount is valid only on the first delivery of a new created on …" at bounding box center [445, 123] width 146 height 63
click at [438, 80] on icon at bounding box center [440, 83] width 6 height 6
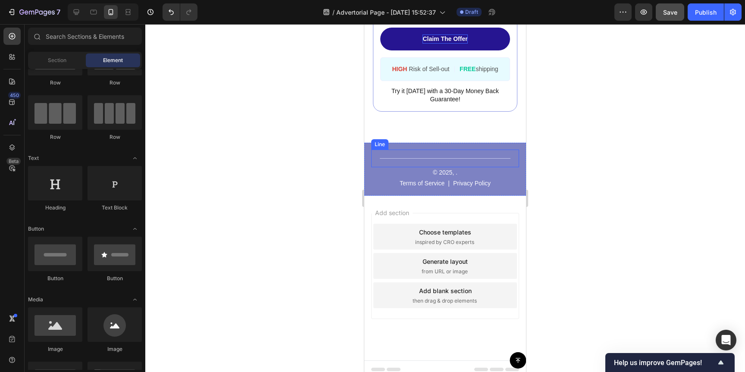
click at [511, 150] on div "Title Line" at bounding box center [445, 159] width 148 height 18
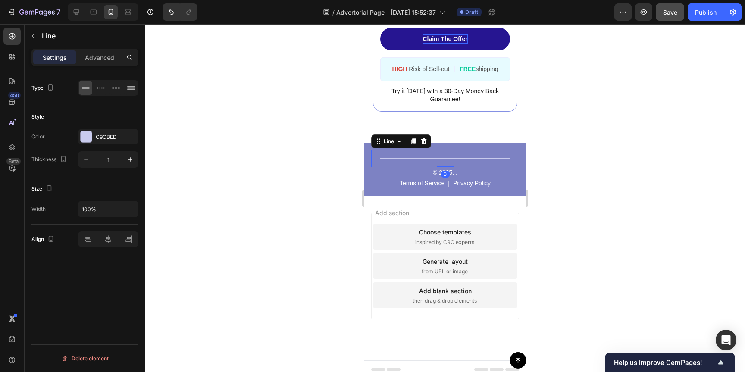
click at [498, 158] on div at bounding box center [445, 158] width 131 height 0
click at [427, 138] on icon at bounding box center [423, 141] width 7 height 7
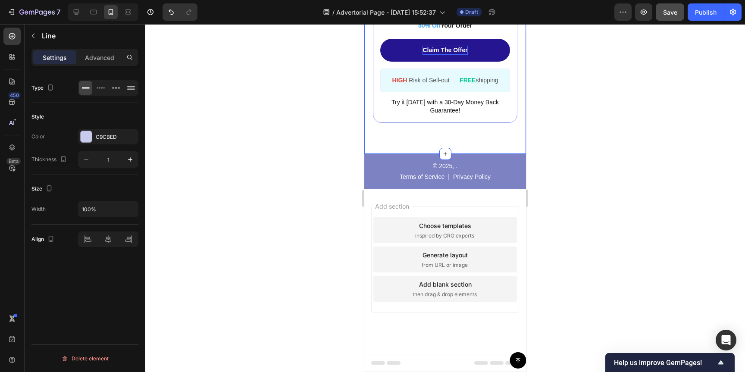
scroll to position [4977, 0]
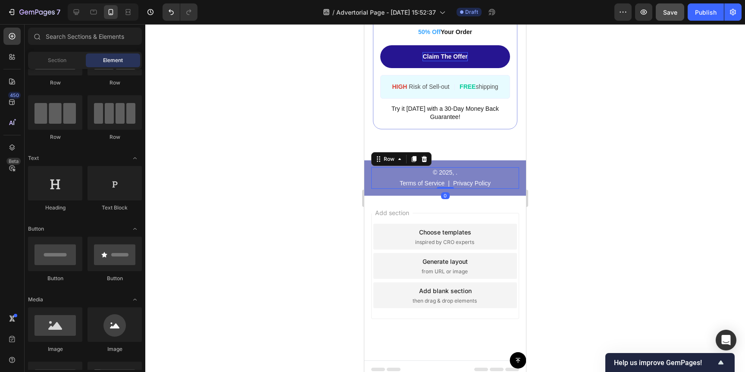
click at [508, 167] on div "© 2025, . Text Block Terms of Service Text Block | Text Block Privacy Policy Te…" at bounding box center [445, 178] width 148 height 22
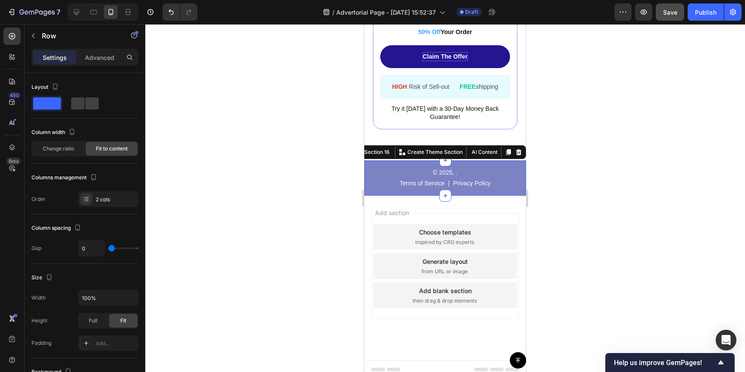
click at [501, 160] on div "© 2025, . Text Block Terms of Service Text Block | Text Block Privacy Policy Te…" at bounding box center [445, 177] width 162 height 35
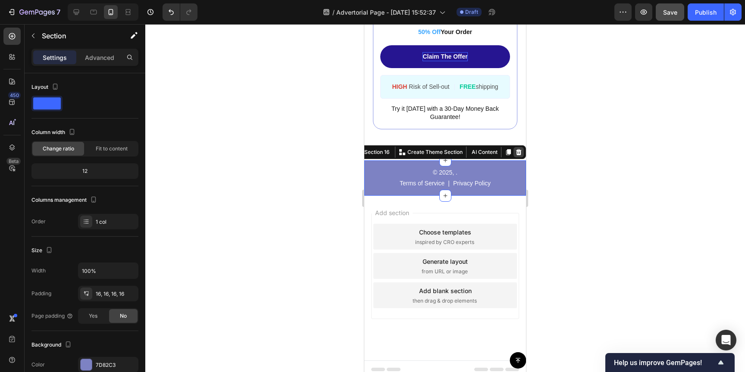
click at [516, 149] on icon at bounding box center [519, 152] width 6 height 6
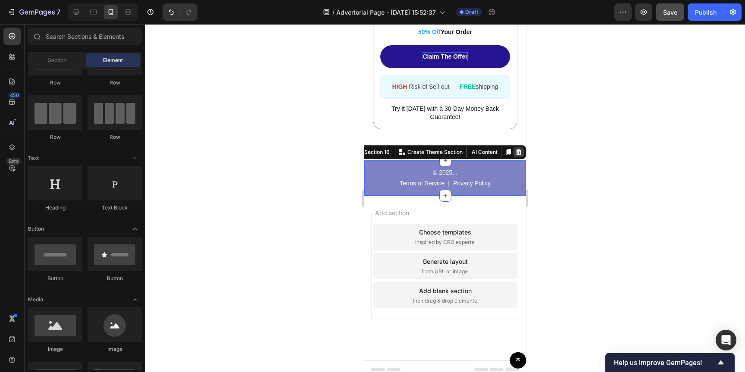
scroll to position [4942, 0]
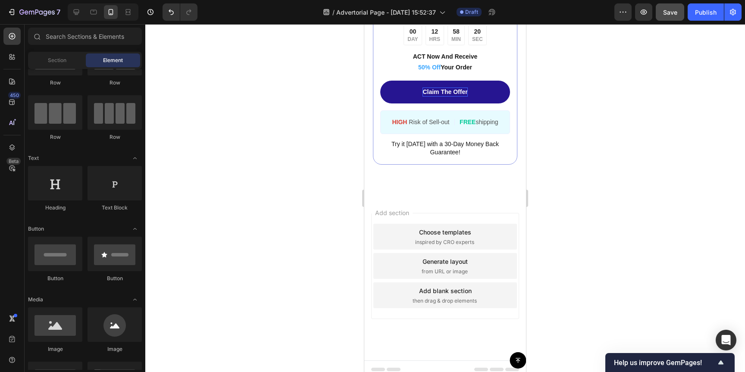
click at [466, 228] on div "Choose templates" at bounding box center [445, 232] width 52 height 9
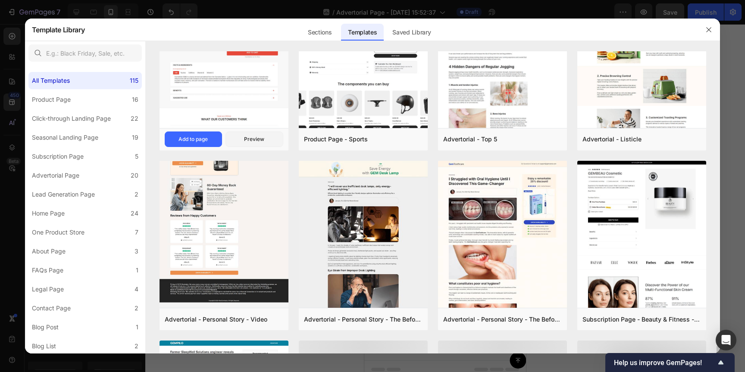
scroll to position [611, 0]
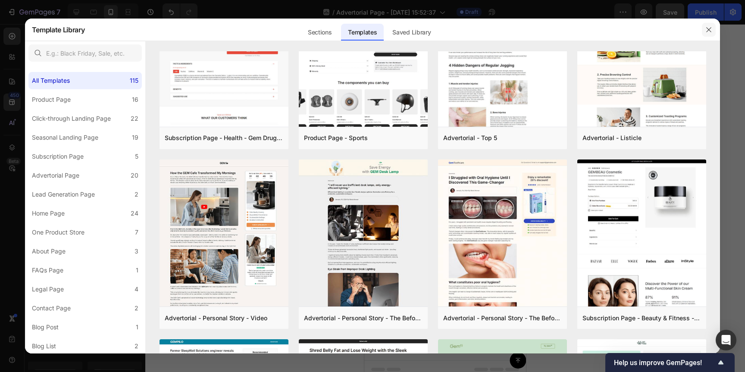
click at [706, 36] on button "button" at bounding box center [709, 30] width 14 height 14
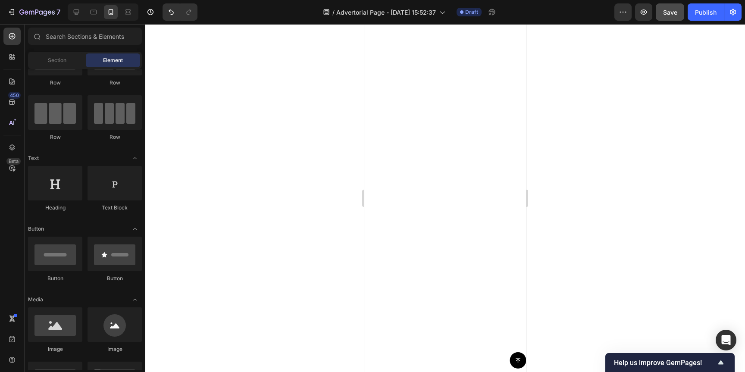
scroll to position [0, 0]
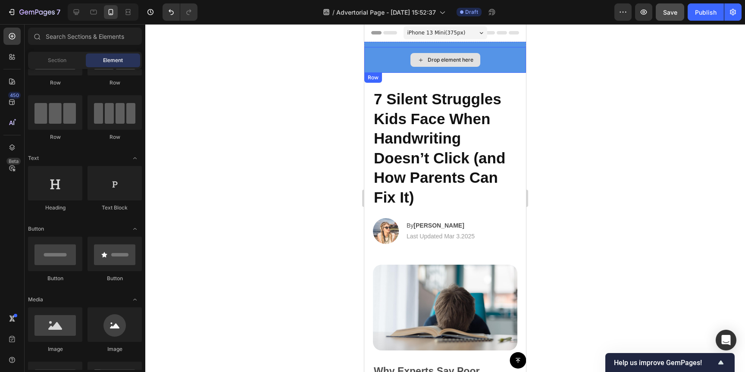
click at [428, 57] on div "Drop element here" at bounding box center [450, 59] width 46 height 7
click at [429, 62] on div "Drop element here" at bounding box center [450, 59] width 46 height 7
click at [437, 57] on div "Drop element here" at bounding box center [450, 59] width 46 height 7
click at [437, 62] on div "Drop element here" at bounding box center [450, 59] width 46 height 7
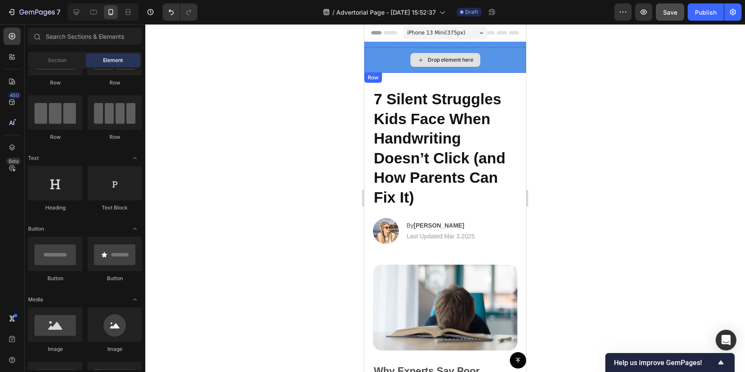
click at [437, 62] on div "Drop element here" at bounding box center [450, 59] width 46 height 7
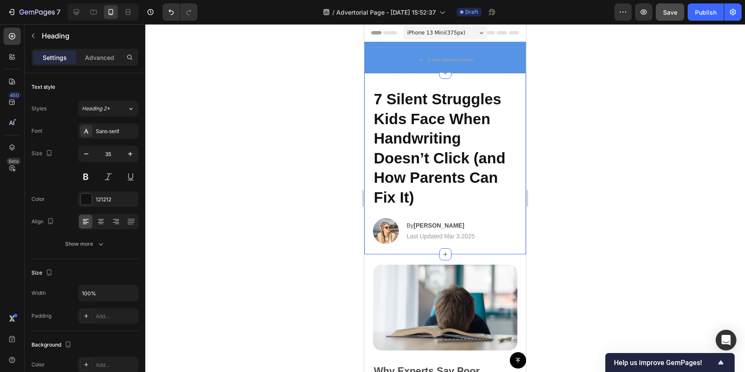
click at [415, 92] on strong "7 Silent Struggles Kids Face When Handwriting Doesn’t Click (and How Parents Ca…" at bounding box center [439, 147] width 131 height 115
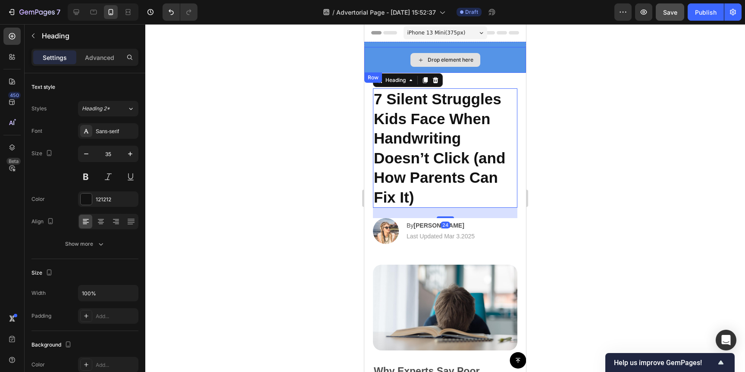
click at [428, 60] on div "Drop element here" at bounding box center [450, 59] width 46 height 7
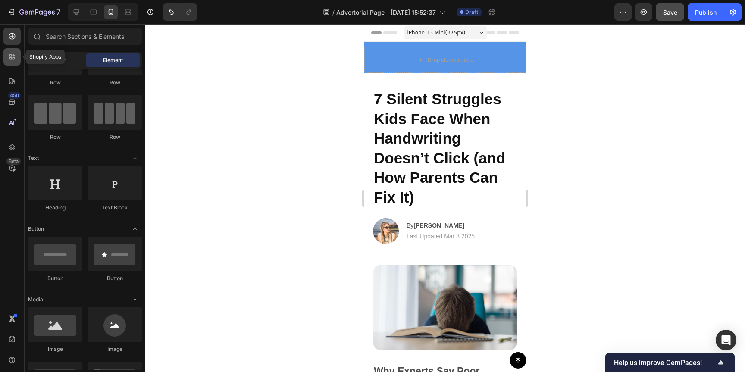
click at [18, 57] on div at bounding box center [11, 56] width 17 height 17
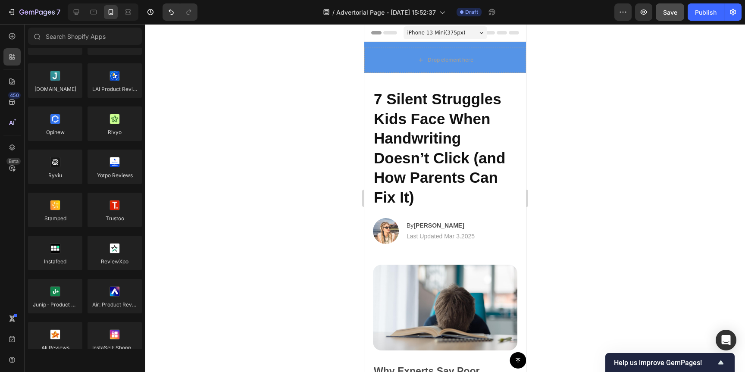
click at [21, 81] on div "450 Beta" at bounding box center [12, 198] width 25 height 348
click at [19, 88] on div at bounding box center [11, 81] width 17 height 17
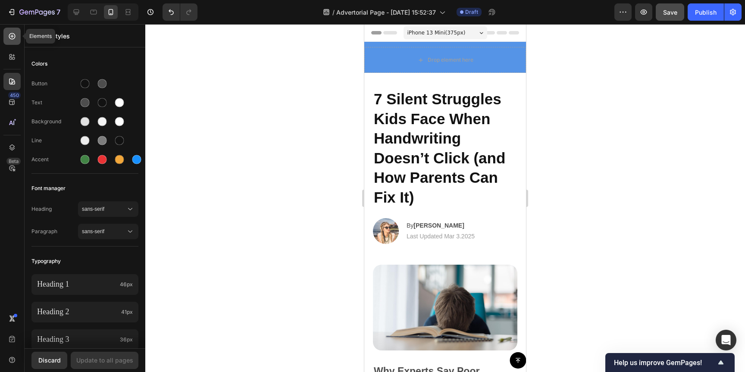
click at [20, 38] on div at bounding box center [11, 36] width 17 height 17
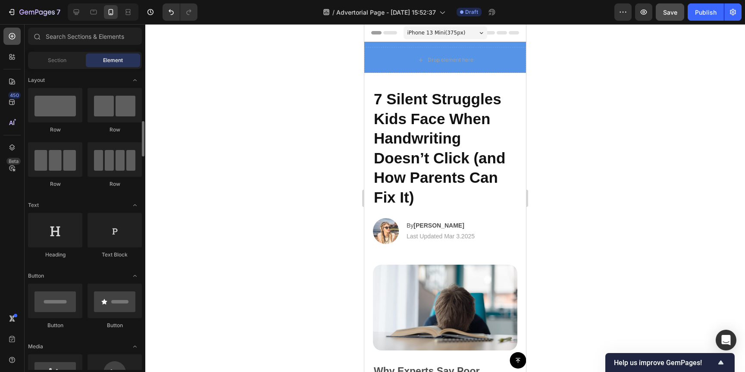
scroll to position [47, 0]
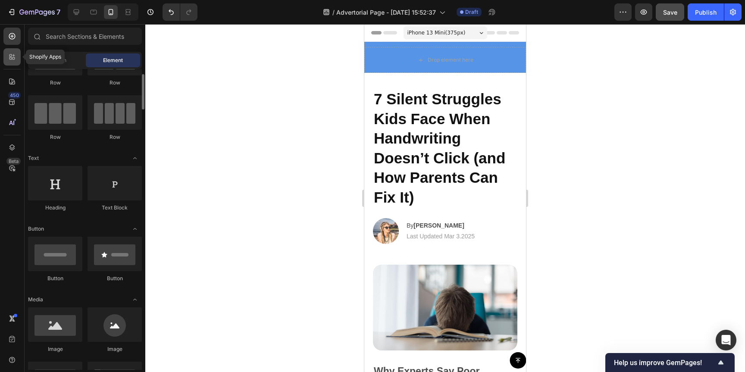
click at [14, 59] on icon at bounding box center [12, 57] width 9 height 9
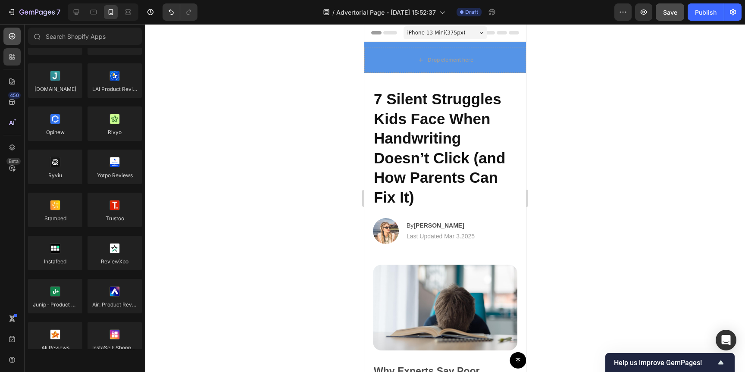
click at [11, 40] on icon at bounding box center [12, 36] width 9 height 9
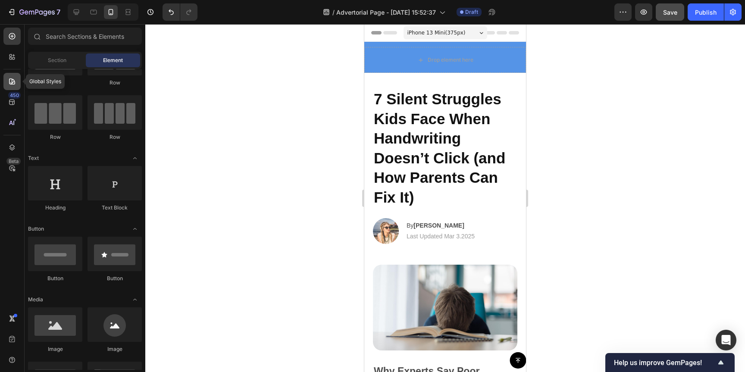
click at [13, 81] on icon at bounding box center [12, 81] width 9 height 9
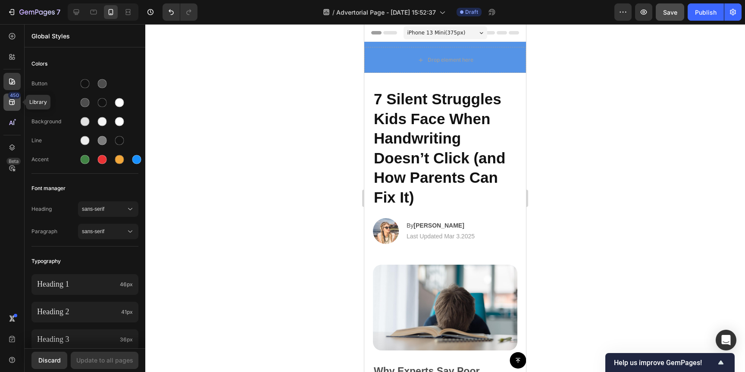
click at [10, 106] on icon at bounding box center [12, 102] width 9 height 9
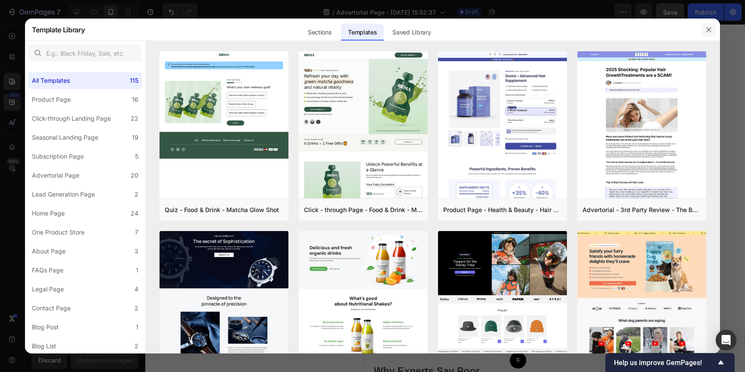
click at [704, 28] on button "button" at bounding box center [709, 30] width 14 height 14
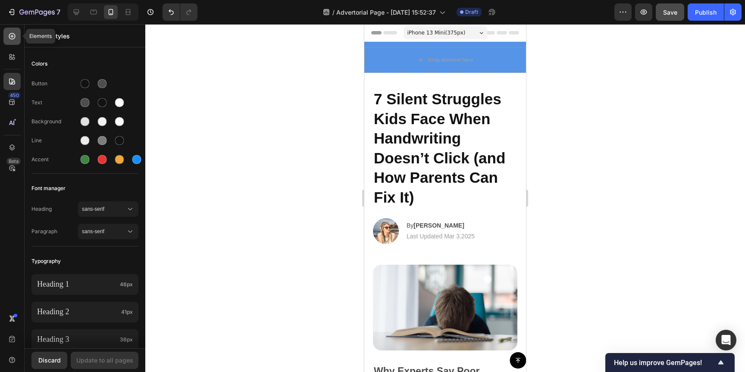
click at [16, 34] on icon at bounding box center [12, 36] width 9 height 9
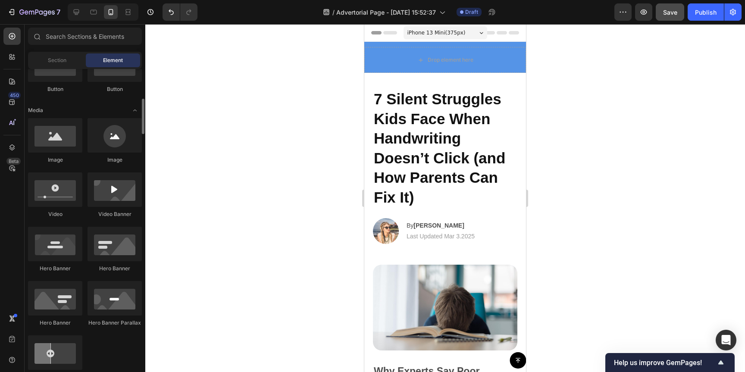
scroll to position [238, 0]
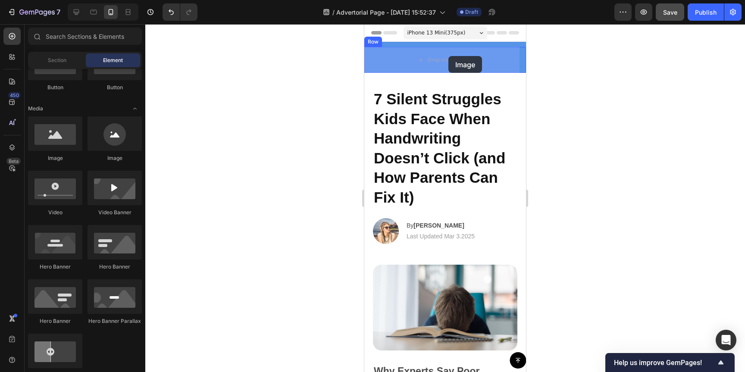
drag, startPoint x: 445, startPoint y: 162, endPoint x: 448, endPoint y: 56, distance: 105.6
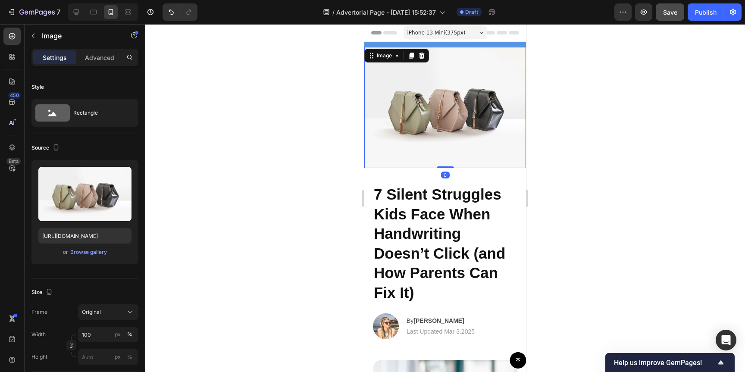
click at [446, 105] on img at bounding box center [445, 107] width 162 height 121
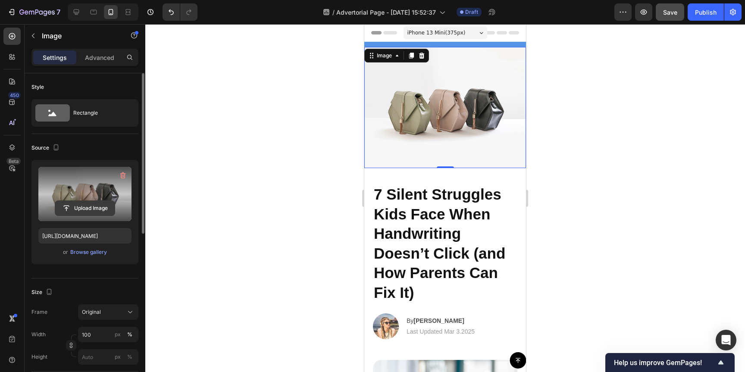
click at [94, 207] on input "file" at bounding box center [84, 208] width 59 height 15
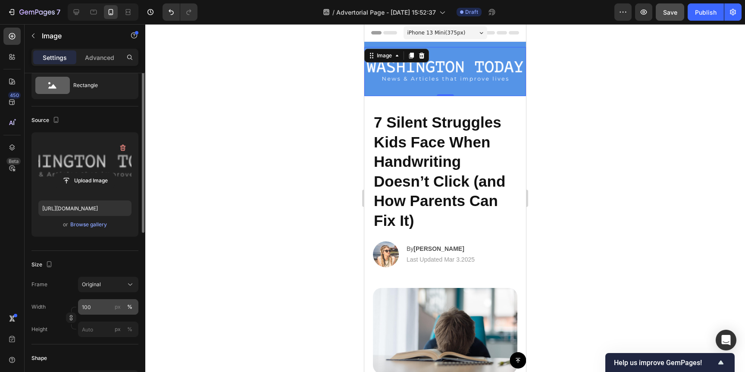
scroll to position [28, 0]
click at [88, 307] on input "100" at bounding box center [108, 306] width 60 height 16
drag, startPoint x: 66, startPoint y: 6, endPoint x: 71, endPoint y: 9, distance: 5.3
click at [66, 6] on div at bounding box center [101, 11] width 74 height 17
click at [71, 9] on div at bounding box center [76, 12] width 14 height 14
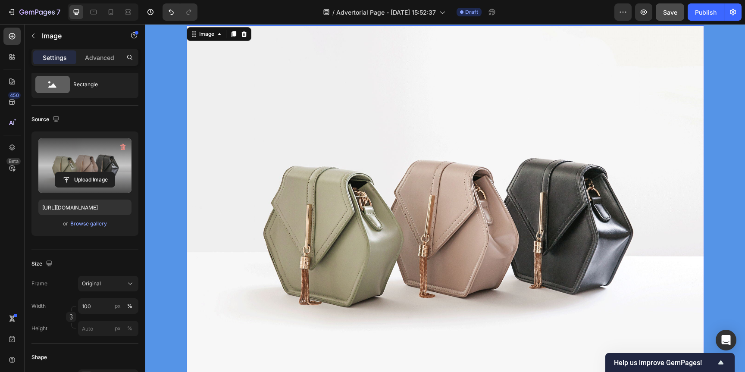
click at [456, 152] on img at bounding box center [445, 219] width 517 height 388
click at [99, 174] on input "file" at bounding box center [84, 179] width 59 height 15
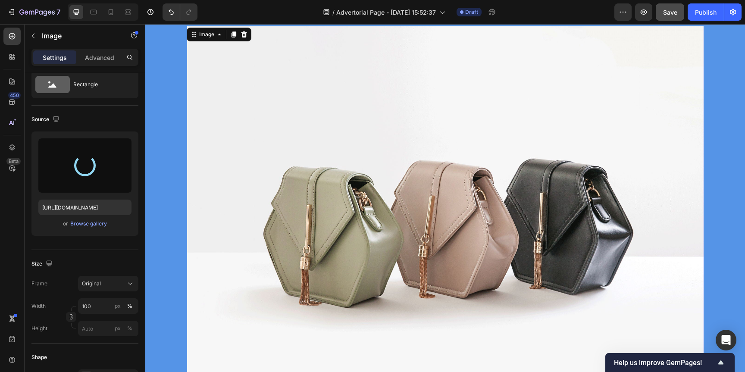
type input "[URL][DOMAIN_NAME]"
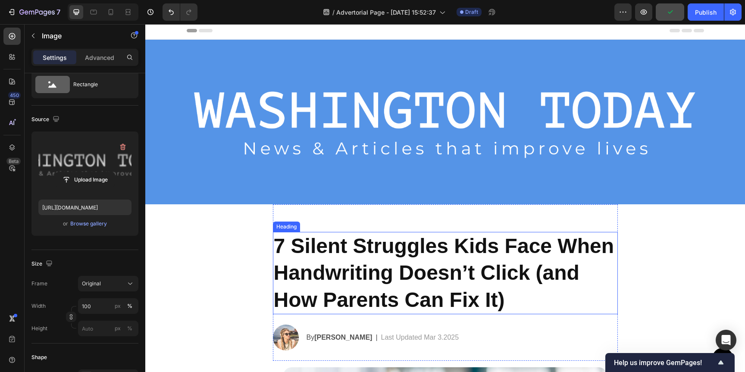
scroll to position [0, 0]
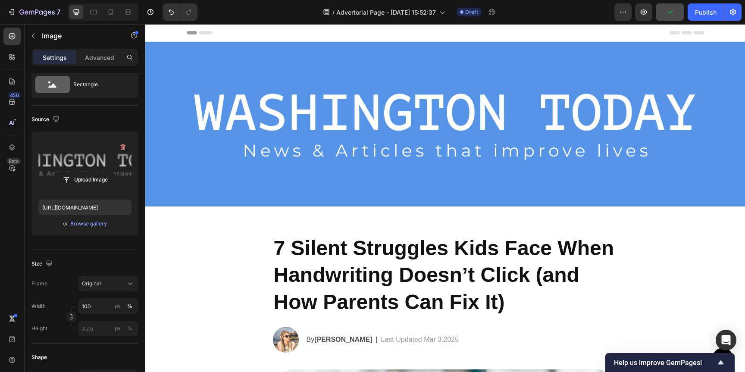
click at [311, 115] on img at bounding box center [445, 128] width 517 height 158
click at [225, 82] on img at bounding box center [445, 128] width 517 height 158
click at [173, 122] on div "Image Row" at bounding box center [444, 128] width 599 height 158
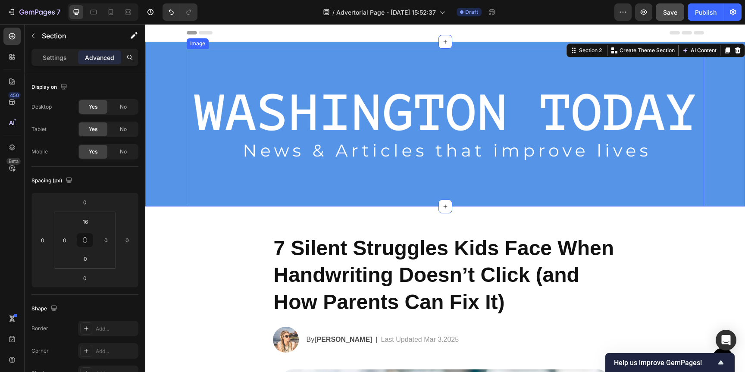
drag, startPoint x: 269, startPoint y: 153, endPoint x: 304, endPoint y: 149, distance: 35.1
click at [269, 153] on img at bounding box center [445, 128] width 517 height 158
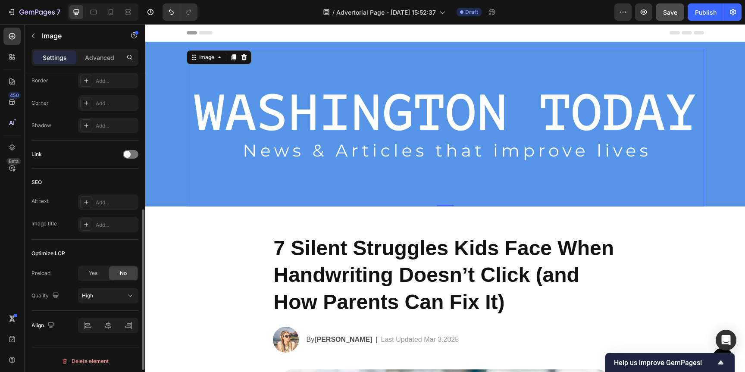
scroll to position [327, 0]
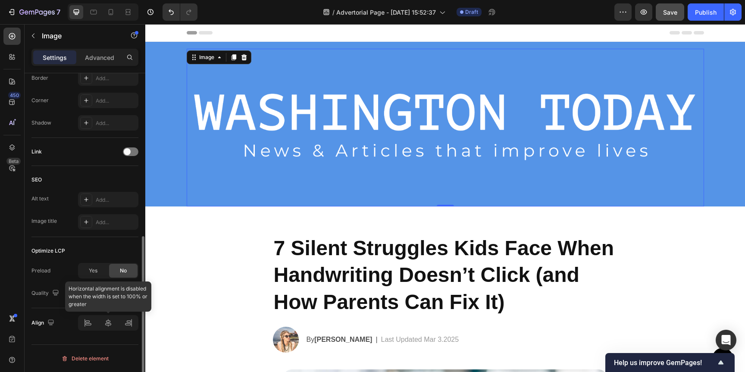
click at [89, 321] on div at bounding box center [108, 323] width 60 height 16
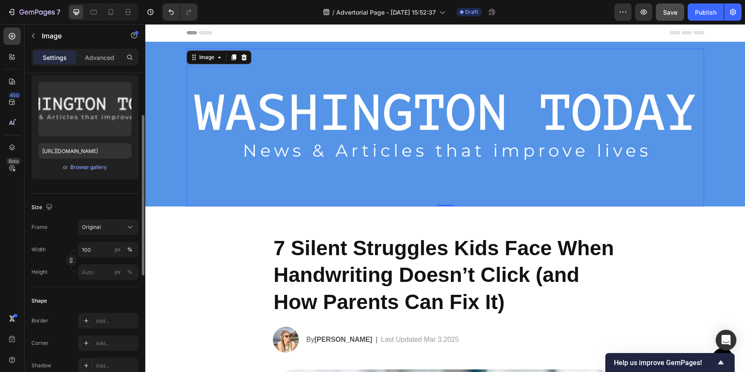
scroll to position [104, 0]
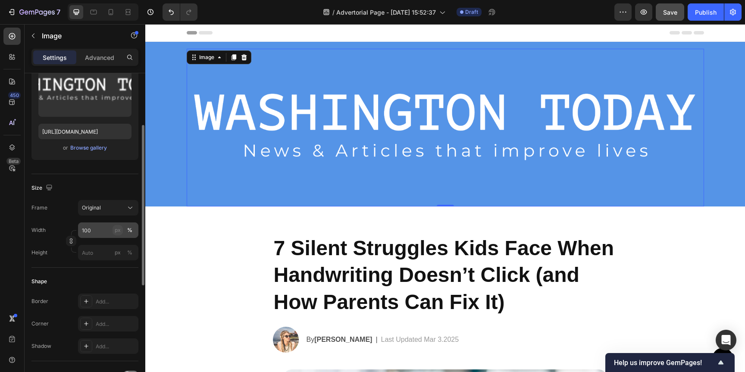
click at [120, 232] on div "px" at bounding box center [118, 230] width 6 height 8
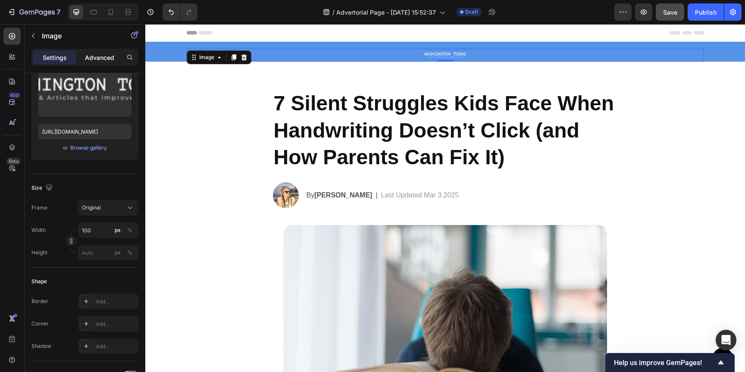
click at [108, 51] on div "Advanced" at bounding box center [99, 57] width 43 height 14
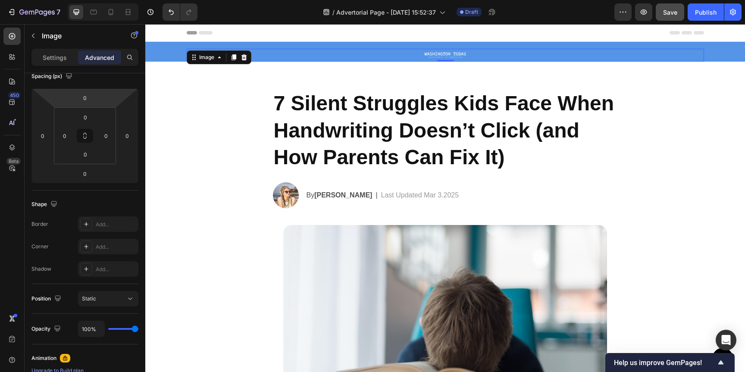
click at [97, 0] on html "7 / Advertorial Page - [DATE] 15:52:37 Draft Preview Save Publish 450 Beta Sect…" at bounding box center [372, 0] width 745 height 0
click at [103, 0] on html "7 / Advertorial Page - [DATE] 15:52:37 Draft Preview Save Publish 450 Beta Sect…" at bounding box center [372, 0] width 745 height 0
click at [87, 100] on input "0" at bounding box center [84, 97] width 17 height 13
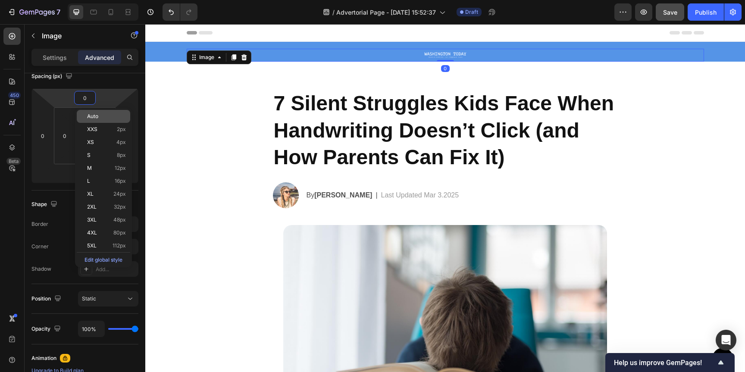
click at [92, 112] on div "Auto" at bounding box center [103, 116] width 53 height 13
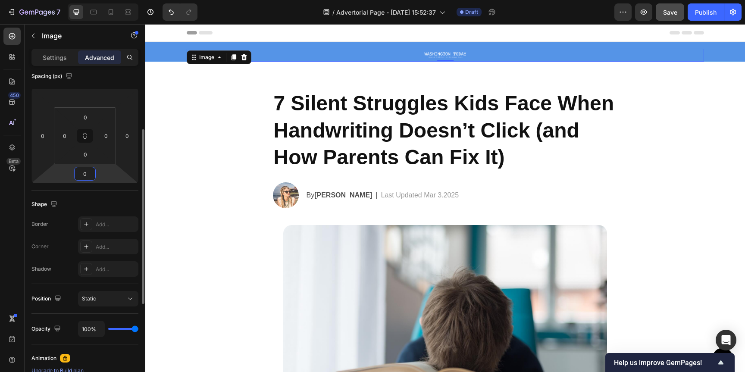
click at [88, 172] on input "0" at bounding box center [84, 173] width 17 height 13
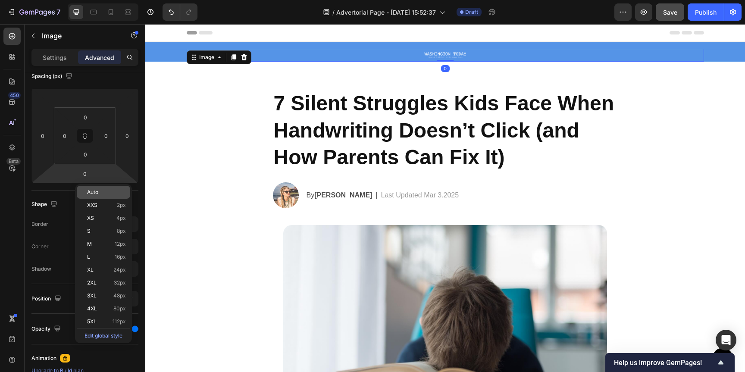
click at [95, 189] on span "Auto" at bounding box center [92, 192] width 11 height 6
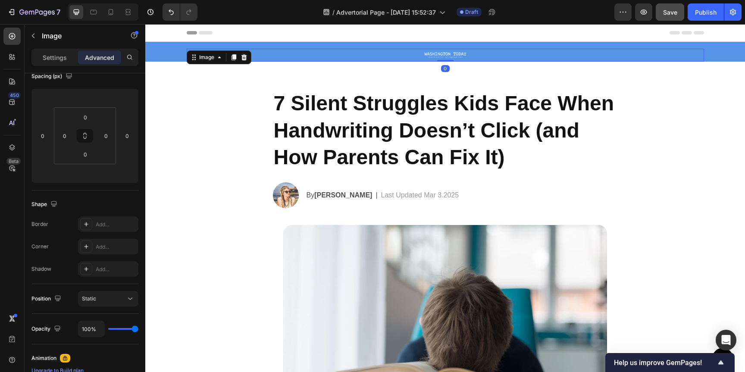
click at [409, 55] on div at bounding box center [445, 55] width 517 height 13
click at [53, 56] on p "Settings" at bounding box center [55, 57] width 24 height 9
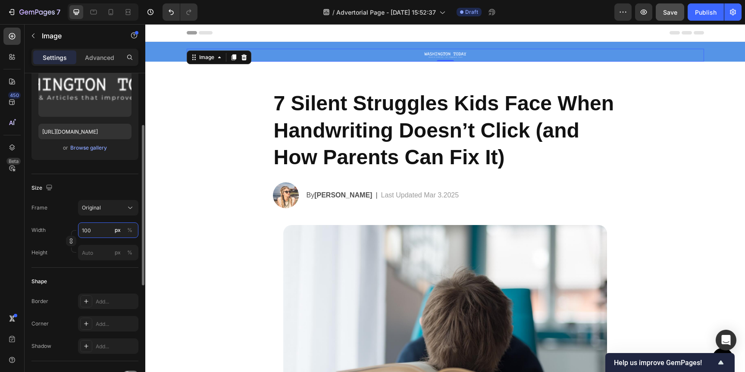
click at [88, 230] on input "100" at bounding box center [108, 230] width 60 height 16
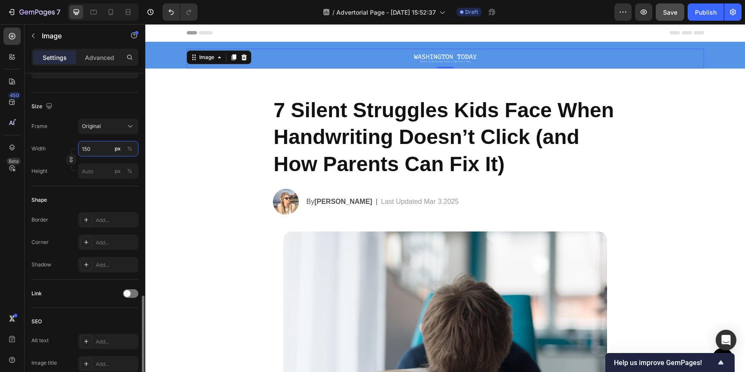
scroll to position [327, 0]
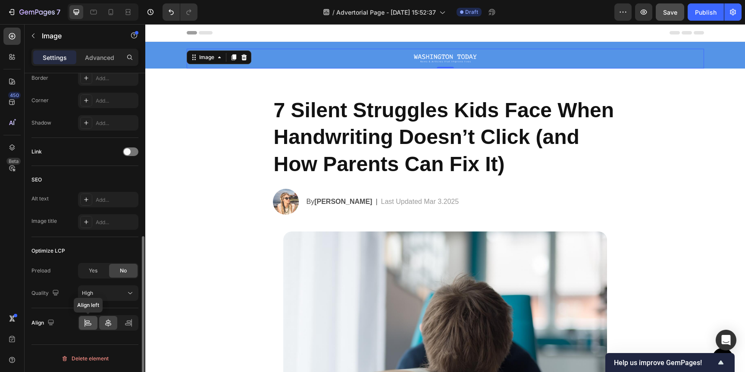
type input "150"
click at [84, 325] on icon at bounding box center [88, 322] width 9 height 9
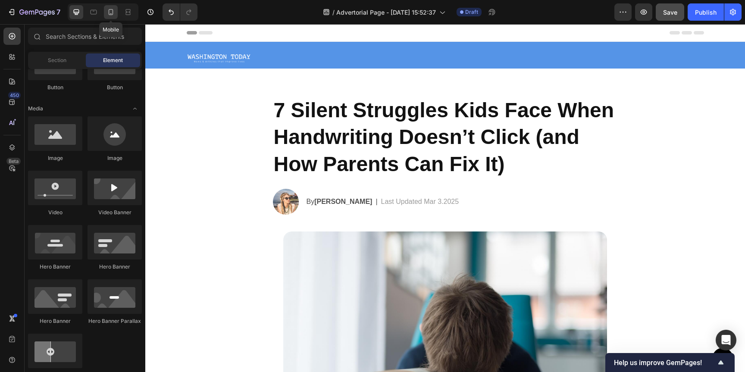
click at [104, 14] on div at bounding box center [111, 12] width 14 height 14
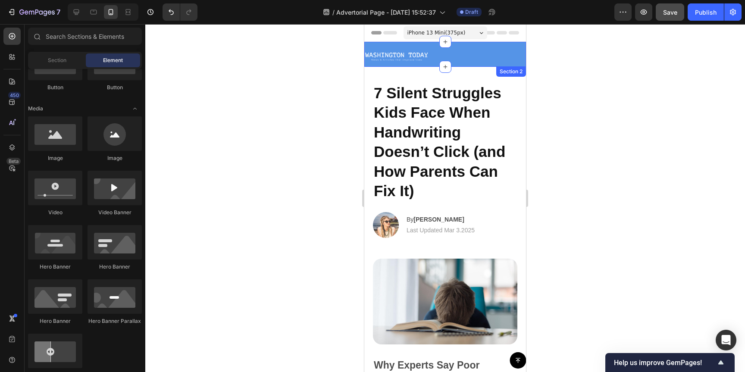
click at [487, 46] on div "Image Row Section 2" at bounding box center [445, 54] width 162 height 25
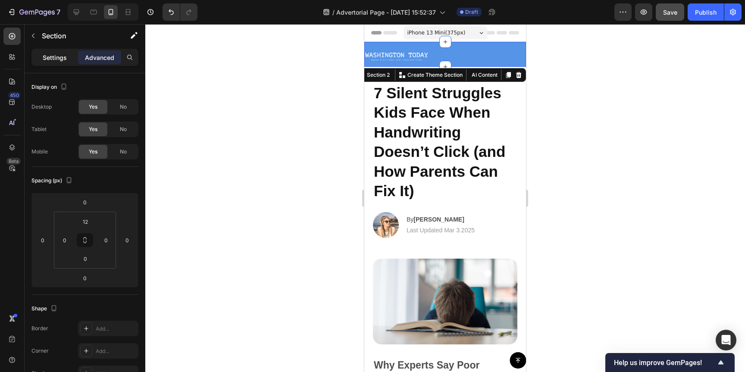
click at [58, 57] on p "Settings" at bounding box center [55, 57] width 24 height 9
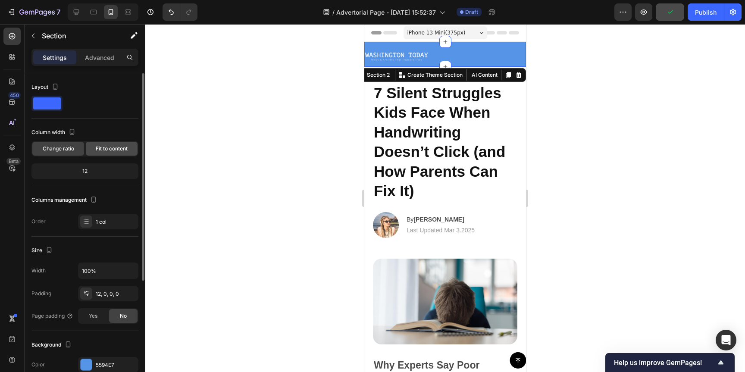
click at [99, 151] on span "Fit to content" at bounding box center [112, 149] width 32 height 8
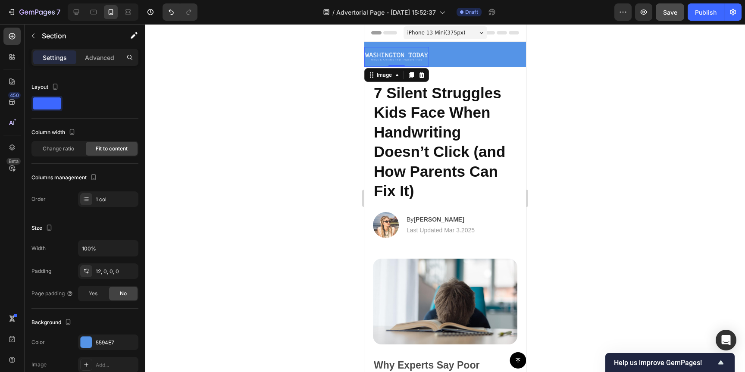
click at [397, 53] on img at bounding box center [396, 57] width 65 height 20
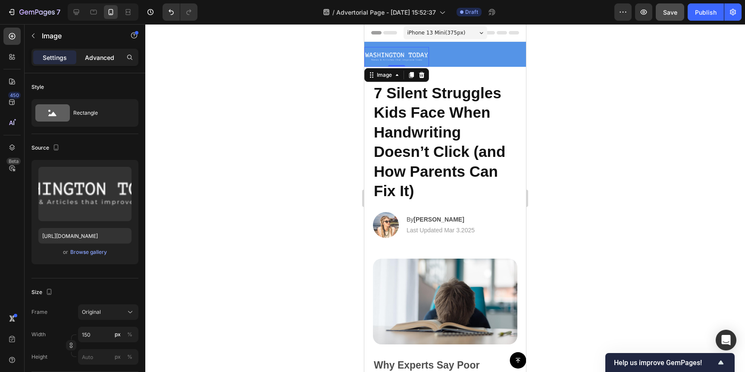
click at [101, 58] on p "Advanced" at bounding box center [99, 57] width 29 height 9
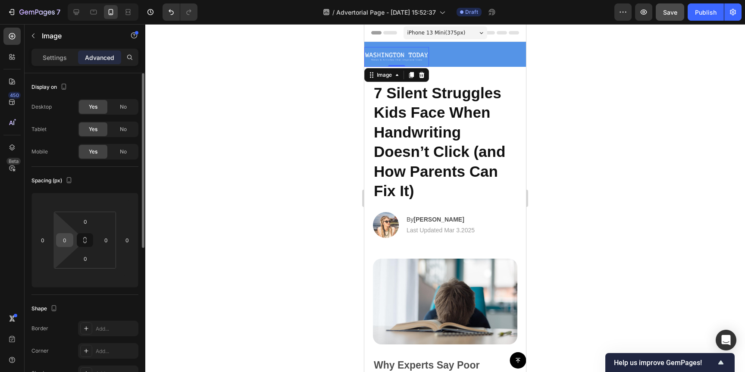
click at [70, 237] on input "0" at bounding box center [64, 240] width 13 height 13
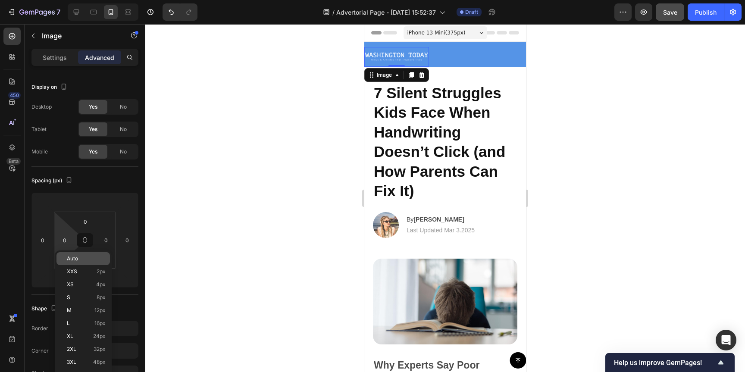
click at [75, 262] on div "Auto" at bounding box center [82, 258] width 53 height 13
type input "Auto"
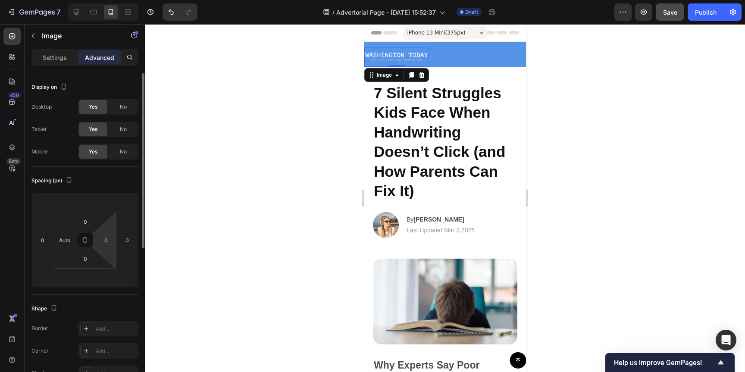
click at [110, 0] on html "7 / Advertorial Page - [DATE] 15:52:37 Draft Preview Save Publish 450 Beta Sect…" at bounding box center [372, 0] width 745 height 0
click at [114, 240] on div "0" at bounding box center [105, 240] width 17 height 14
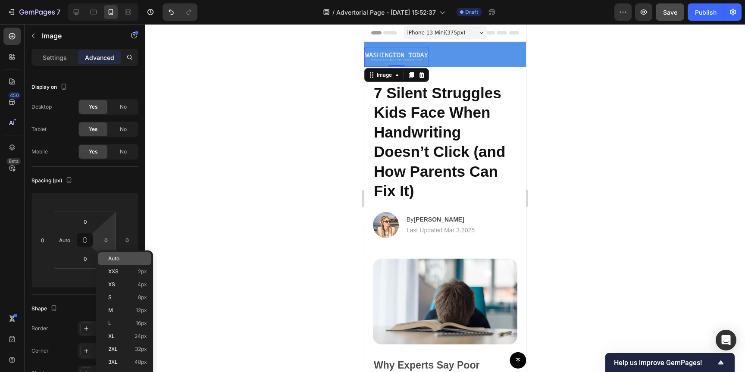
click at [111, 258] on span "Auto" at bounding box center [113, 259] width 11 height 6
type input "Auto"
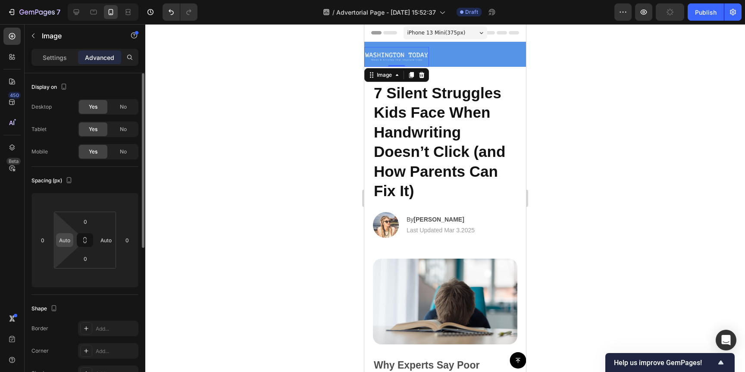
click at [69, 241] on input "Auto" at bounding box center [64, 240] width 13 height 13
type input "15"
click at [106, 240] on input "Auto" at bounding box center [106, 240] width 13 height 13
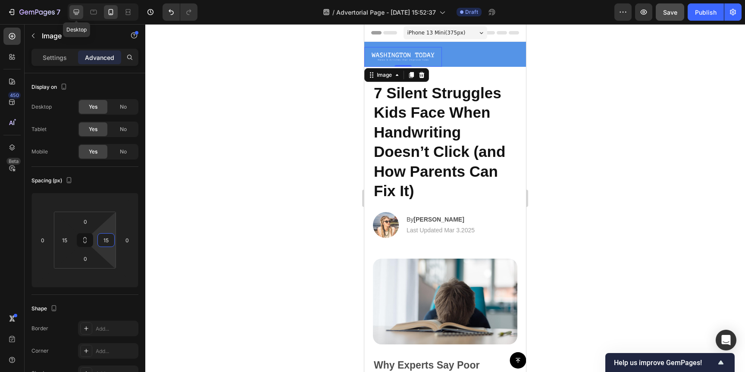
type input "15"
click at [77, 17] on div at bounding box center [76, 12] width 14 height 14
type input "0"
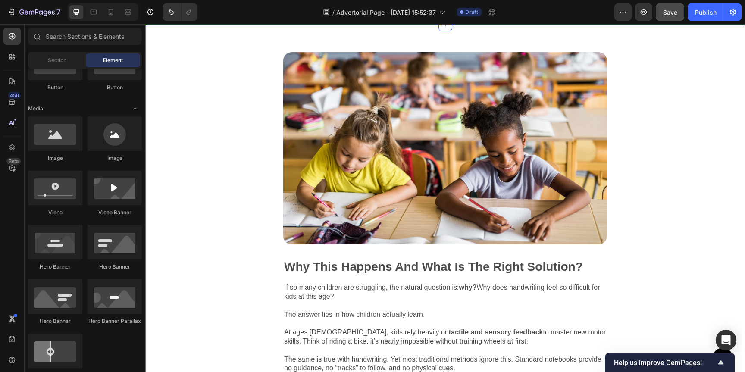
scroll to position [2095, 0]
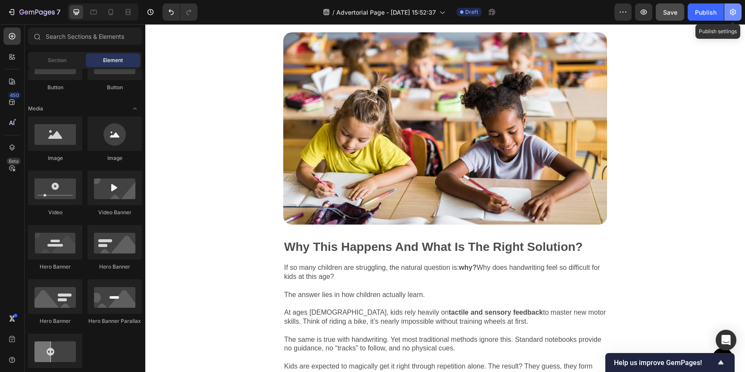
click at [736, 11] on icon "button" at bounding box center [732, 12] width 9 height 9
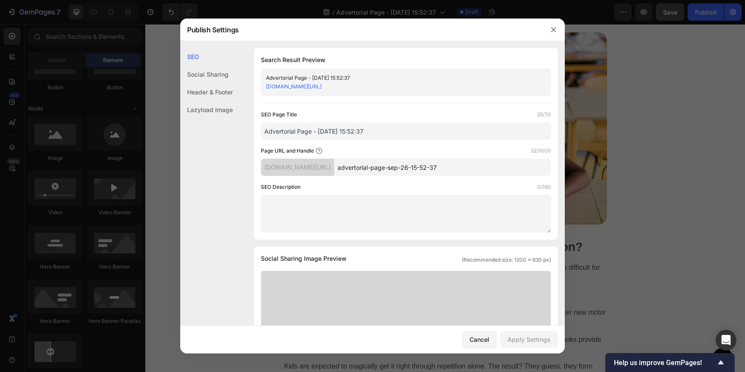
click at [221, 88] on div "Header & Footer" at bounding box center [206, 92] width 53 height 18
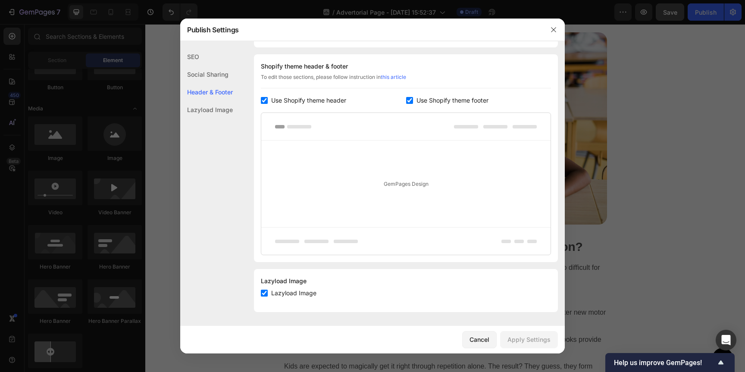
click at [299, 102] on span "Use Shopify theme header" at bounding box center [308, 100] width 75 height 10
checkbox input "false"
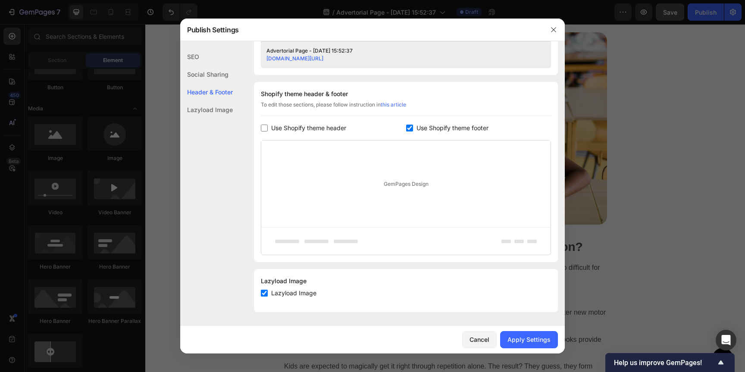
click at [406, 127] on input "checkbox" at bounding box center [409, 128] width 7 height 7
checkbox input "false"
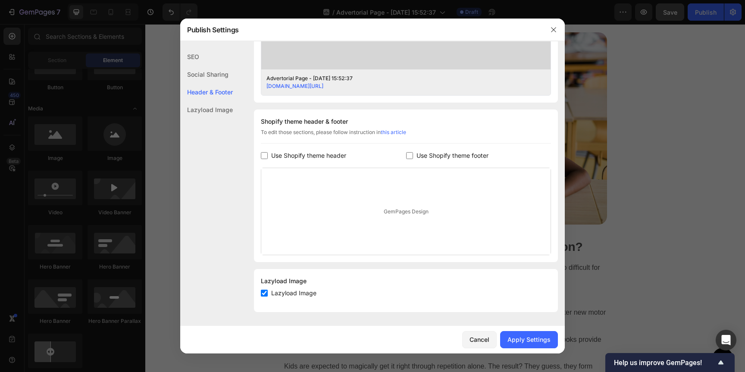
scroll to position [344, 0]
click at [522, 337] on div "Apply Settings" at bounding box center [528, 339] width 43 height 9
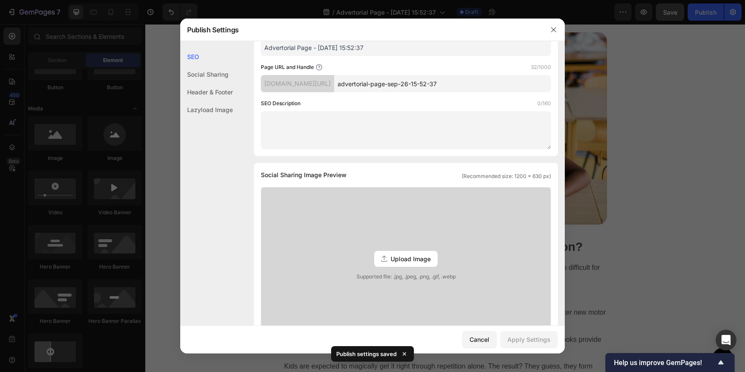
scroll to position [0, 0]
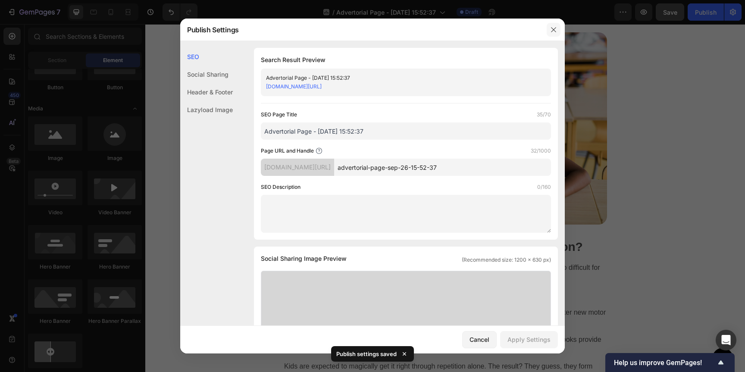
click at [548, 31] on button "button" at bounding box center [553, 30] width 14 height 14
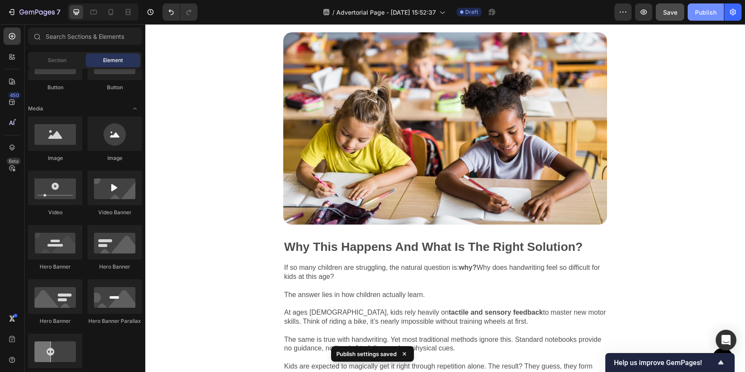
click at [707, 9] on div "Publish" at bounding box center [706, 12] width 22 height 9
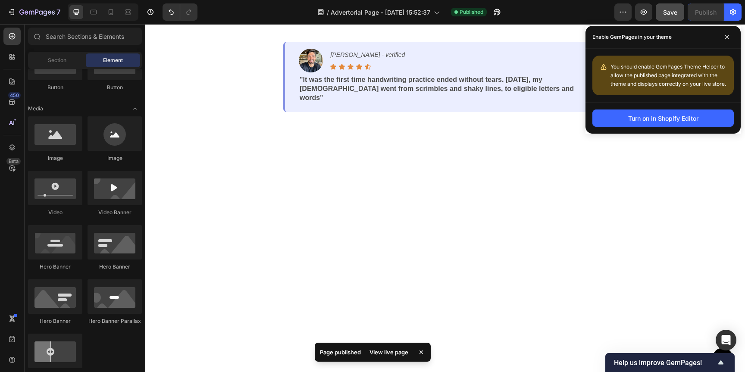
scroll to position [2799, 0]
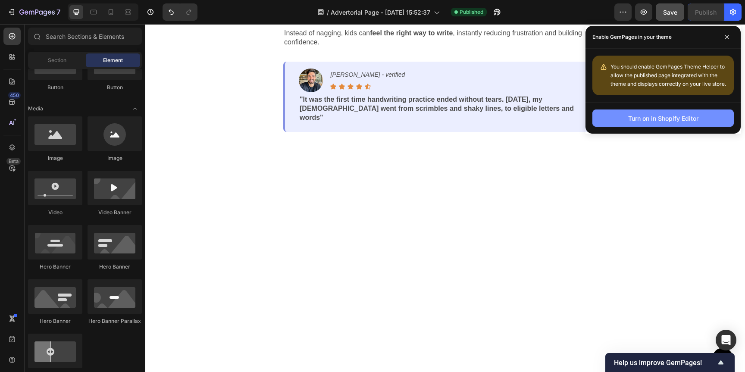
click at [705, 113] on button "Turn on in Shopify Editor" at bounding box center [662, 117] width 141 height 17
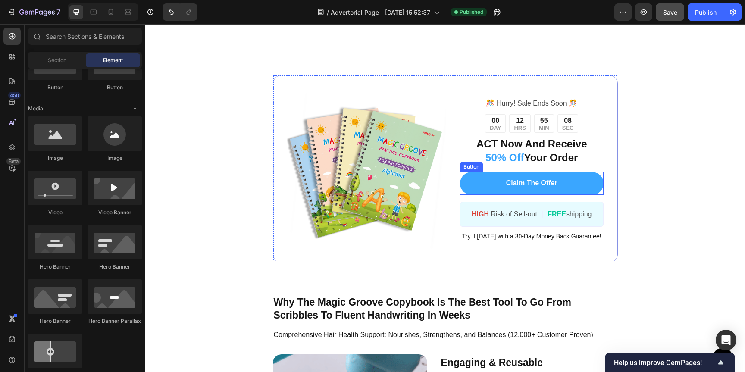
scroll to position [3174, 0]
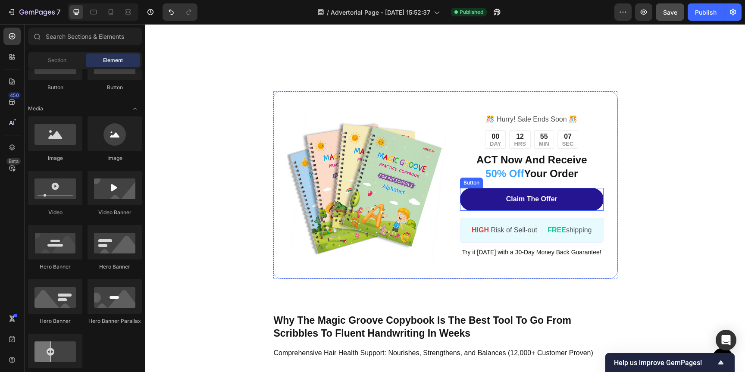
click at [591, 196] on link "Claim The Offer" at bounding box center [531, 199] width 143 height 23
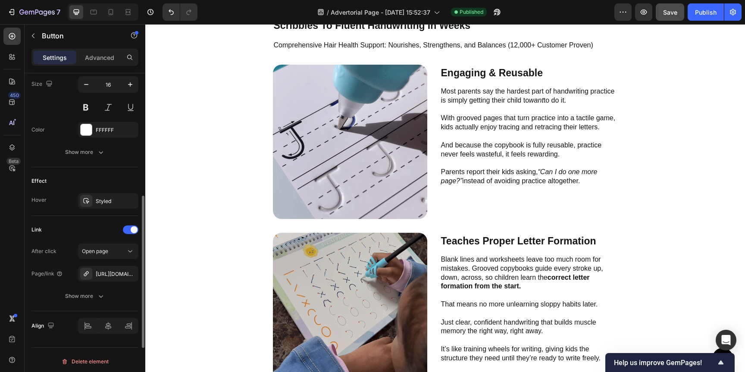
scroll to position [362, 0]
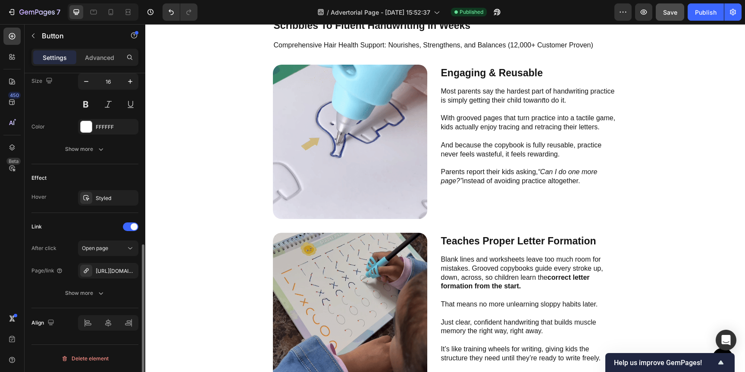
click at [125, 256] on div "After click Open page Page/link [URL][DOMAIN_NAME] Show more" at bounding box center [84, 270] width 107 height 60
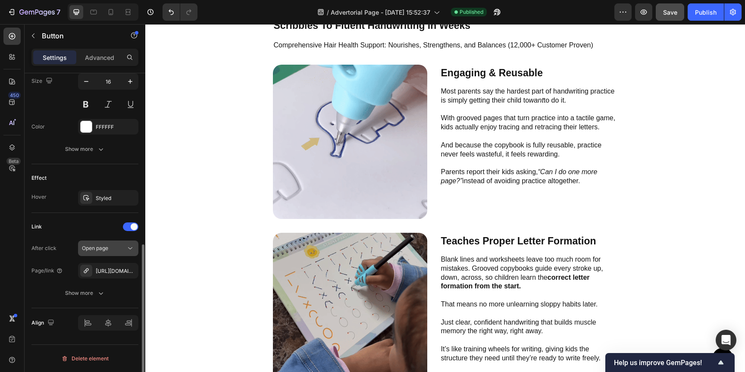
click at [126, 247] on icon at bounding box center [130, 248] width 9 height 9
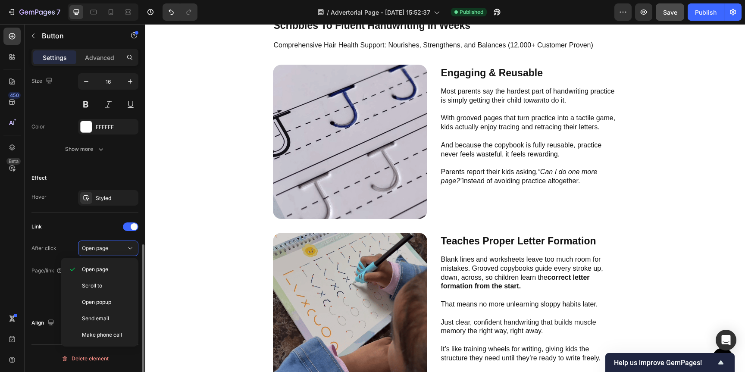
click at [100, 225] on div "Link" at bounding box center [84, 227] width 107 height 14
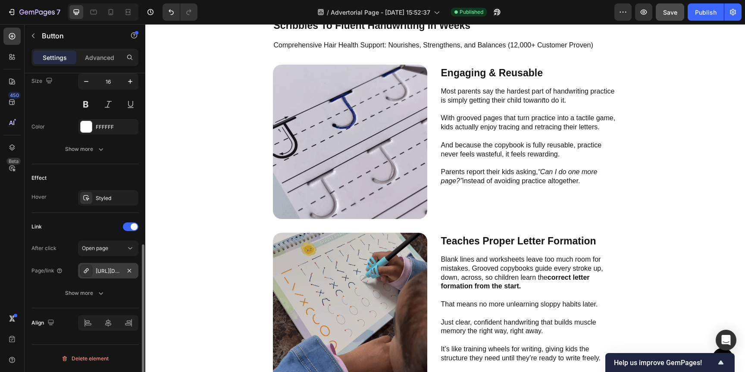
click at [107, 270] on div "[URL][DOMAIN_NAME]" at bounding box center [108, 271] width 25 height 8
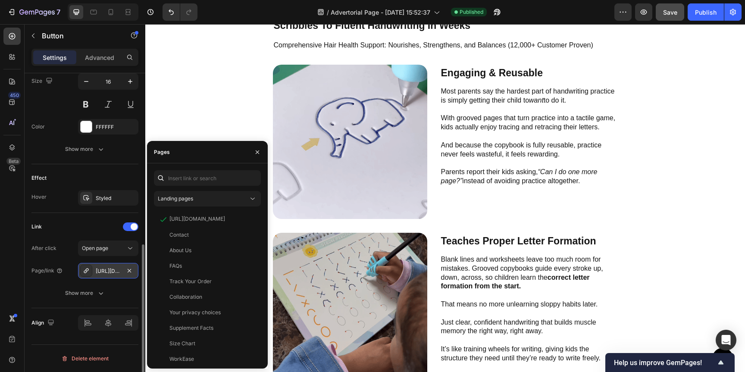
click at [107, 270] on div "[URL][DOMAIN_NAME]" at bounding box center [108, 271] width 25 height 8
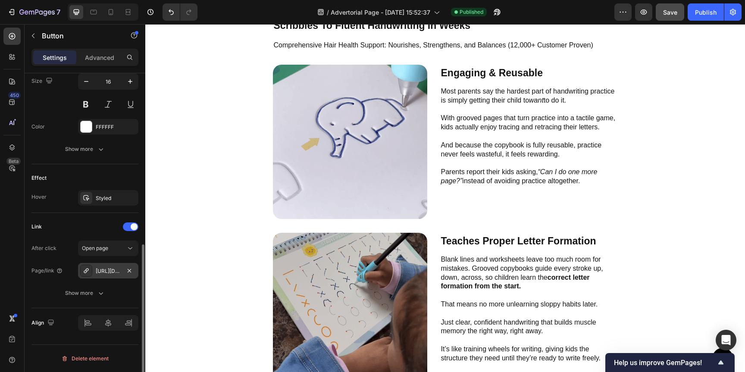
click at [107, 270] on div "[URL][DOMAIN_NAME]" at bounding box center [108, 271] width 25 height 8
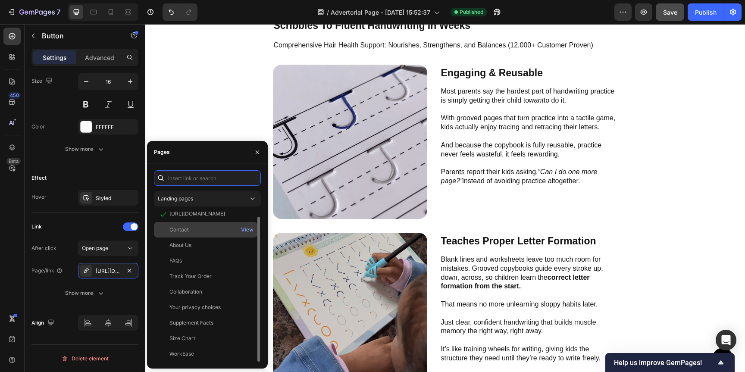
scroll to position [0, 0]
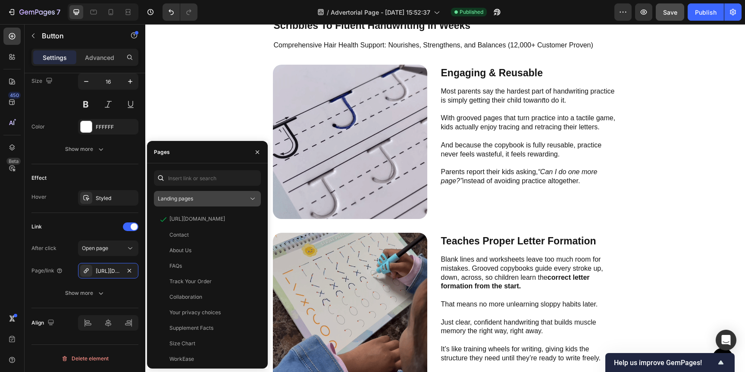
click at [237, 196] on div "Landing pages" at bounding box center [203, 199] width 90 height 8
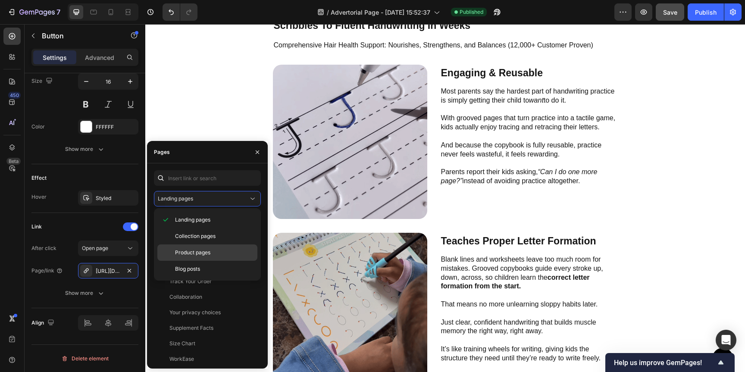
click at [231, 246] on div "Product pages" at bounding box center [207, 252] width 100 height 16
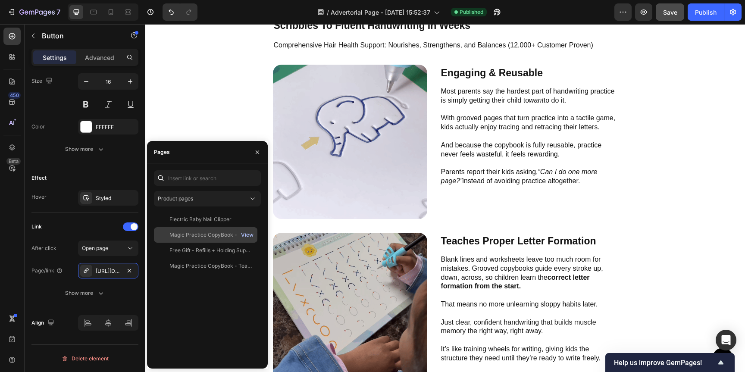
click at [246, 236] on div "View" at bounding box center [247, 235] width 12 height 8
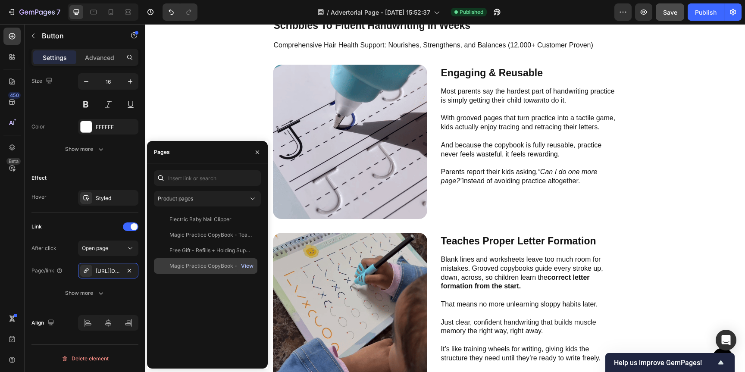
click at [247, 266] on div "View" at bounding box center [247, 266] width 12 height 8
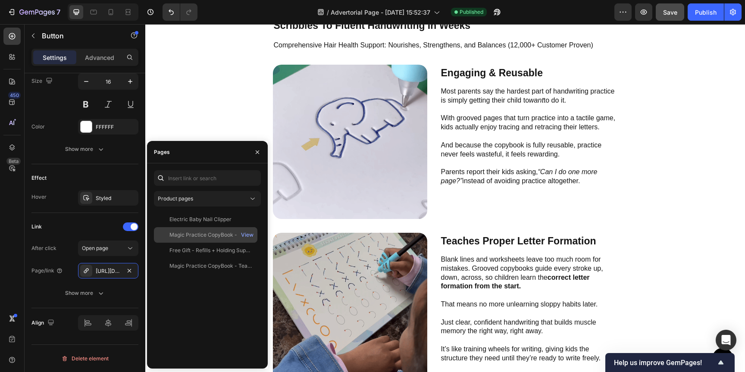
click at [232, 233] on div "Magic Practice CopyBook - Teach Your Child to Write with Ease" at bounding box center [210, 235] width 83 height 8
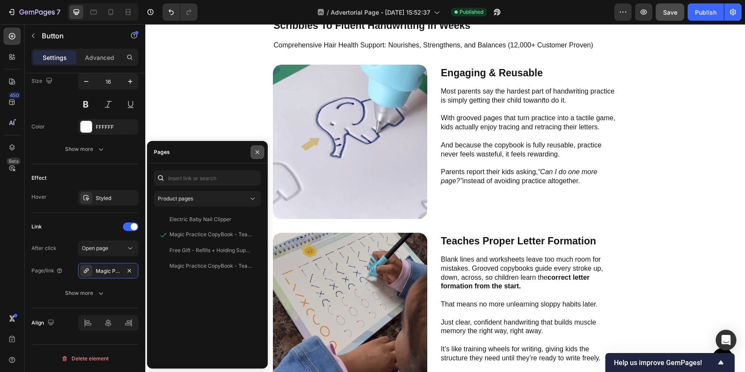
click at [254, 152] on icon "button" at bounding box center [257, 152] width 7 height 7
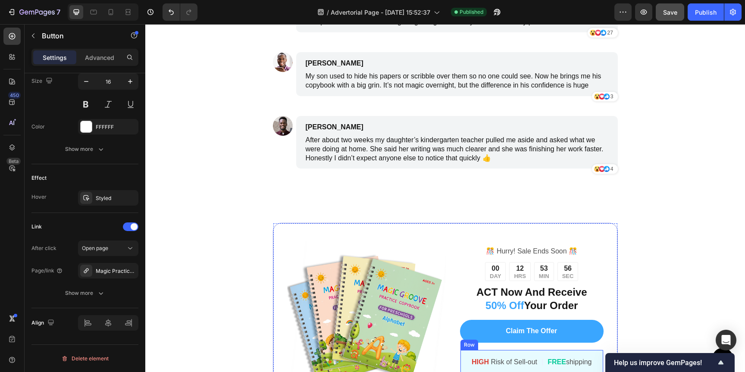
scroll to position [4184, 0]
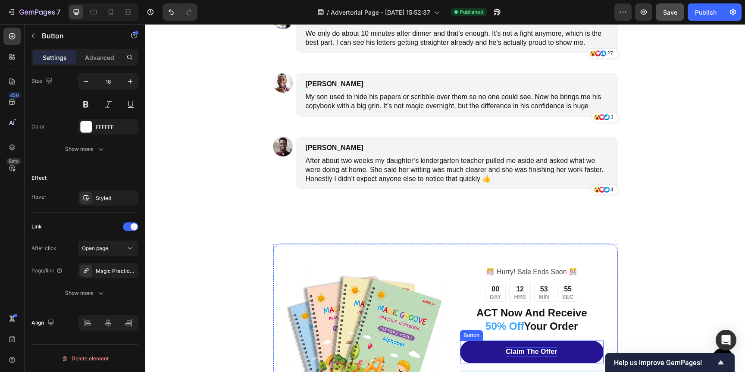
click at [552, 347] on p "Claim The Offer" at bounding box center [530, 351] width 51 height 9
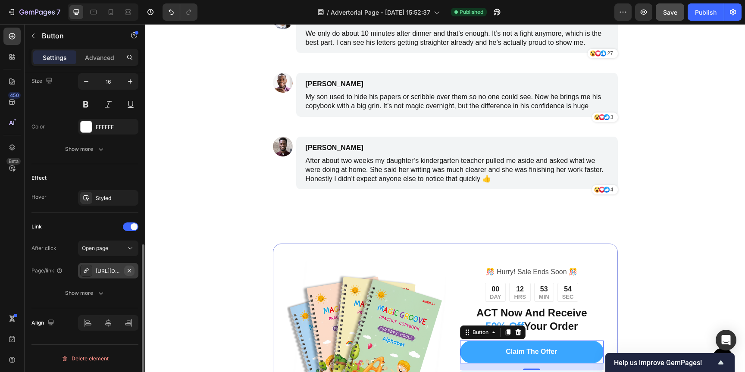
click at [127, 268] on icon "button" at bounding box center [129, 270] width 7 height 7
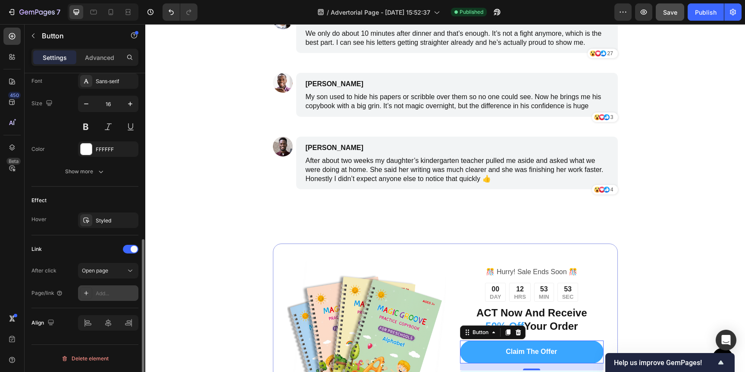
click at [115, 293] on div "Add..." at bounding box center [116, 294] width 41 height 8
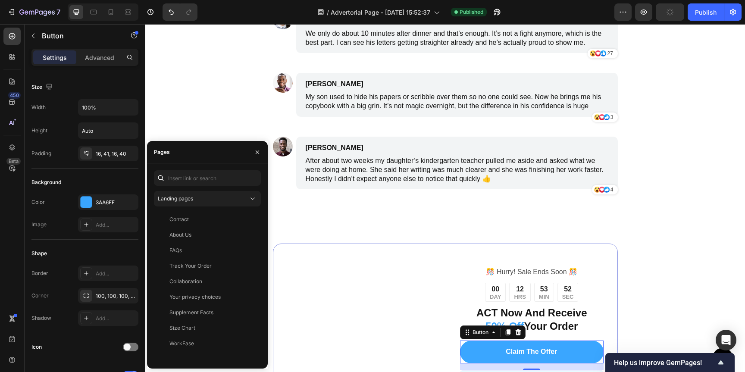
scroll to position [340, 0]
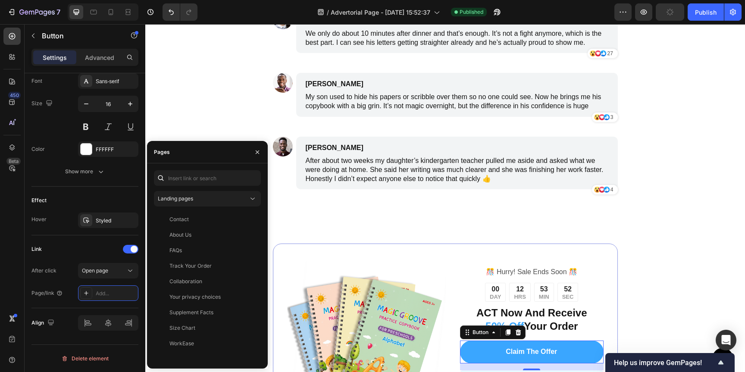
click at [240, 198] on div "Landing pages" at bounding box center [203, 199] width 90 height 8
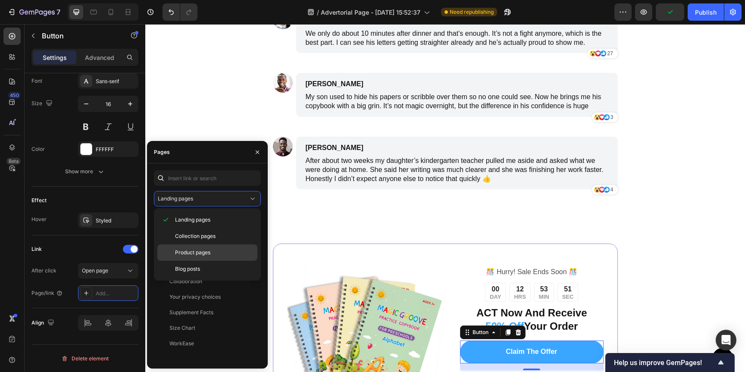
click at [224, 249] on p "Product pages" at bounding box center [214, 253] width 78 height 8
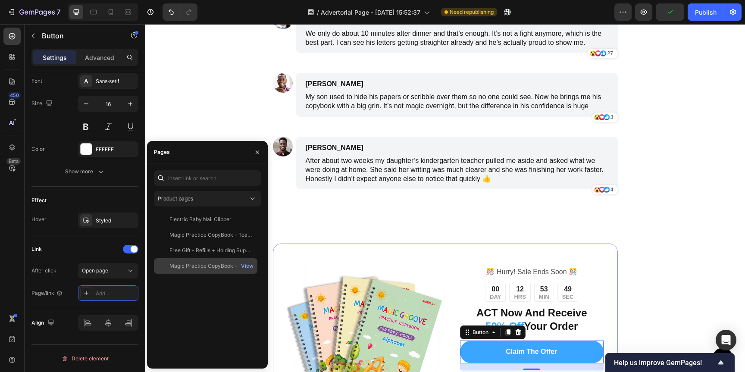
click at [231, 264] on div "Magic Practice CopyBook - Teach Your Child to Write with Ease" at bounding box center [210, 266] width 83 height 8
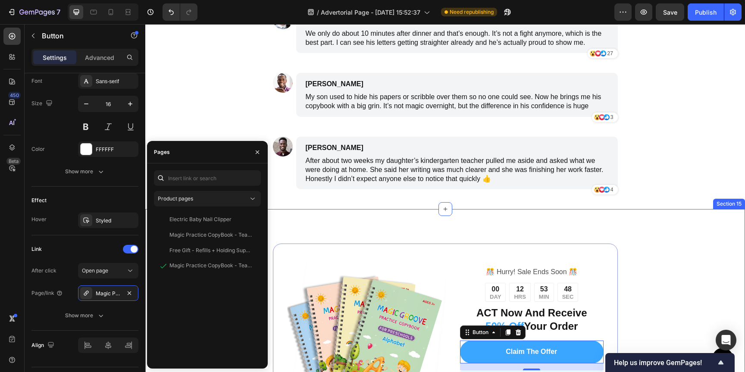
click at [361, 225] on div "Image ️🎊 Hurry! Sale Ends Soon ️🎊 Text Block 00 DAY 12 HRS 53 MIN 48 SEC Countd…" at bounding box center [444, 337] width 599 height 257
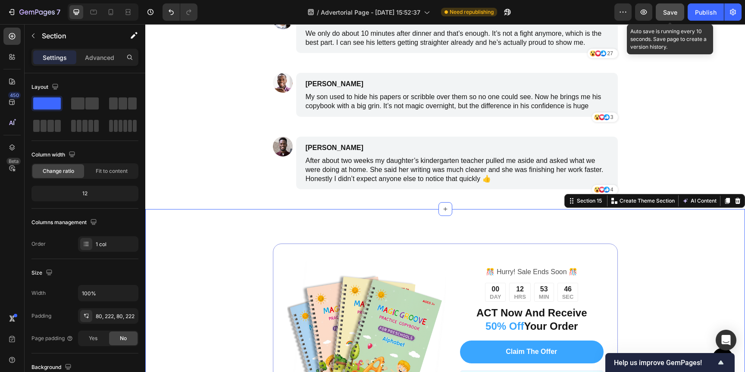
click at [670, 11] on span "Save" at bounding box center [670, 12] width 14 height 7
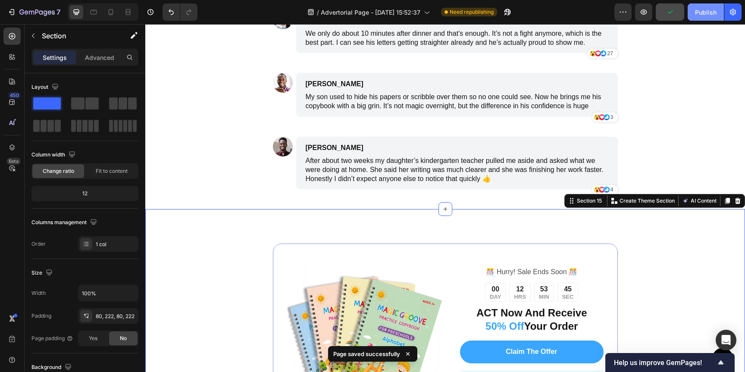
click at [702, 11] on div "Publish" at bounding box center [706, 12] width 22 height 9
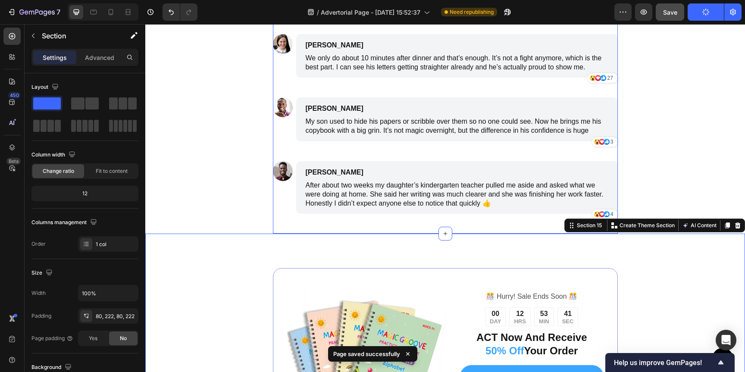
scroll to position [4137, 0]
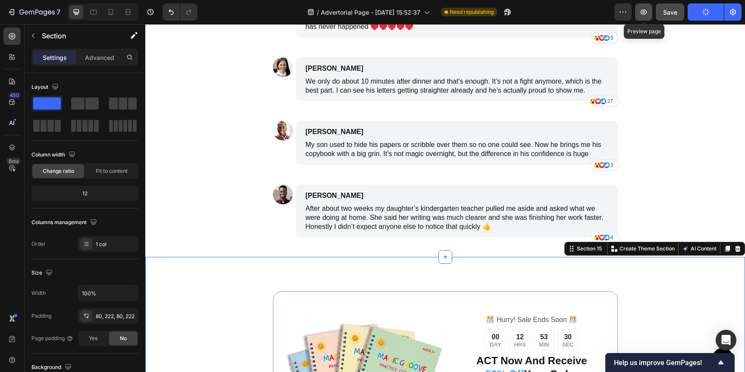
click at [648, 12] on icon "button" at bounding box center [643, 12] width 9 height 9
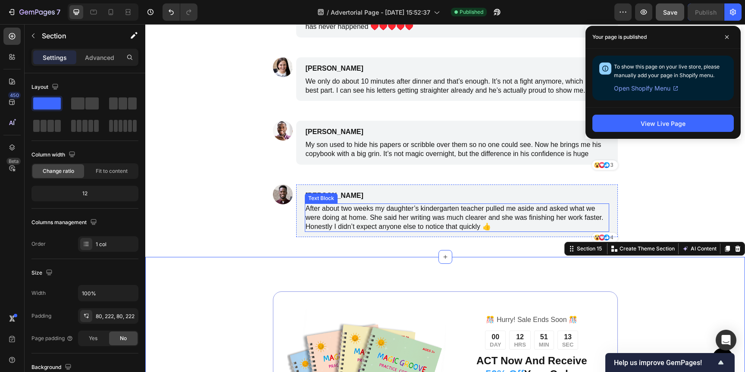
scroll to position [4380, 0]
